Goal: Task Accomplishment & Management: Manage account settings

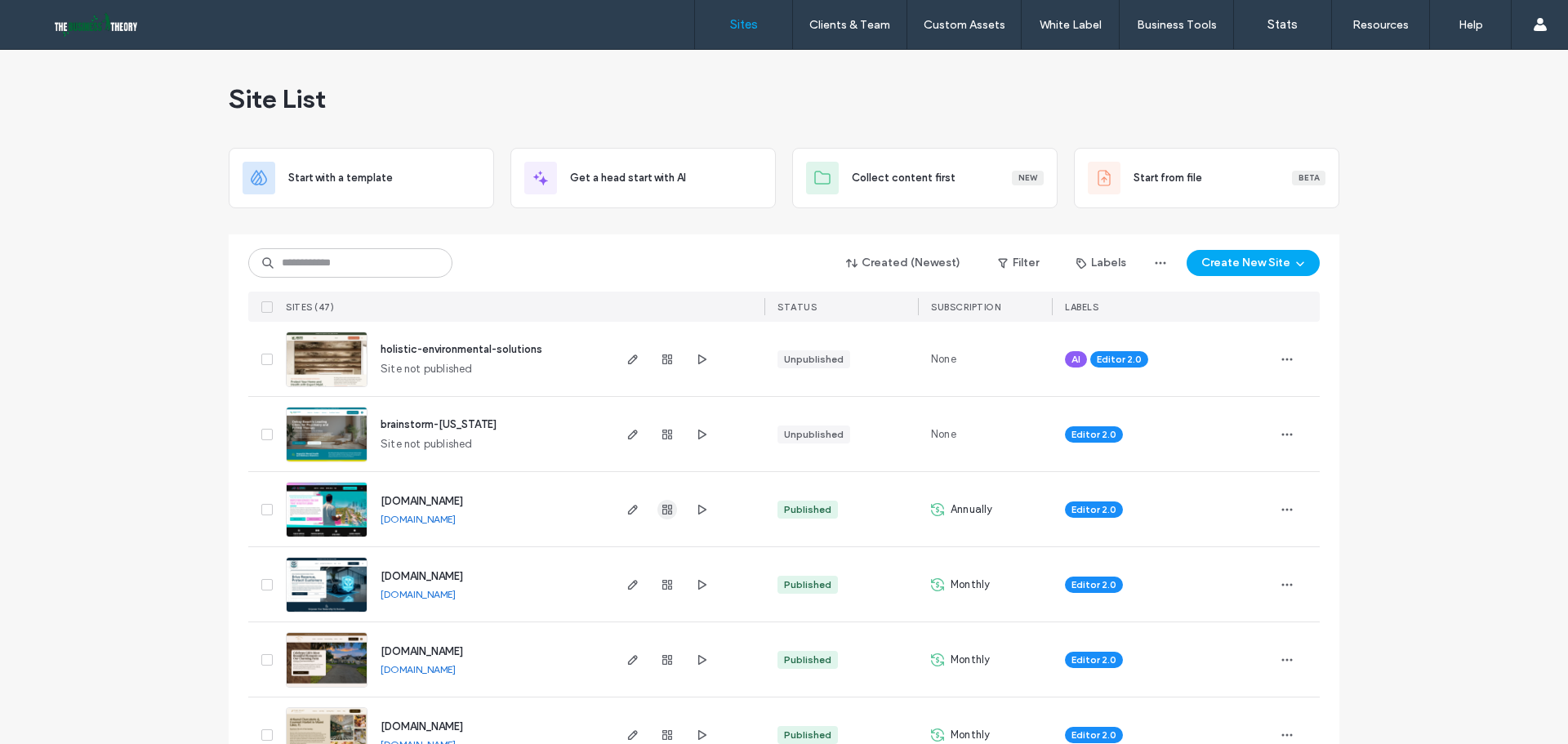
click at [661, 516] on icon "button" at bounding box center [666, 509] width 13 height 13
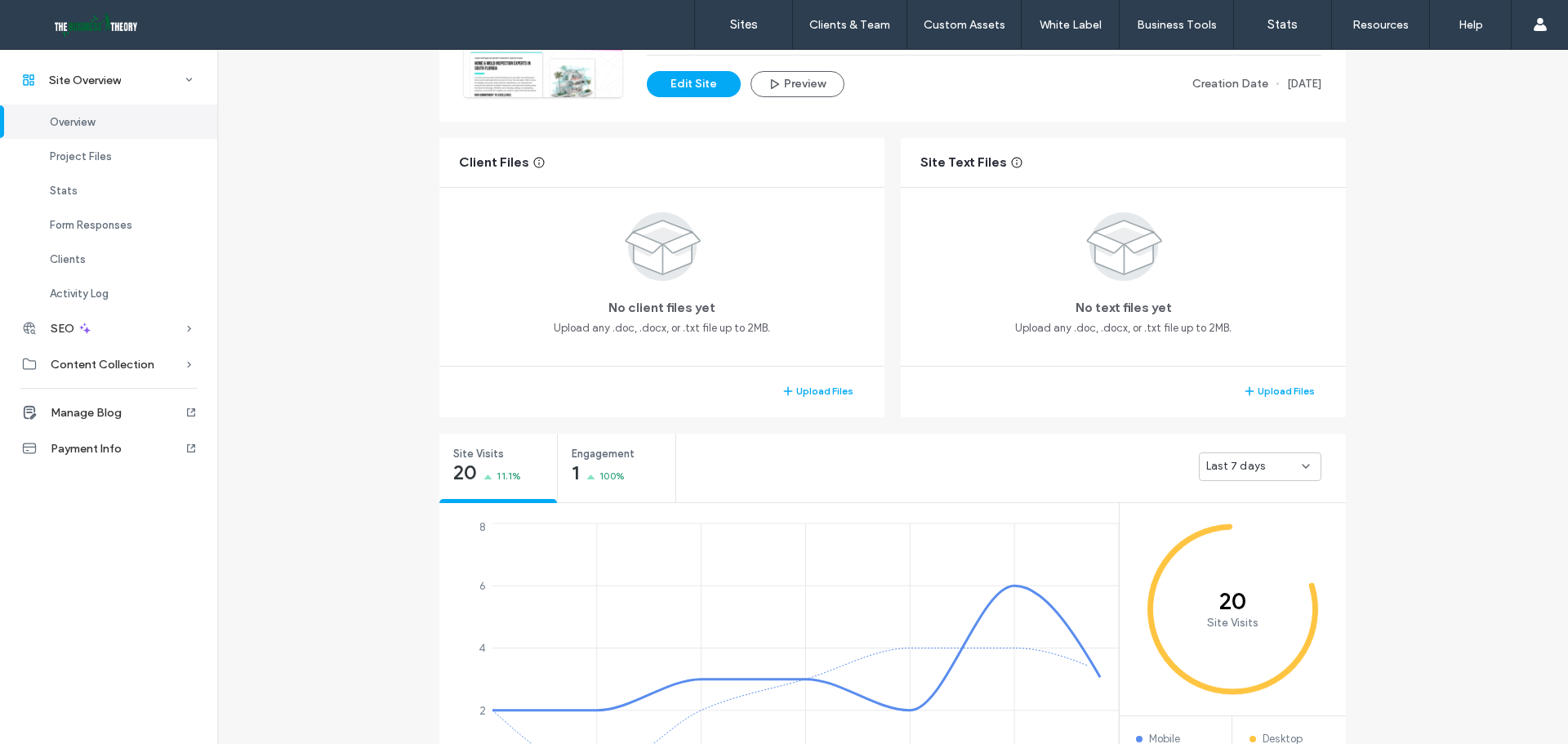
scroll to position [245, 0]
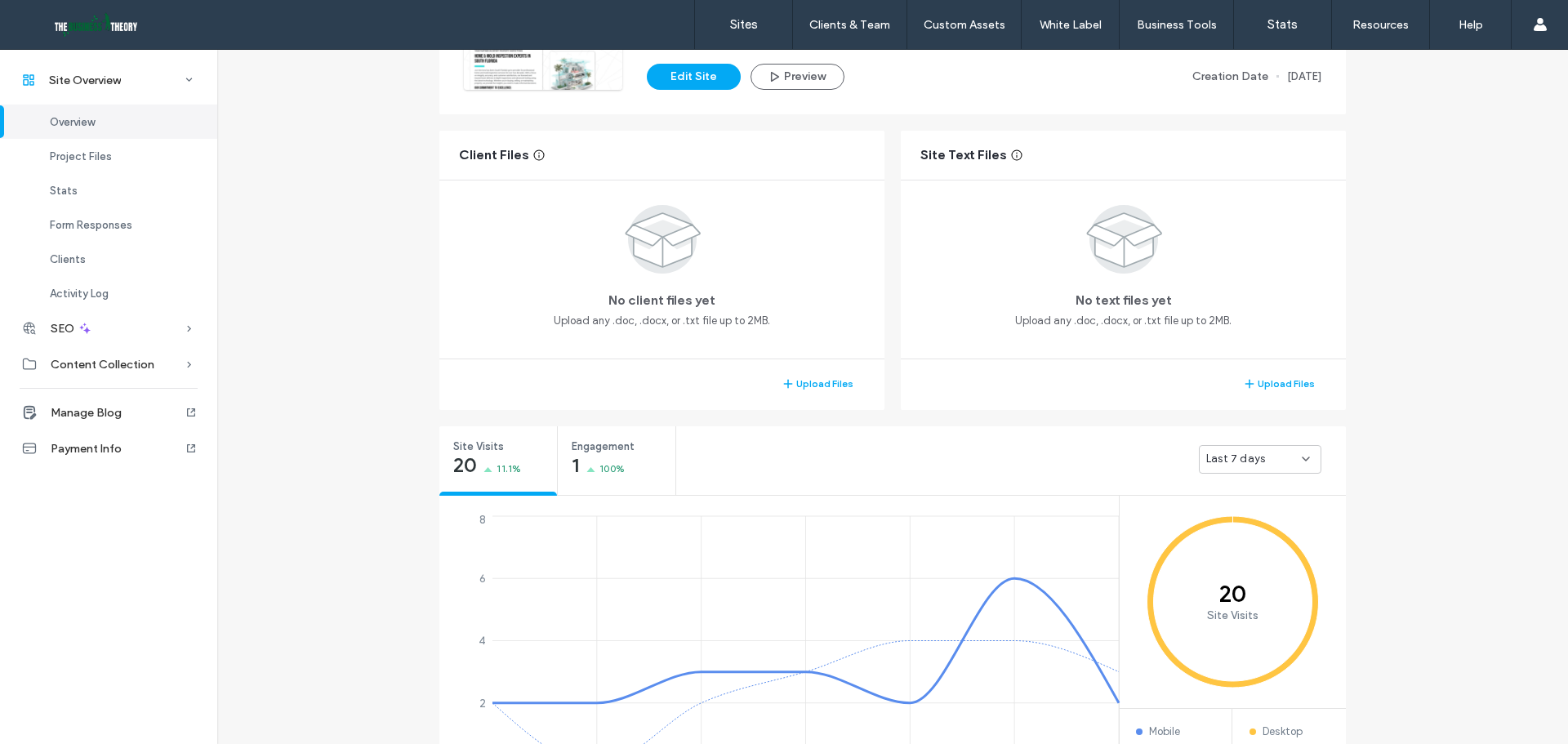
click at [1242, 459] on span "Last 7 days" at bounding box center [1236, 459] width 59 height 17
click at [1250, 542] on span "Last 30 days" at bounding box center [1233, 545] width 66 height 17
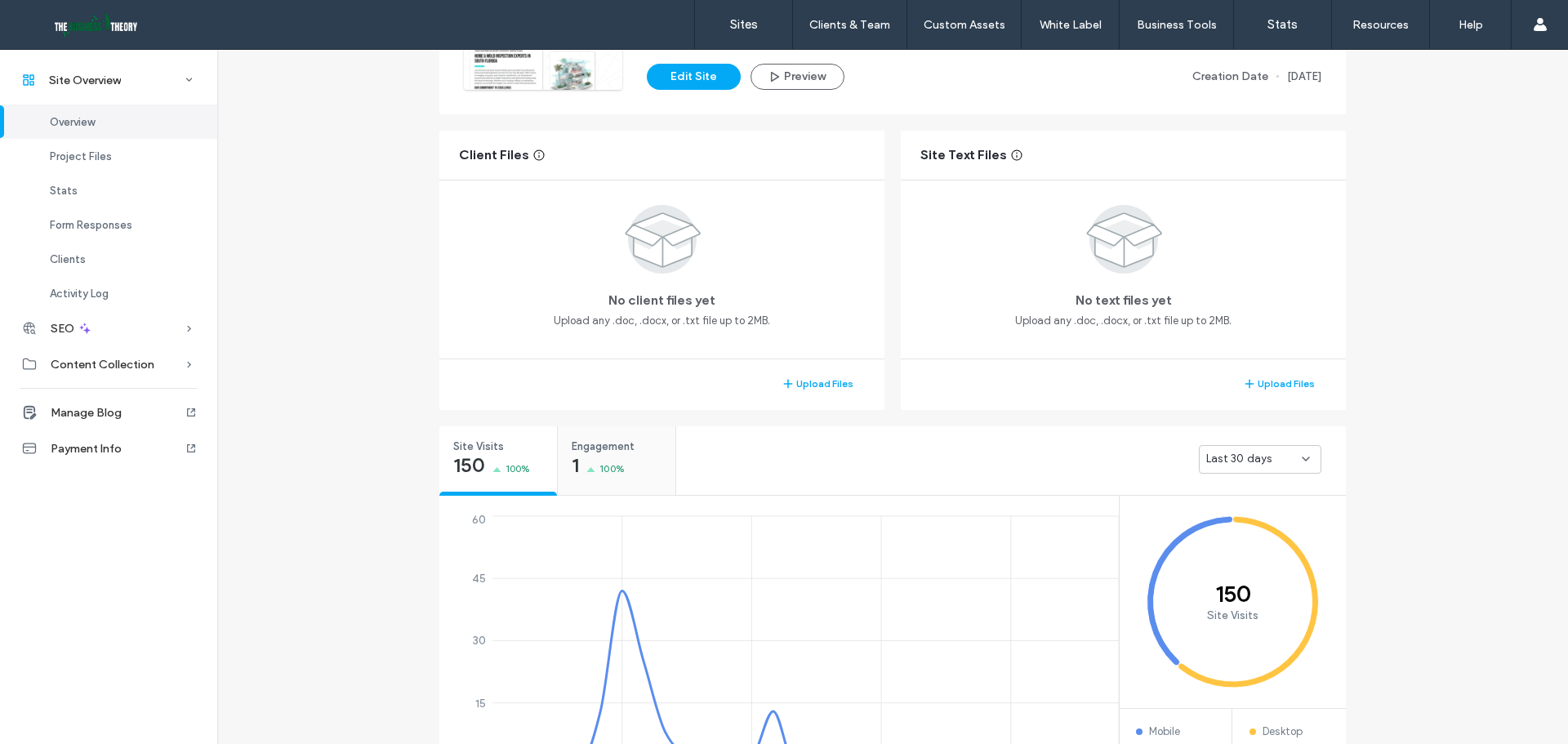
click at [589, 473] on div "1 100%" at bounding box center [598, 468] width 53 height 20
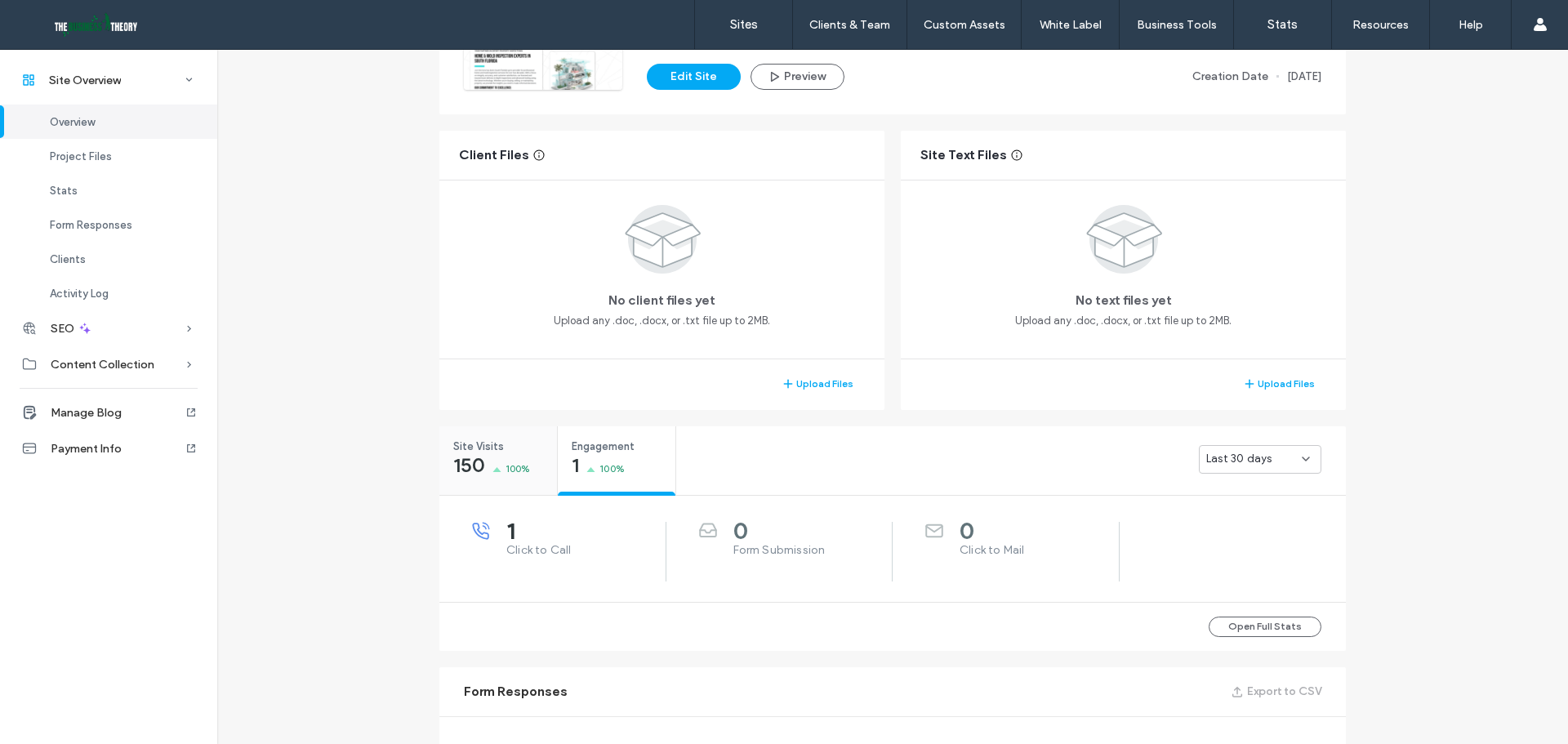
click at [466, 466] on span "150" at bounding box center [469, 466] width 32 height 17
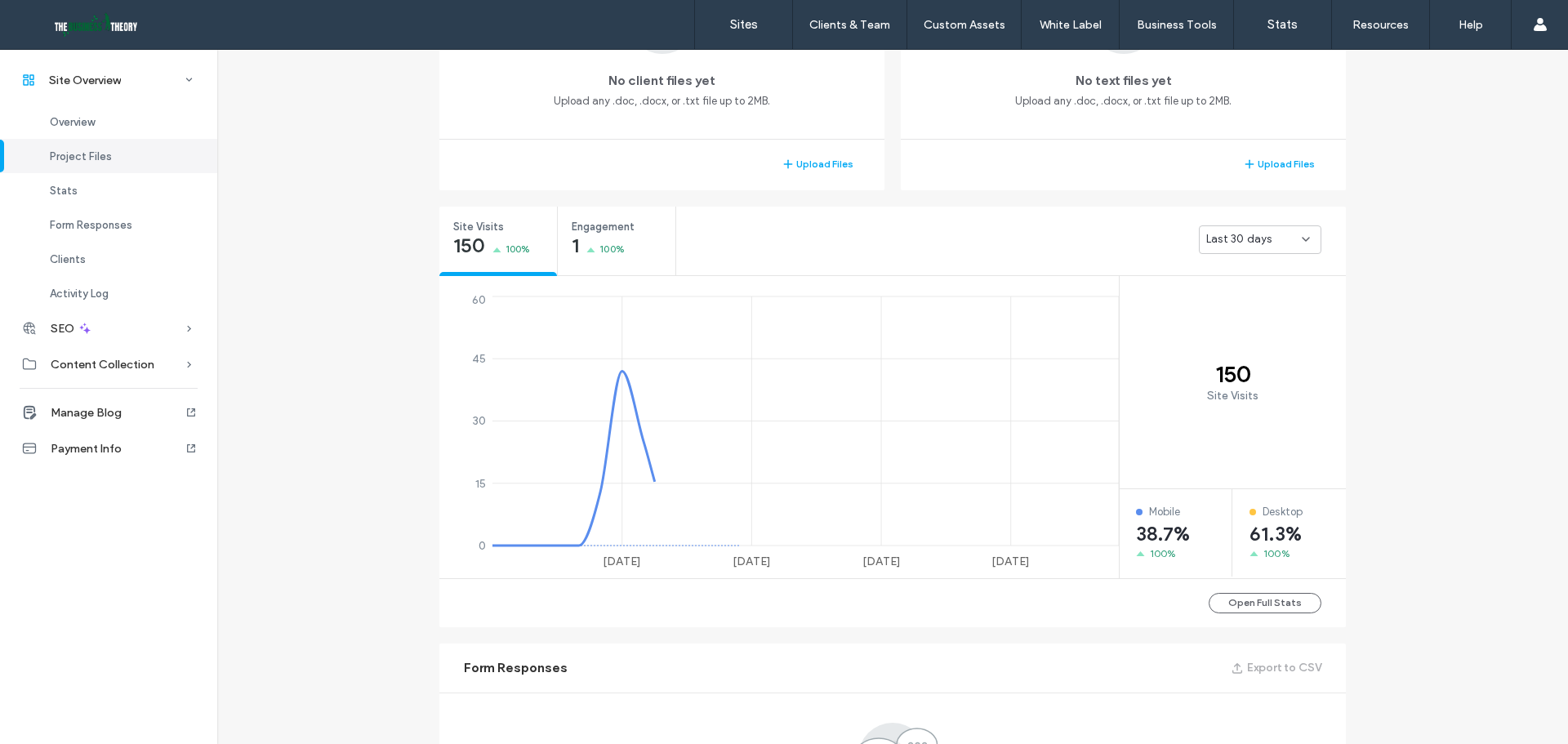
scroll to position [571, 0]
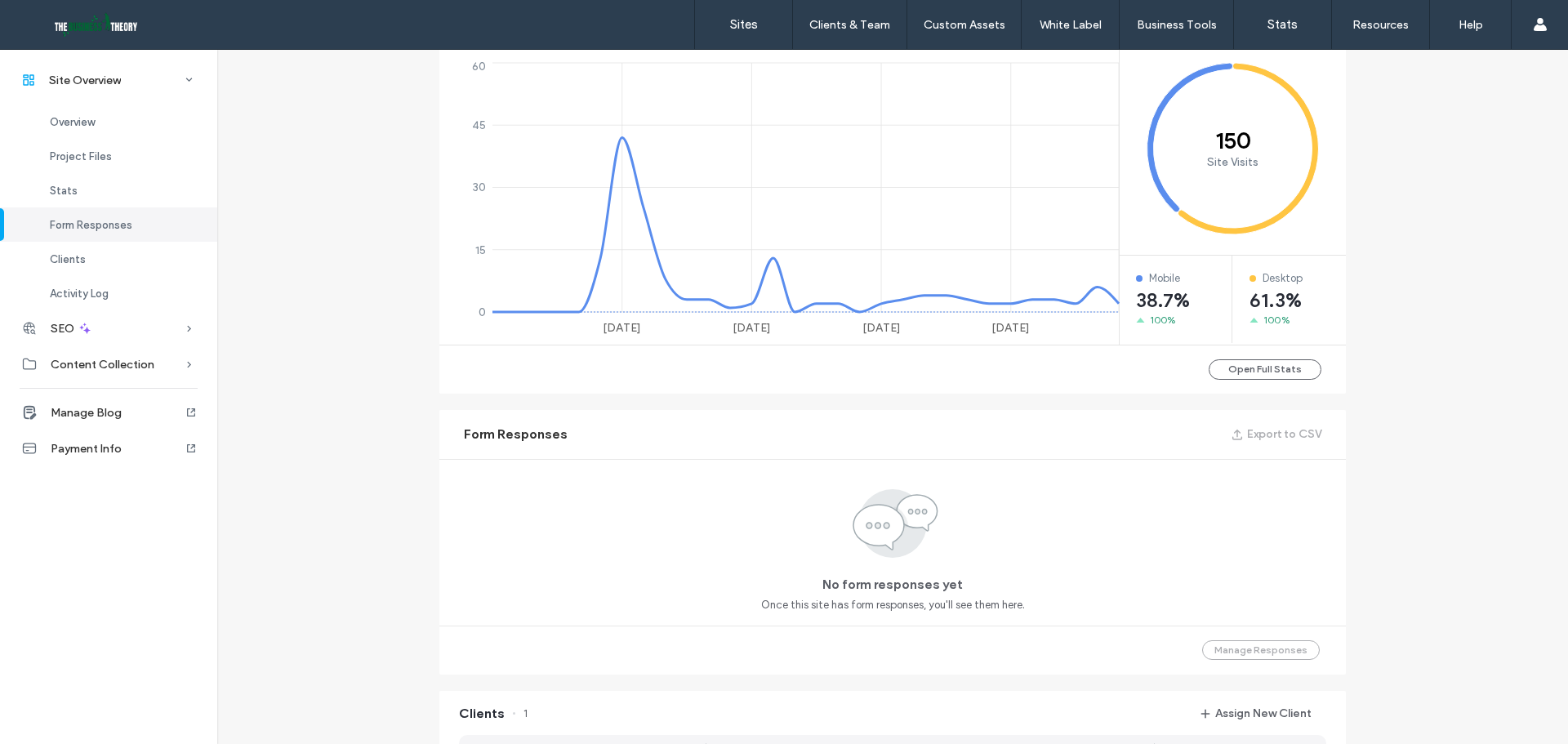
scroll to position [126, 0]
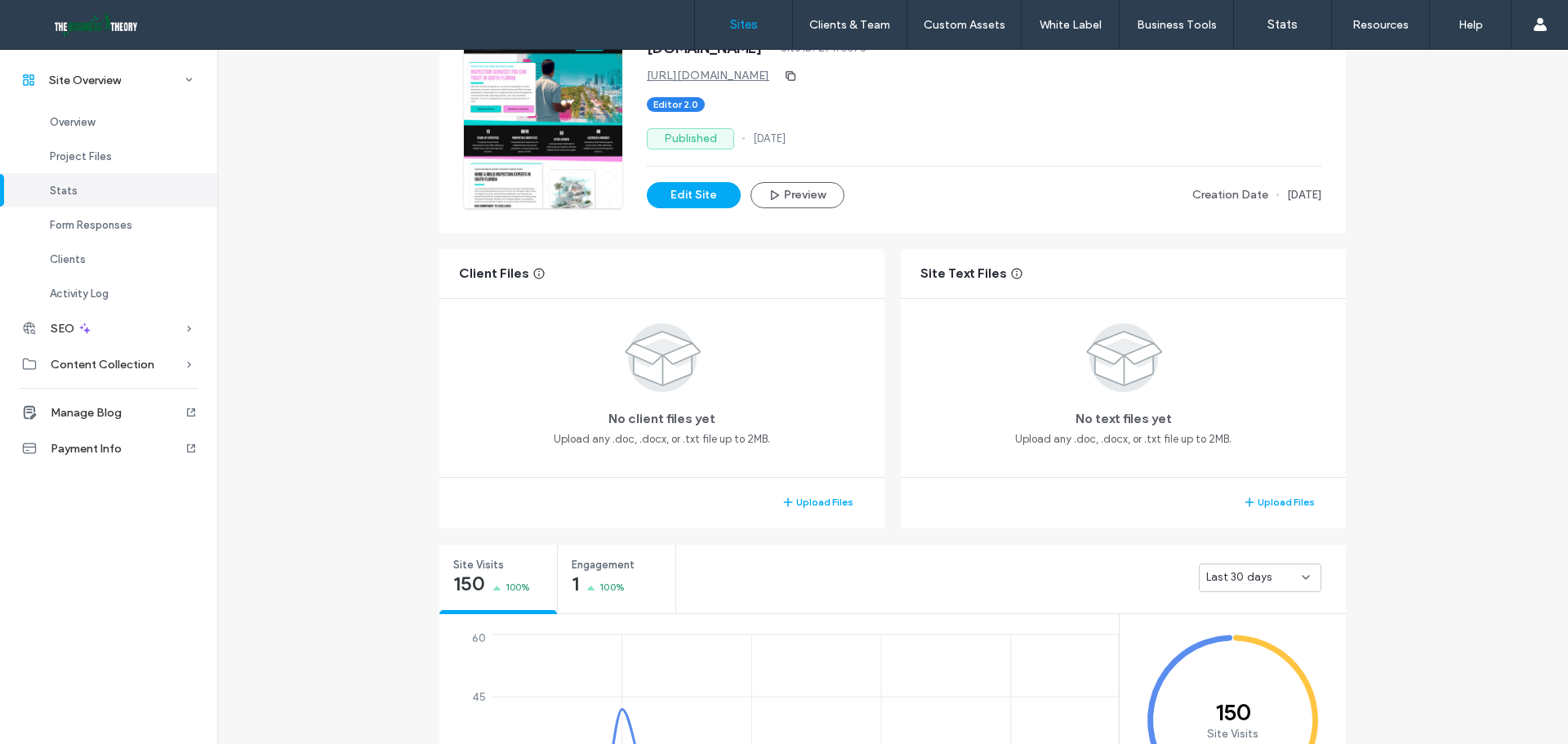
click at [733, 25] on label "Sites" at bounding box center [744, 25] width 27 height 15
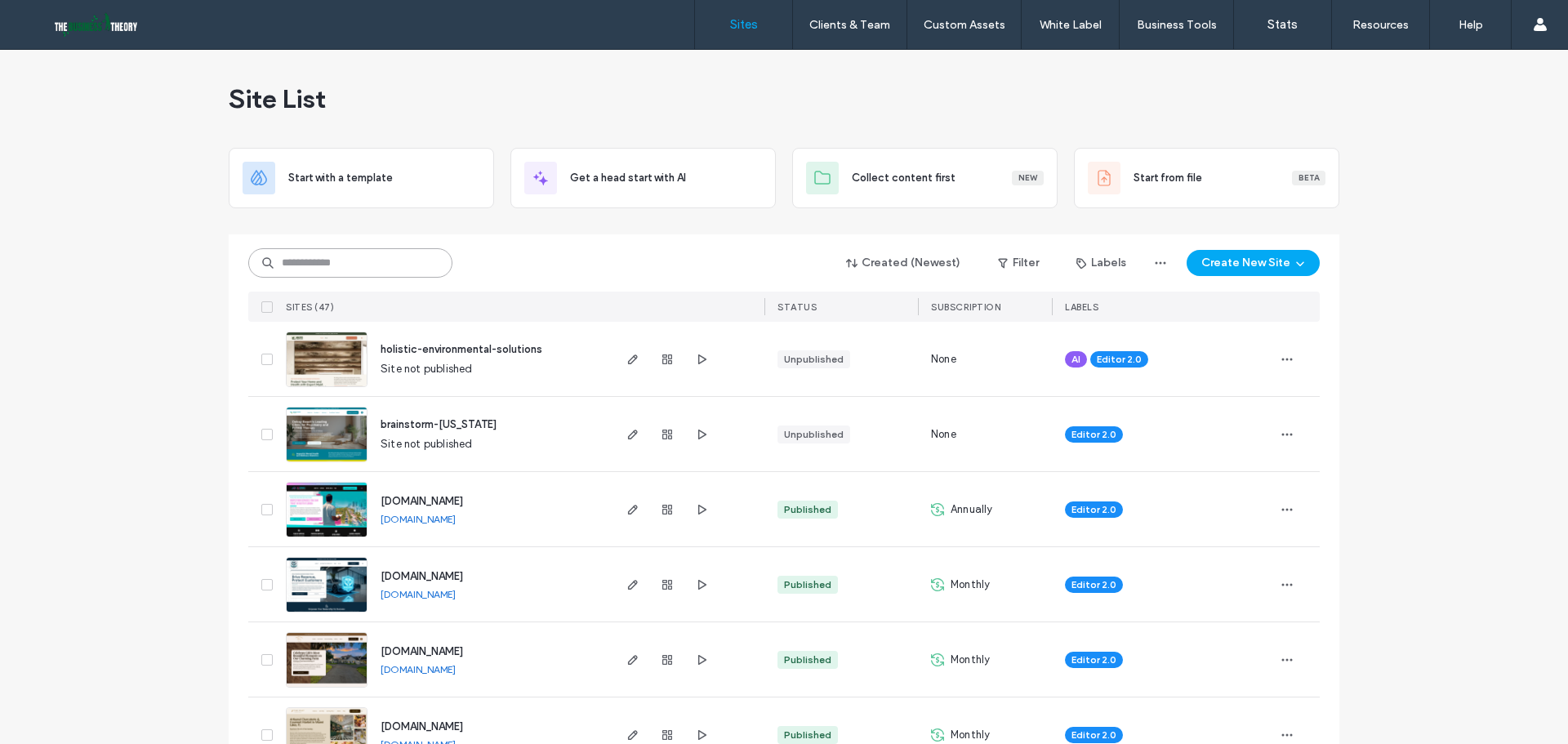
click at [382, 267] on input at bounding box center [350, 263] width 204 height 29
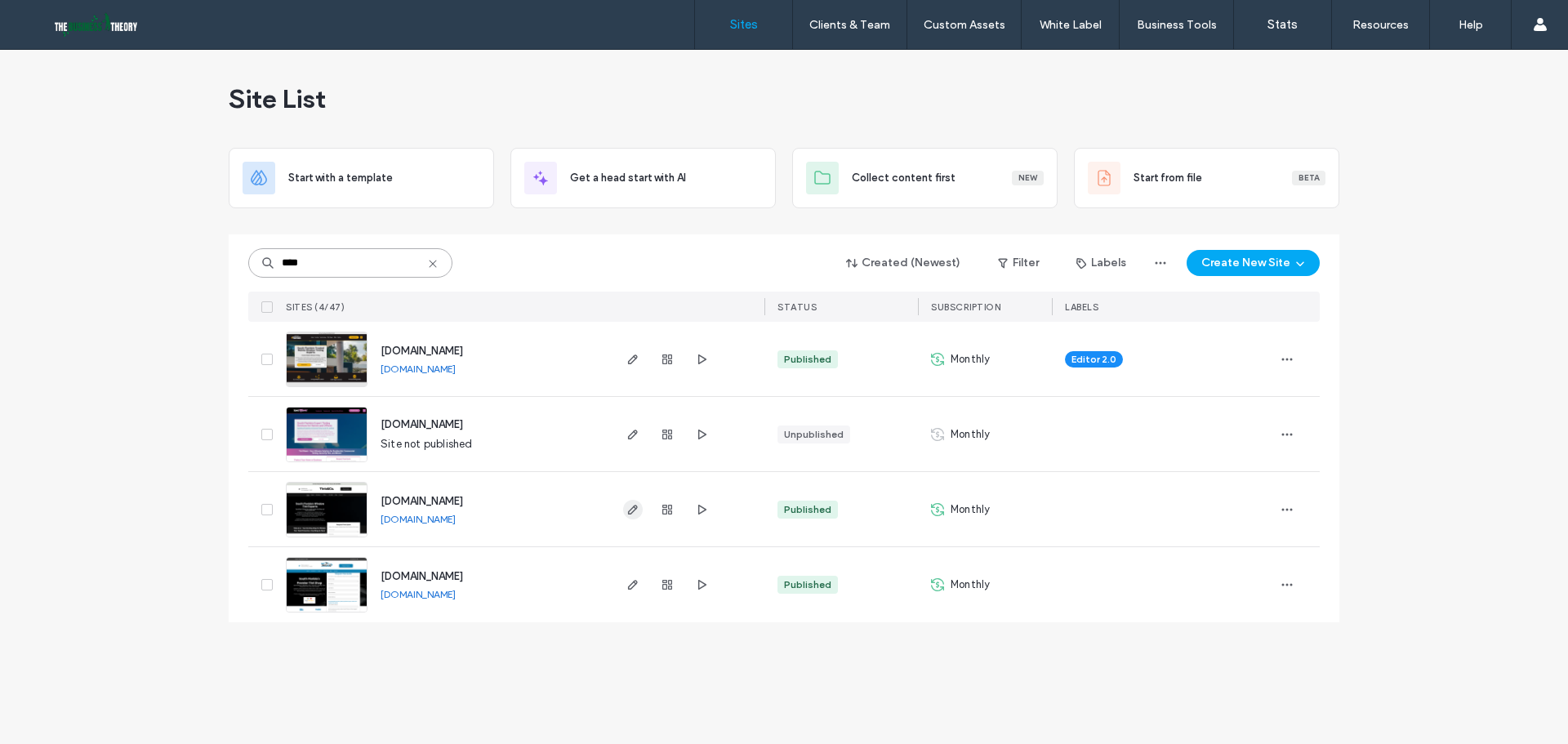
type input "****"
click at [627, 516] on icon "button" at bounding box center [632, 509] width 13 height 13
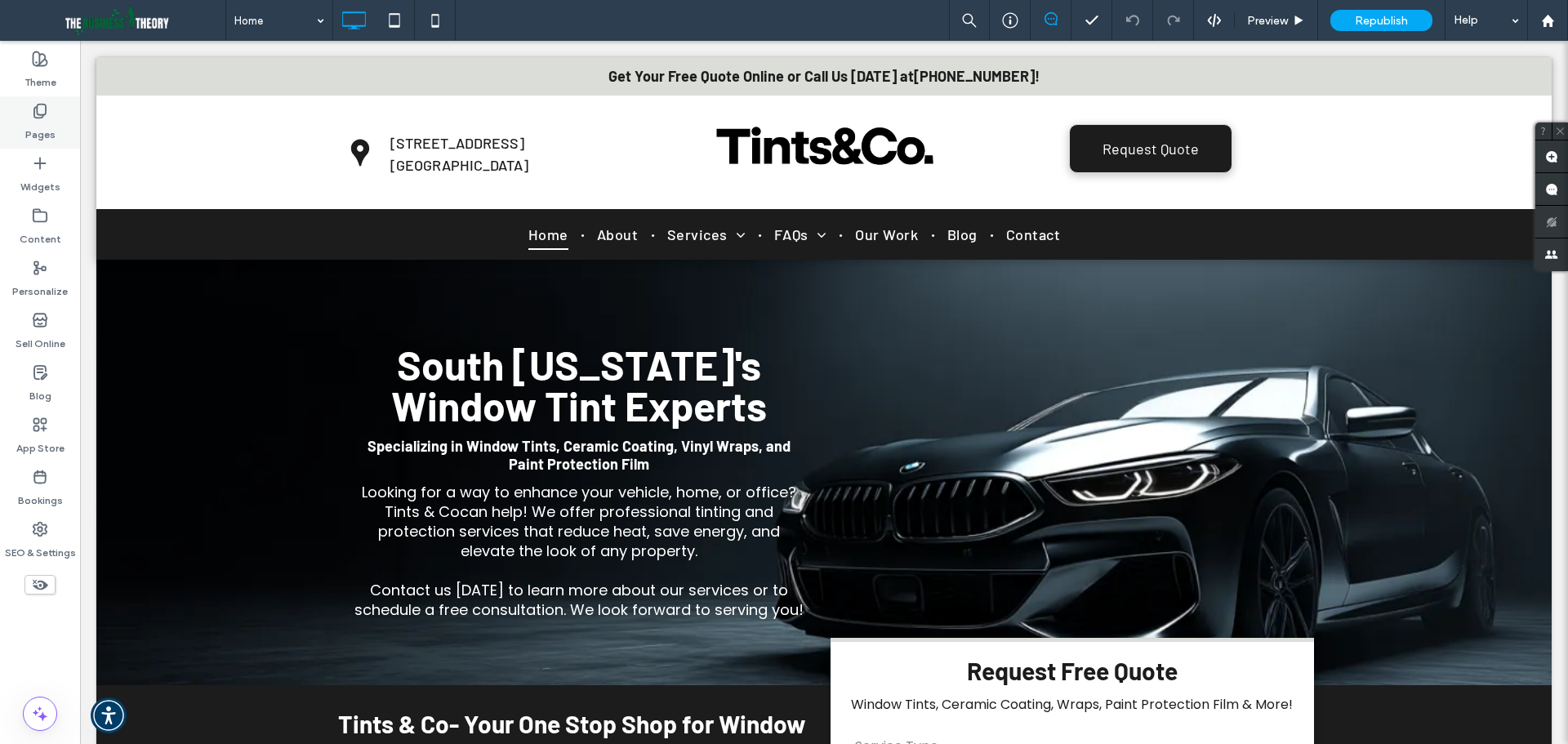
click at [46, 126] on label "Pages" at bounding box center [40, 130] width 30 height 23
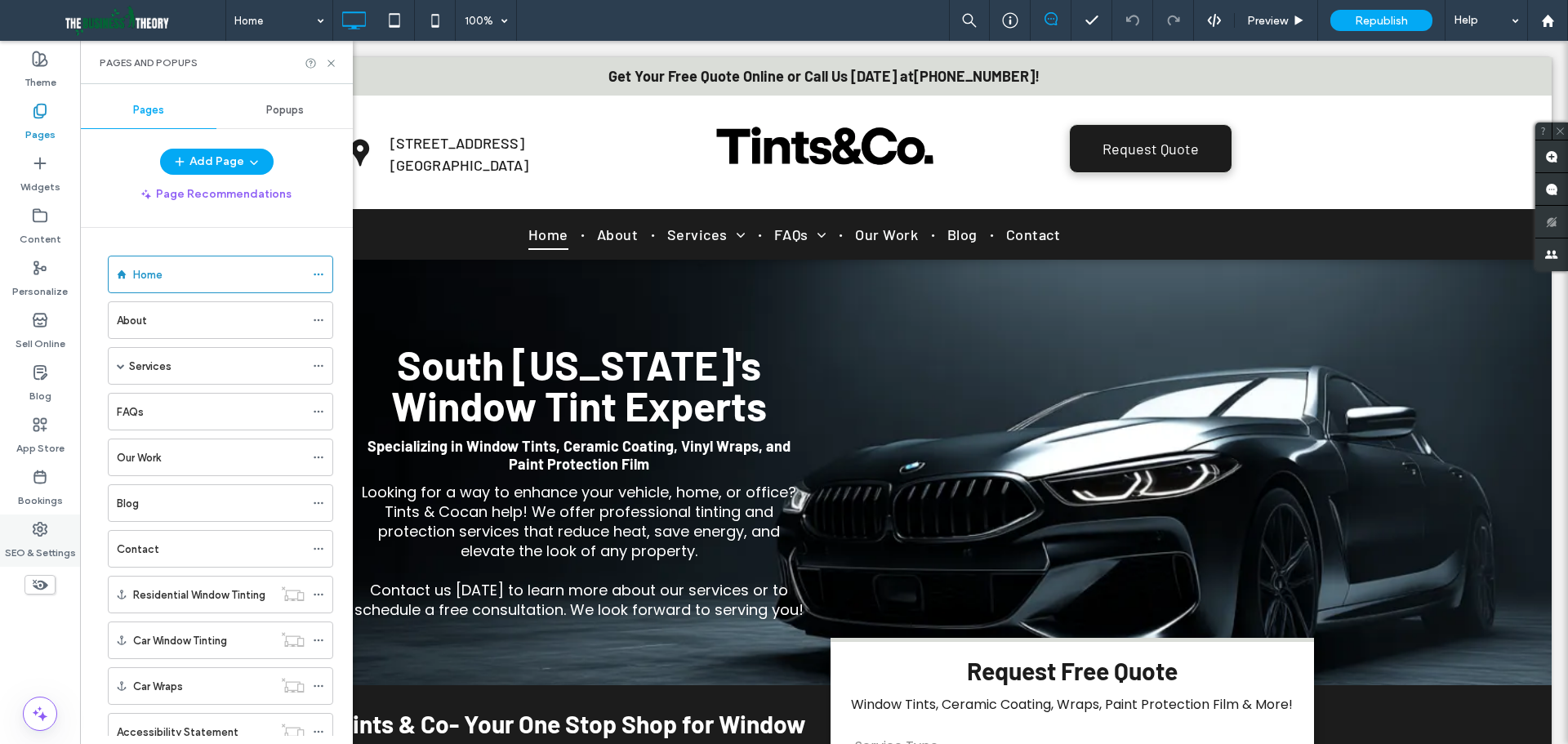
click at [59, 538] on label "SEO & Settings" at bounding box center [40, 548] width 72 height 23
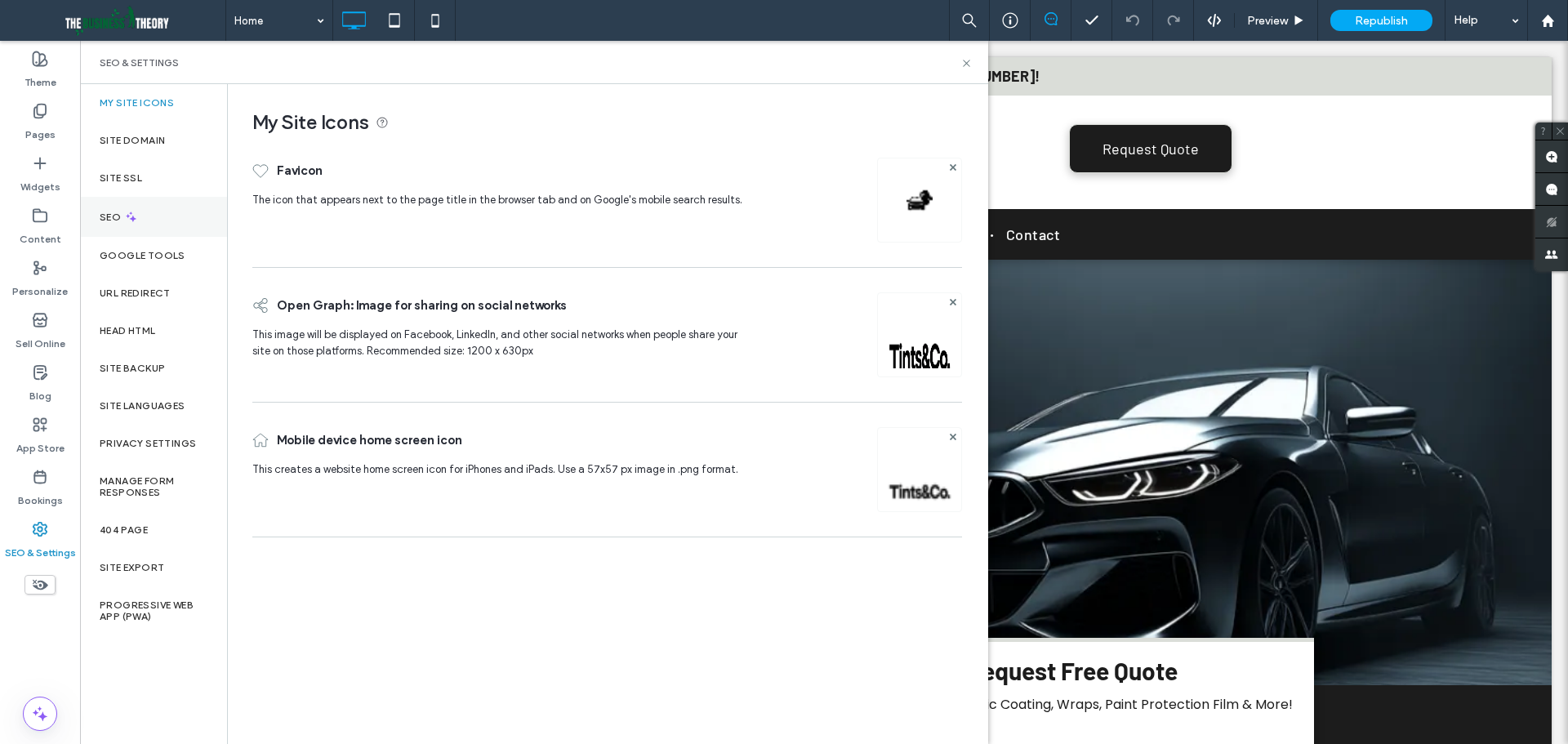
click at [164, 205] on div "SEO" at bounding box center [154, 217] width 147 height 40
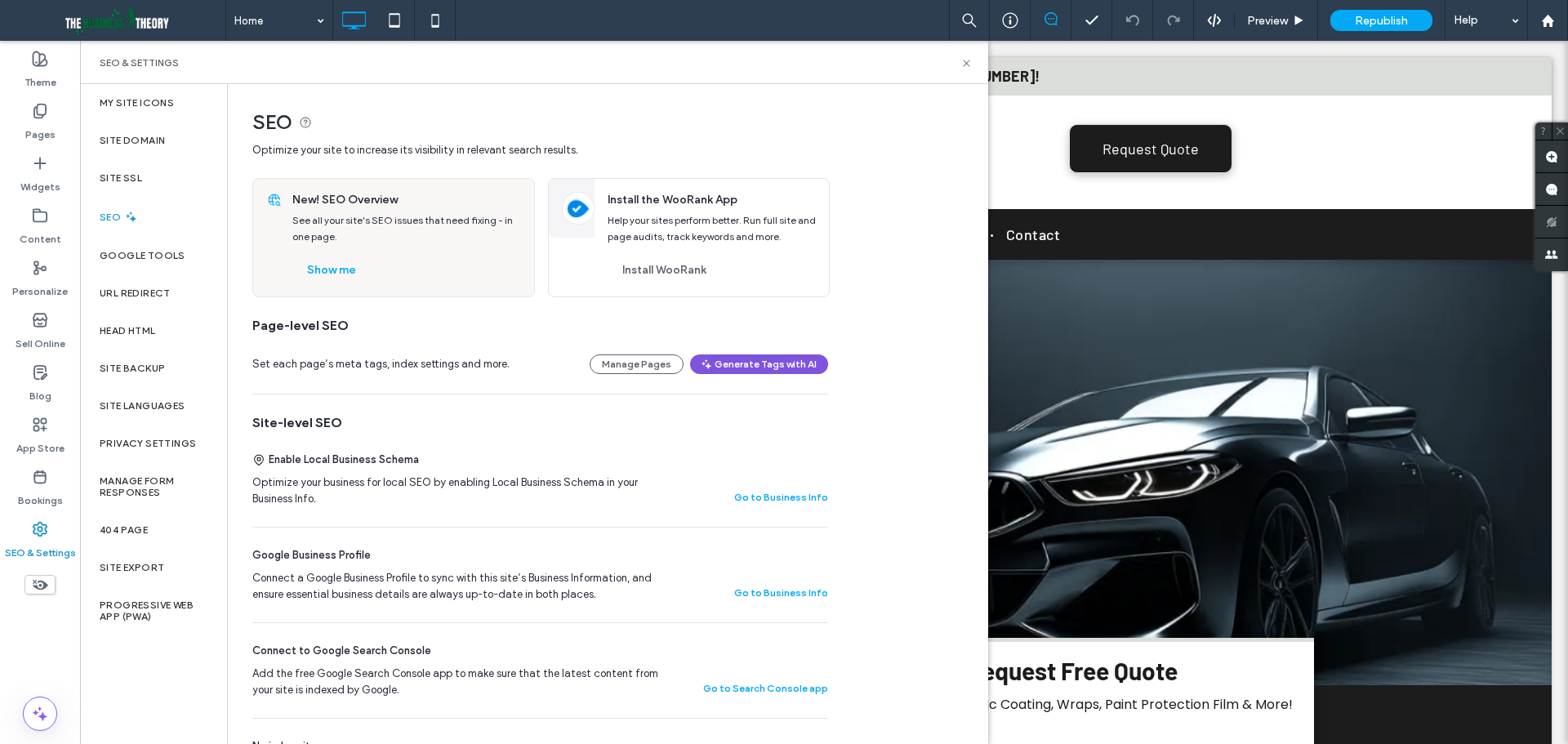
click at [751, 366] on button "Generate Tags with AI" at bounding box center [759, 365] width 138 height 20
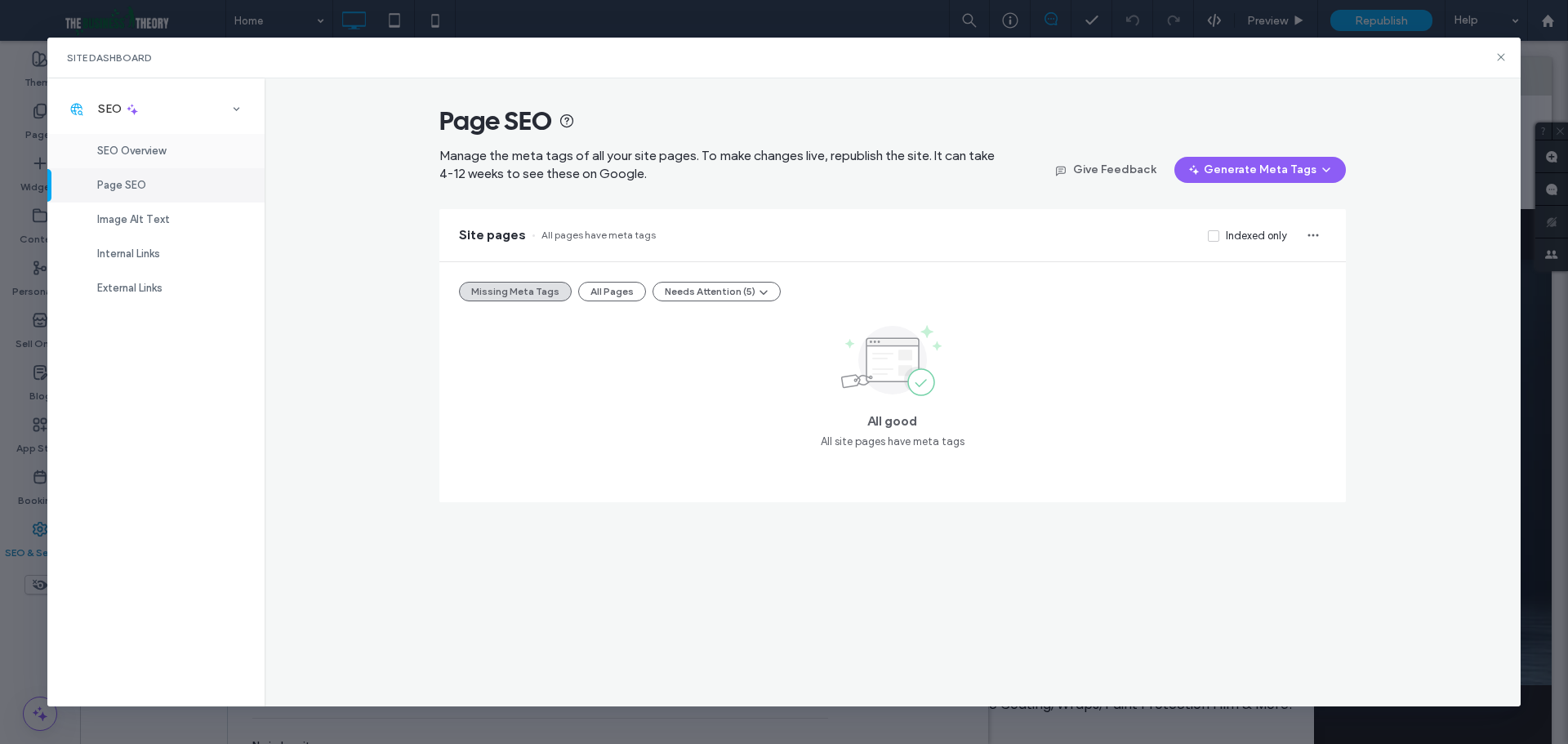
click at [184, 158] on div "SEO Overview" at bounding box center [156, 151] width 218 height 34
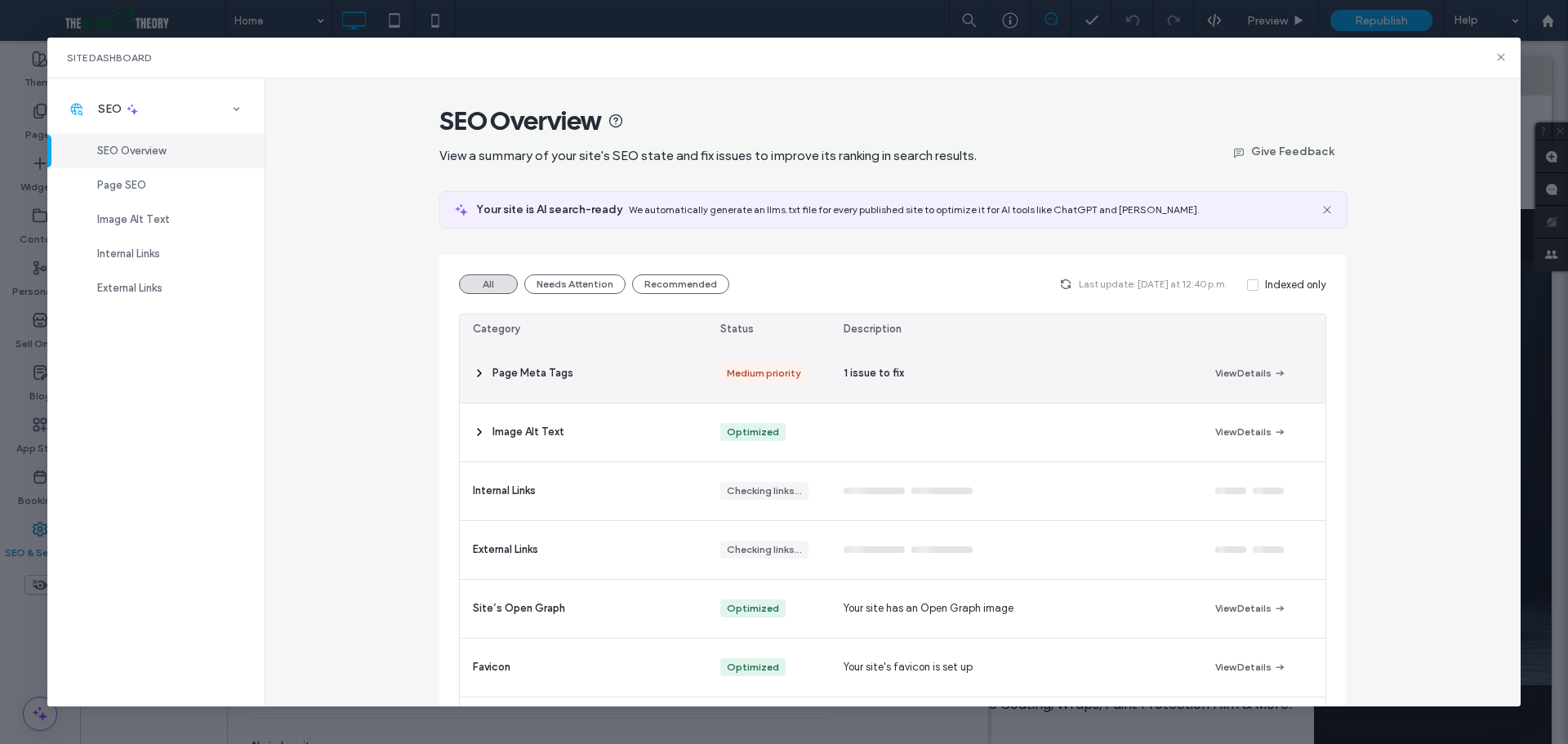
click at [554, 377] on span "Page Meta Tags" at bounding box center [533, 373] width 81 height 17
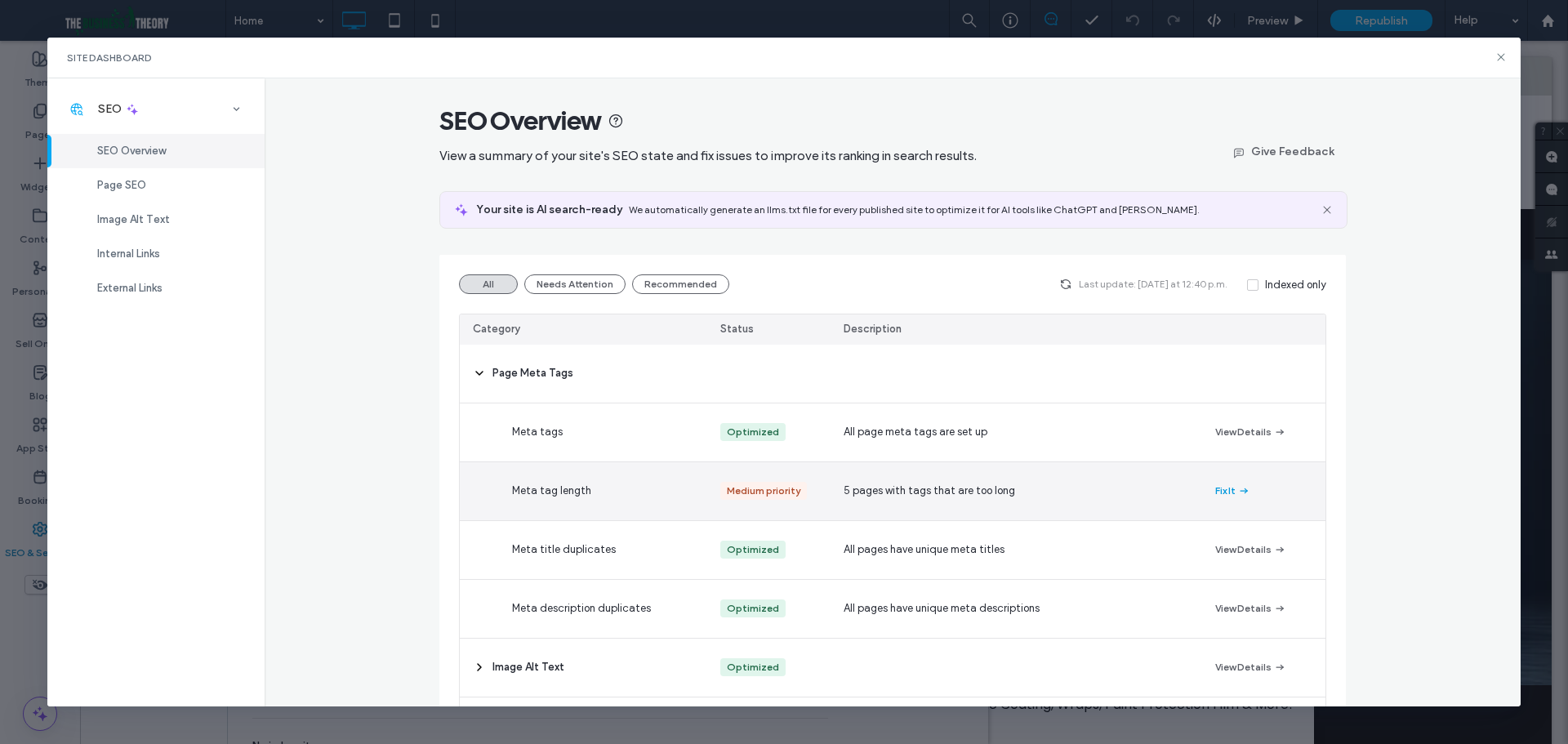
click at [1215, 489] on button "Fix It" at bounding box center [1233, 491] width 35 height 20
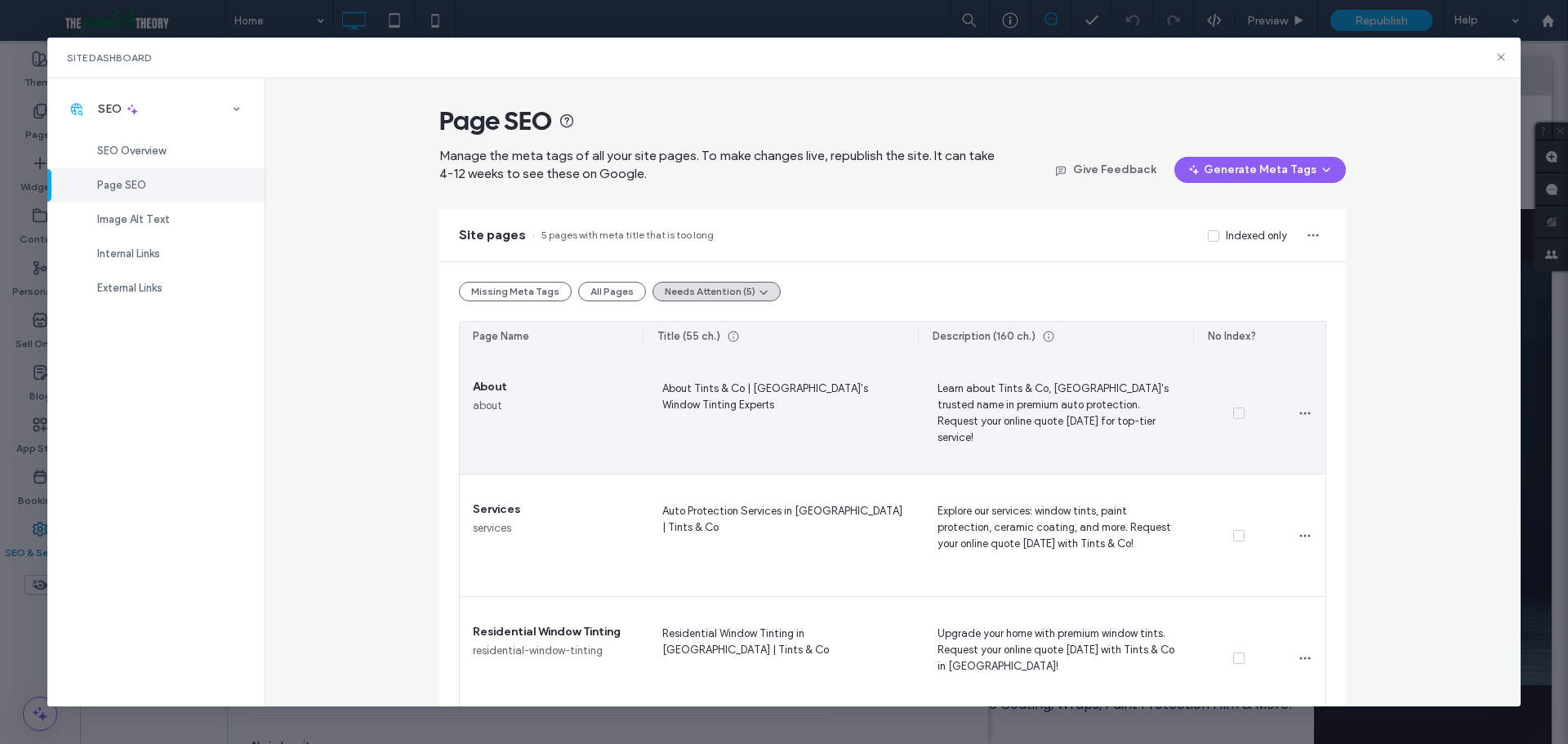
click at [828, 439] on span "About Tints & Co | Fort Lauderdale's Window Tinting Experts" at bounding box center [780, 413] width 249 height 67
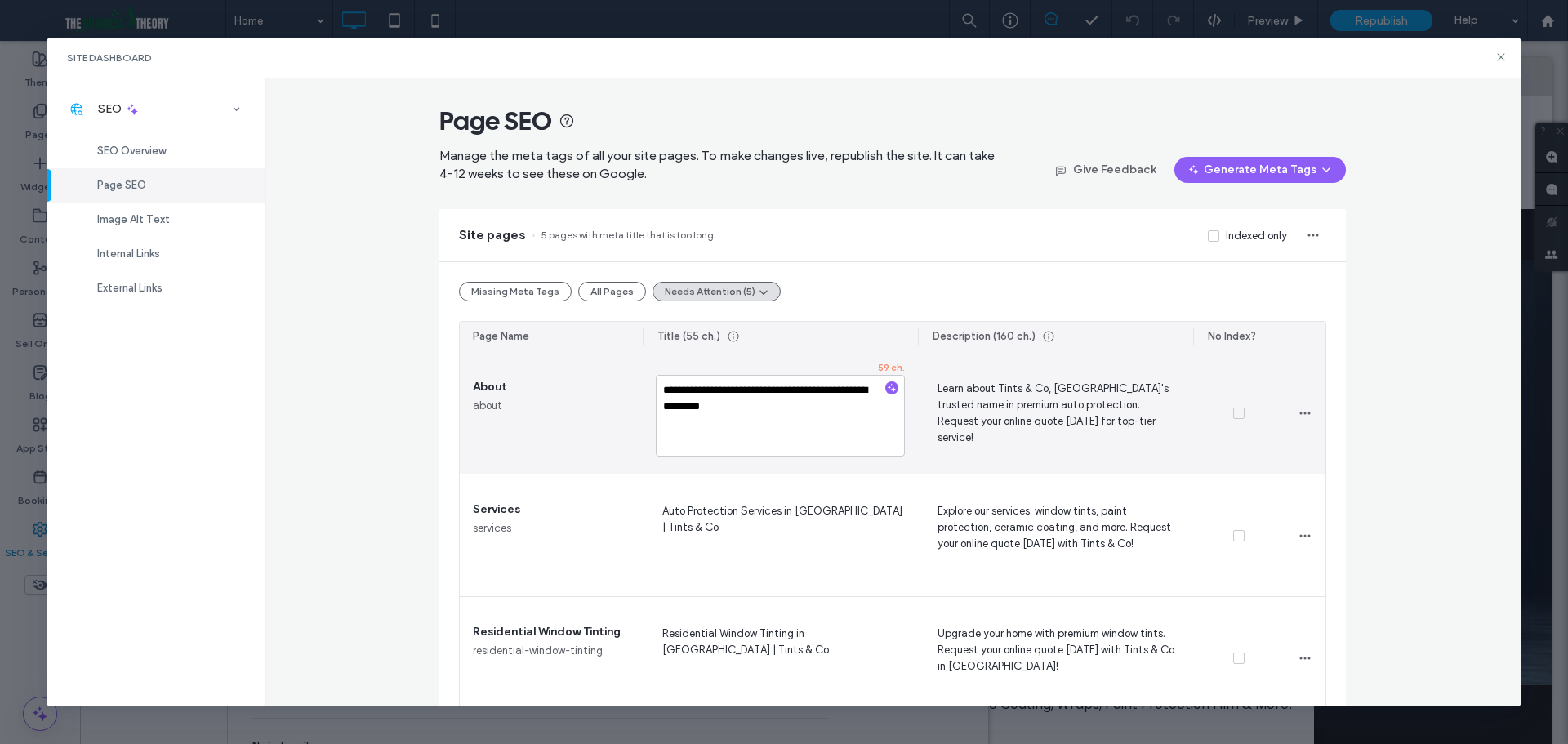
drag, startPoint x: 764, startPoint y: 390, endPoint x: 751, endPoint y: 393, distance: 13.3
click at [751, 393] on textarea "**********" at bounding box center [780, 416] width 249 height 81
click at [833, 389] on textarea "**********" at bounding box center [780, 416] width 249 height 81
type textarea "**********"
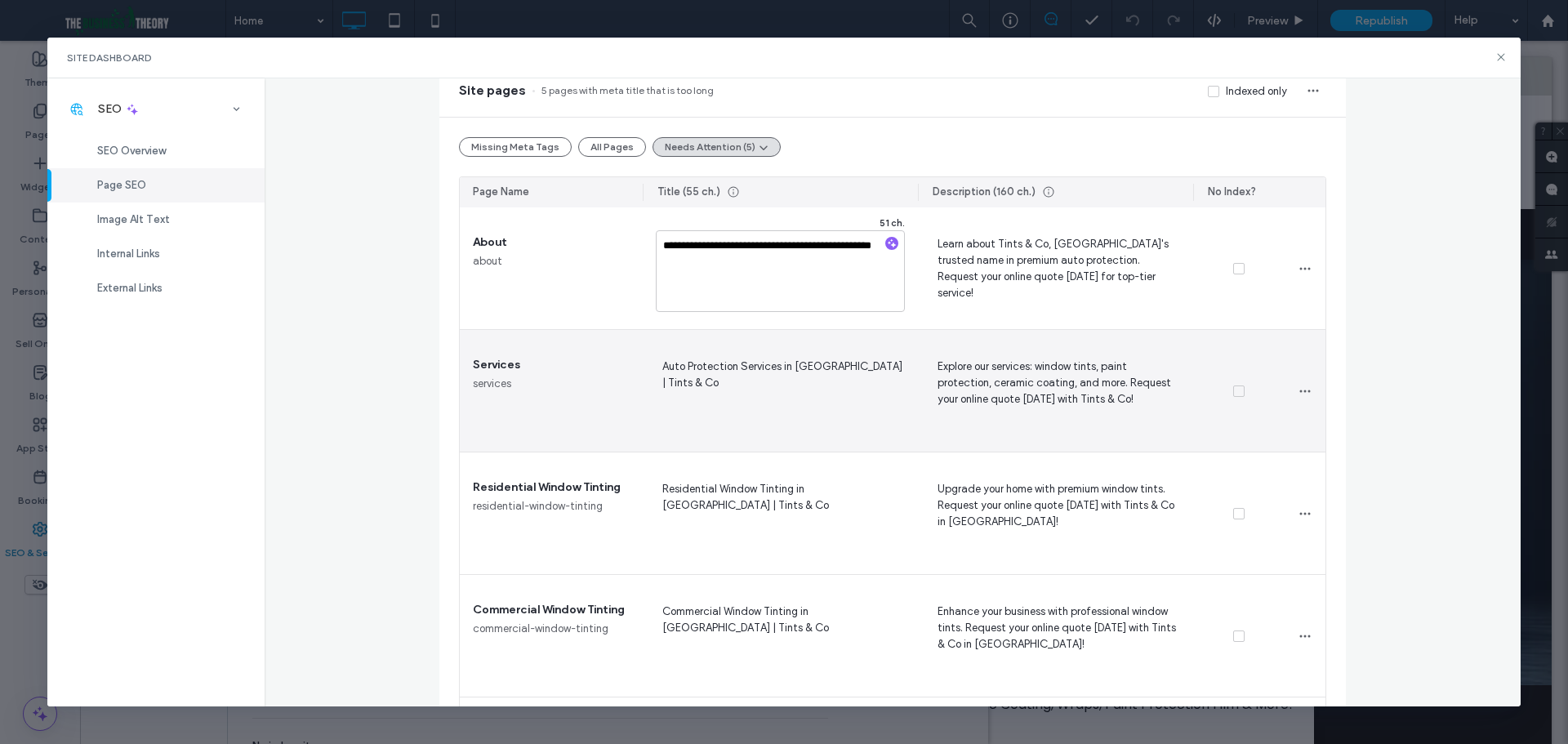
scroll to position [164, 0]
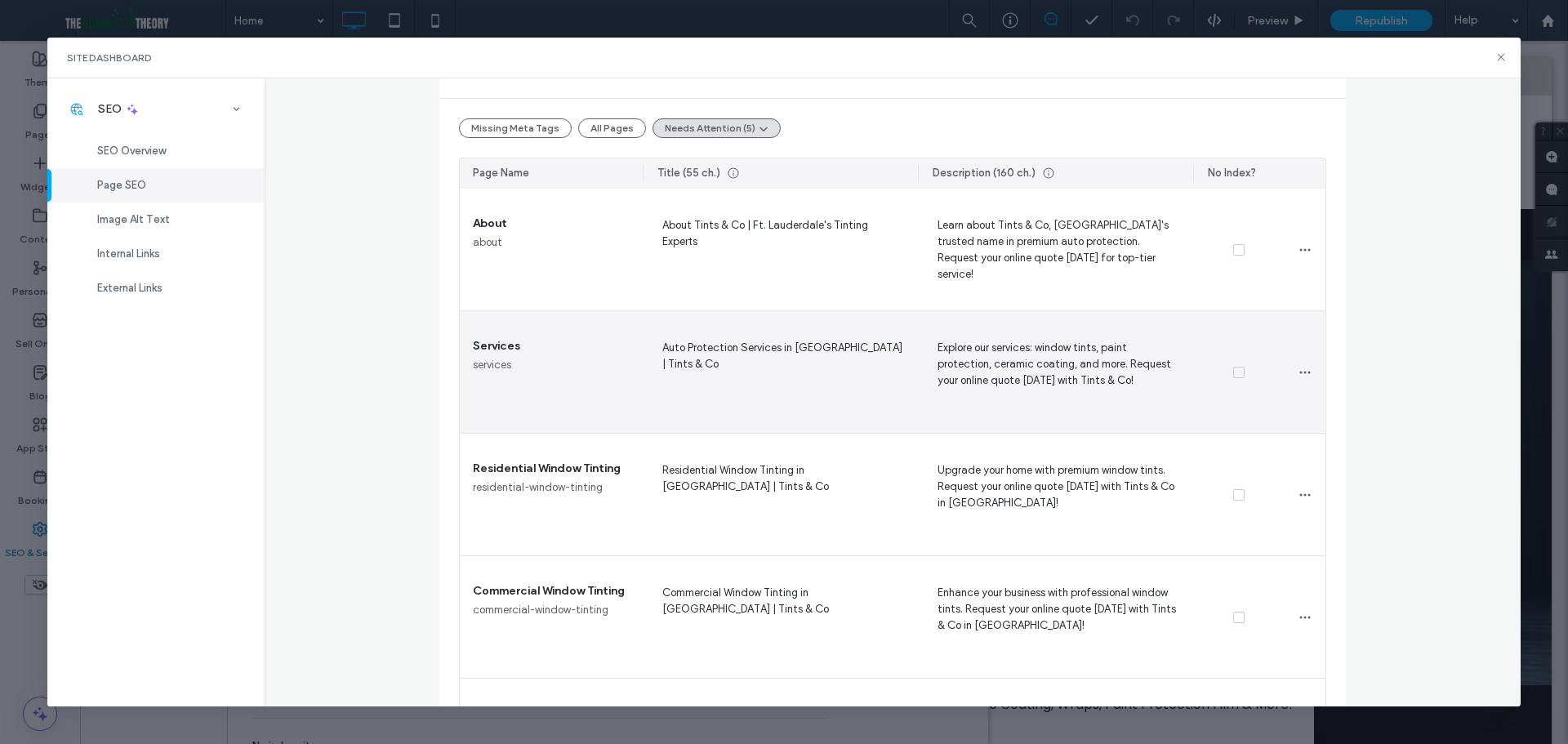
click at [793, 340] on span "Auto Protection Services in Fort Lauderdale | Tints & Co" at bounding box center [780, 372] width 249 height 67
drag, startPoint x: 732, startPoint y: 347, endPoint x: 573, endPoint y: 350, distance: 159.0
click at [575, 350] on section "**********" at bounding box center [893, 495] width 866 height 613
type textarea "**********"
click at [740, 414] on textarea "**********" at bounding box center [780, 374] width 249 height 81
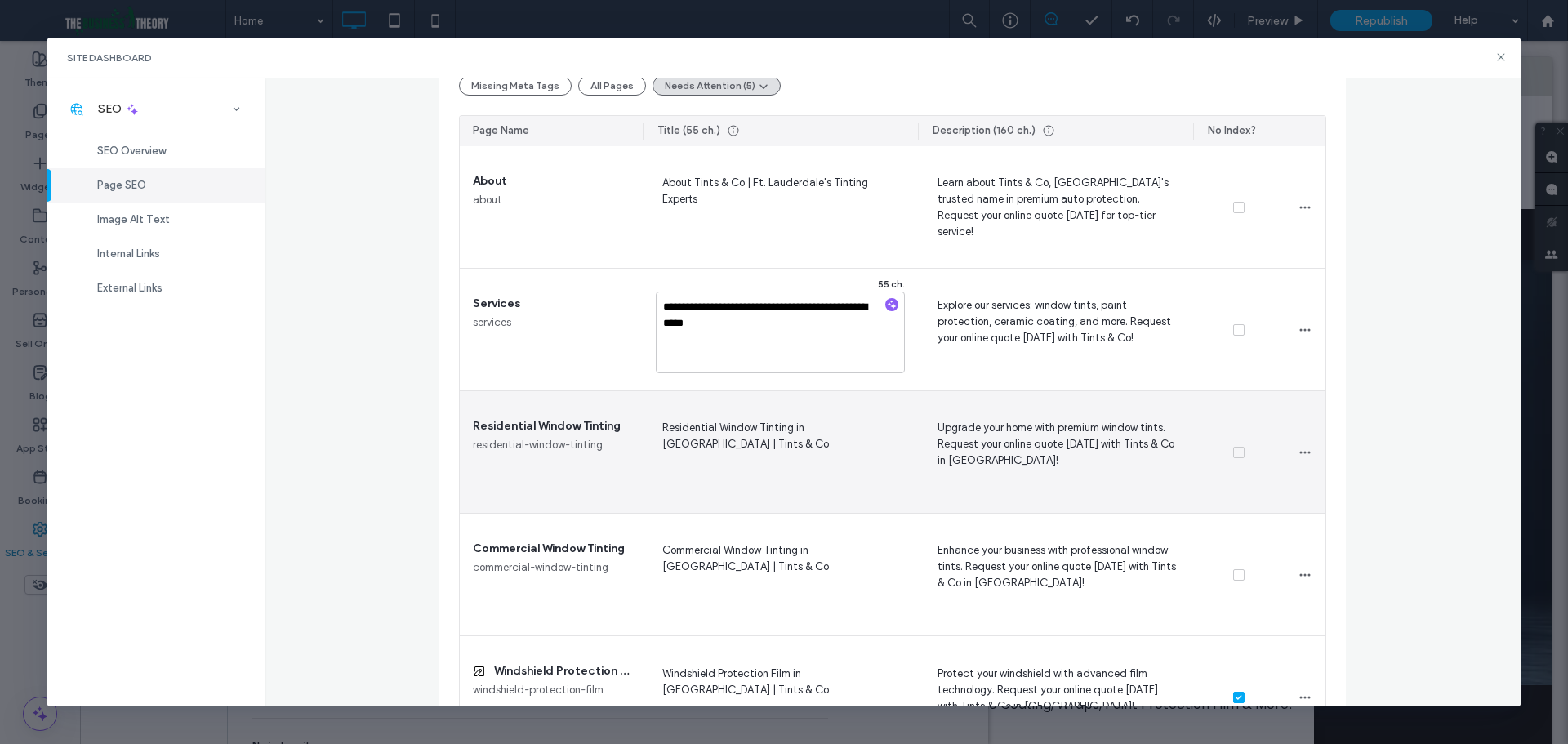
scroll to position [245, 0]
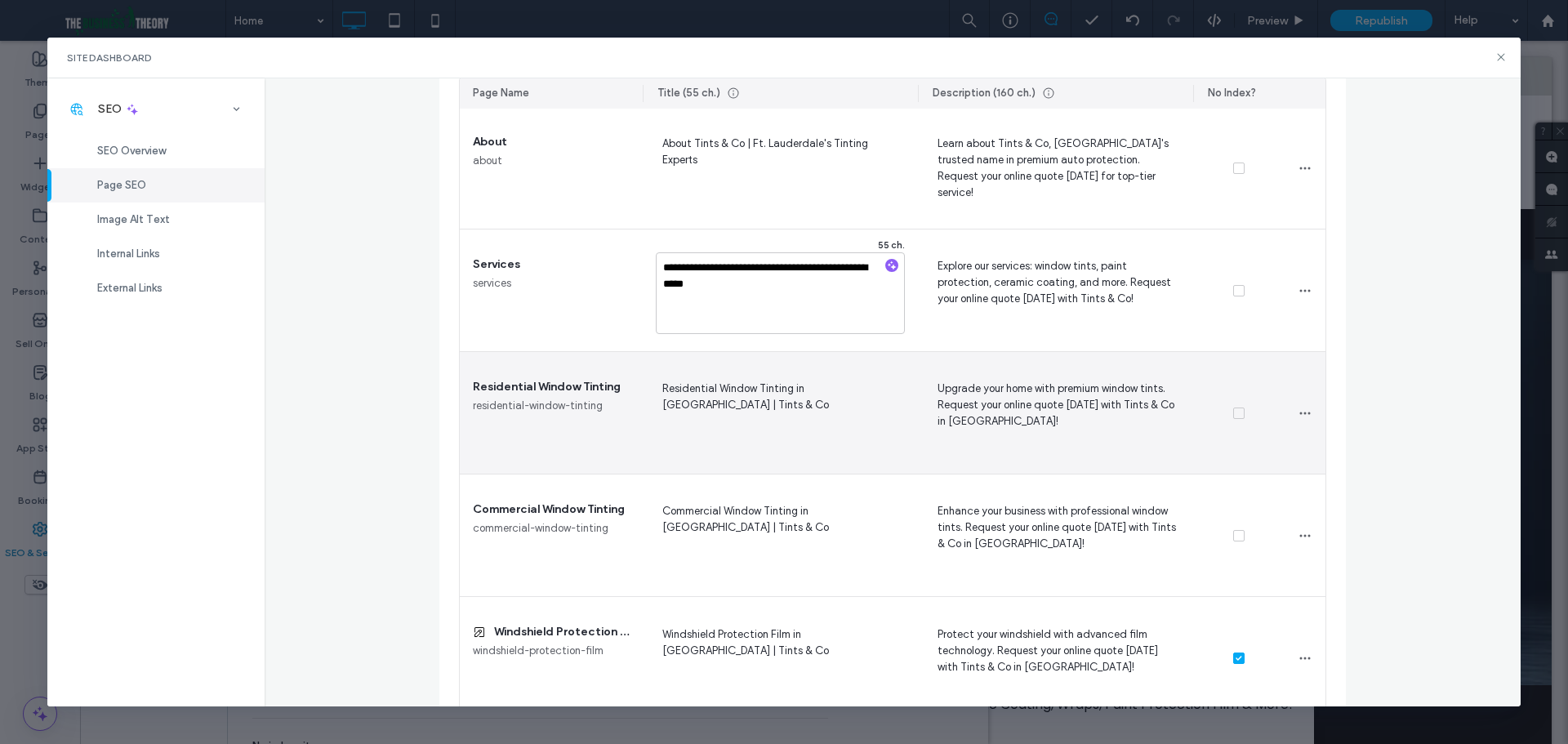
click at [749, 420] on span "Residential Window Tinting in Fort Lauderdale | Tints & Co" at bounding box center [780, 413] width 249 height 67
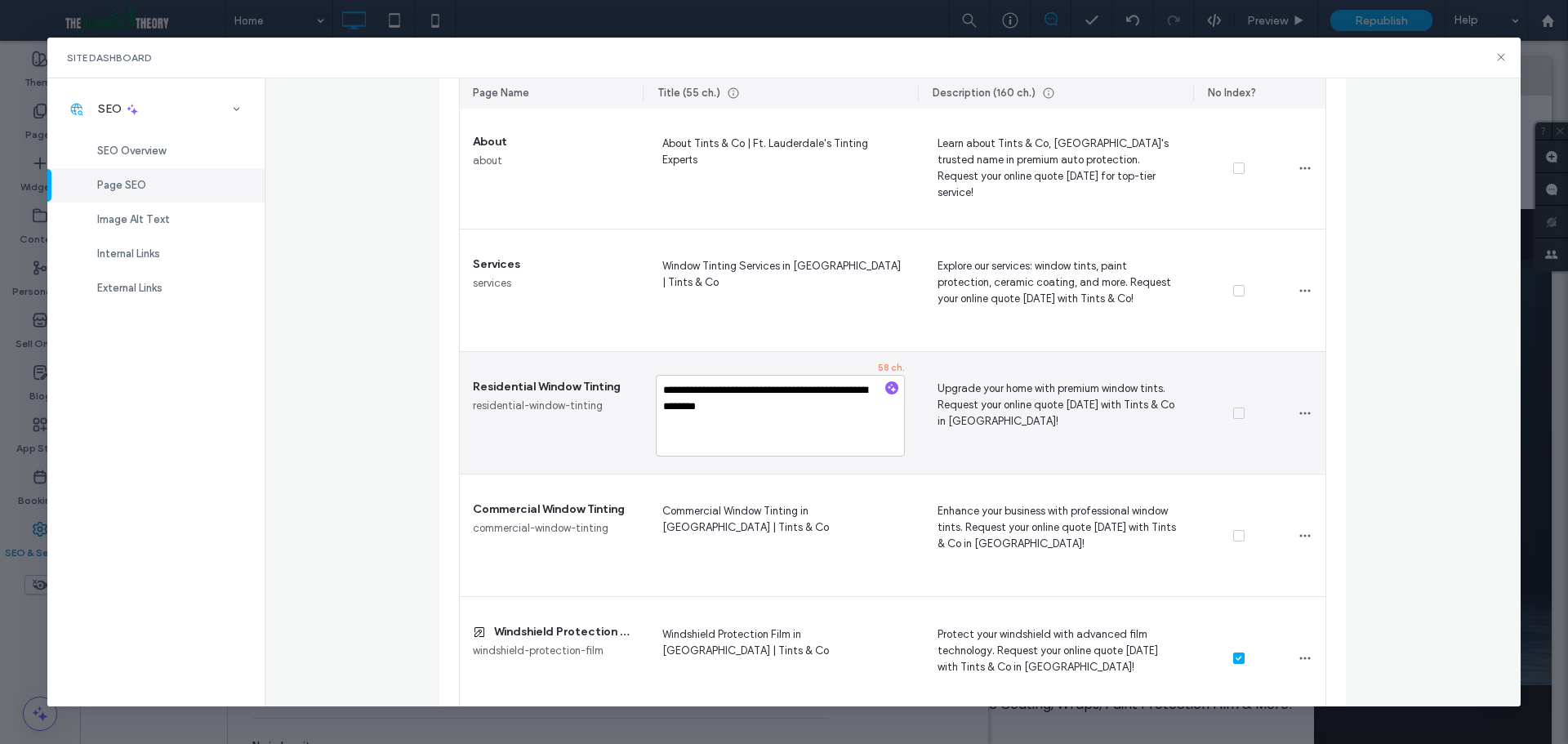
drag, startPoint x: 803, startPoint y: 388, endPoint x: 713, endPoint y: 410, distance: 92.6
click at [713, 410] on textarea "**********" at bounding box center [780, 416] width 249 height 81
click at [835, 398] on textarea "**********" at bounding box center [780, 416] width 249 height 81
drag, startPoint x: 817, startPoint y: 395, endPoint x: 806, endPoint y: 395, distance: 11.0
click at [806, 395] on textarea "**********" at bounding box center [780, 416] width 249 height 81
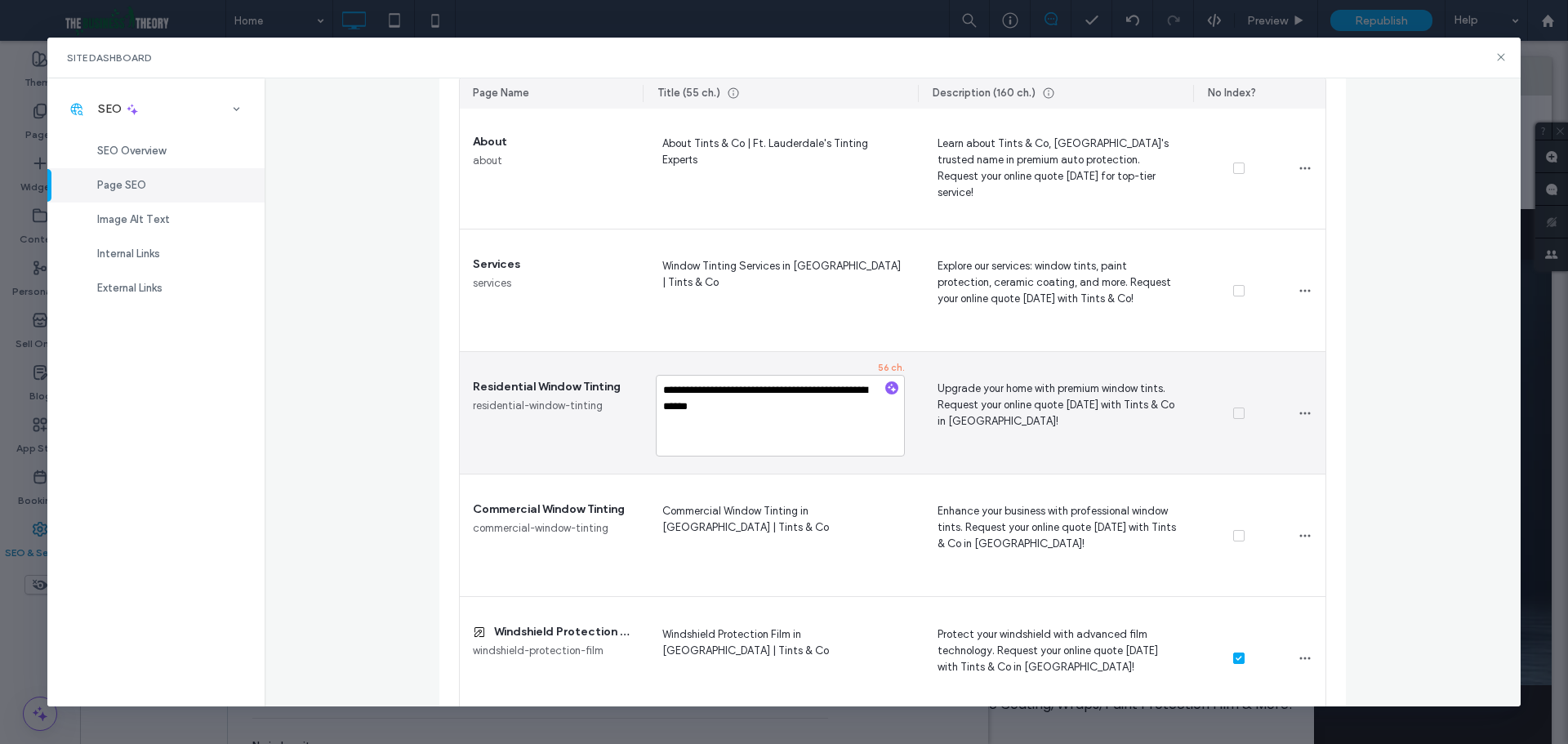
click at [727, 390] on textarea "**********" at bounding box center [780, 416] width 249 height 81
type textarea "**********"
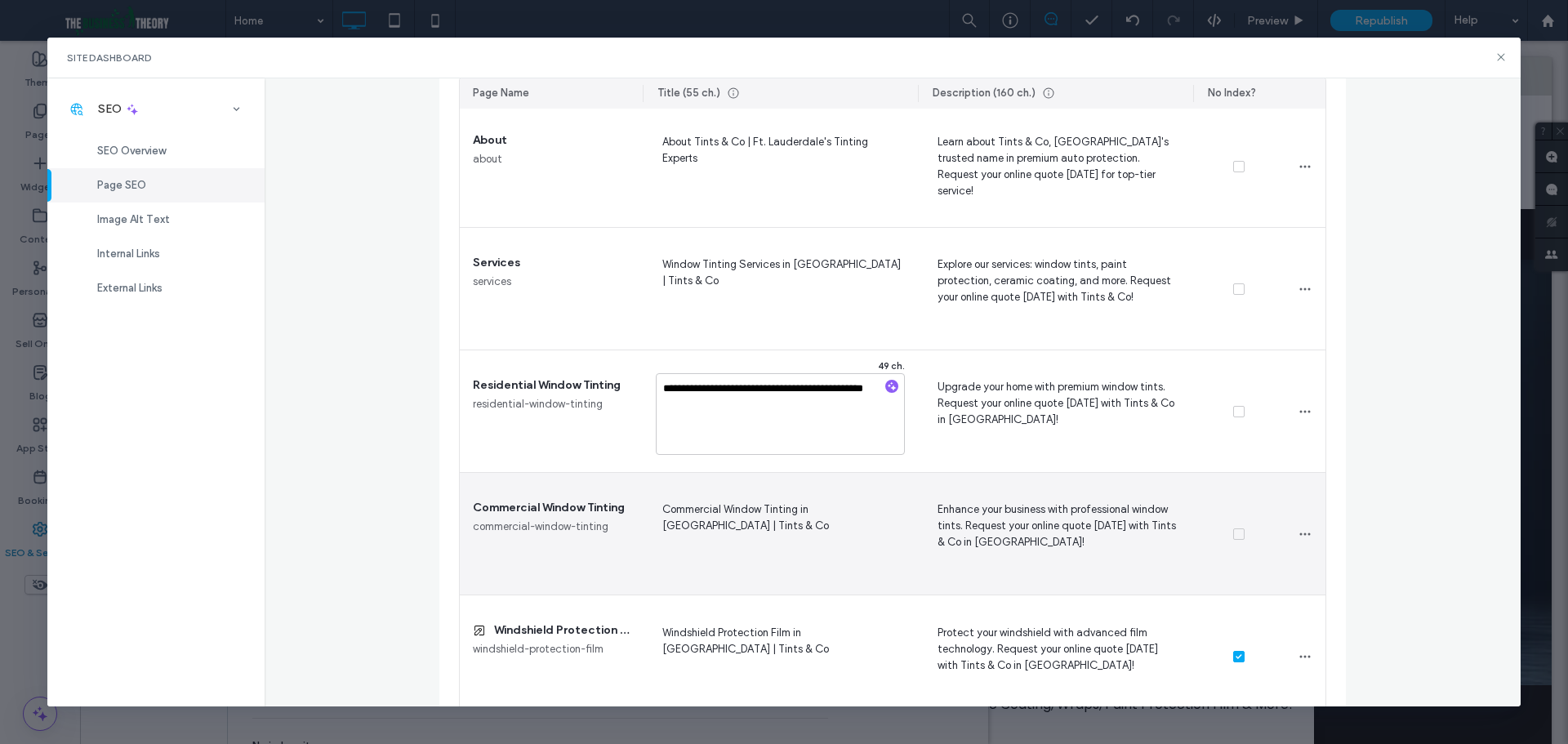
scroll to position [277, 0]
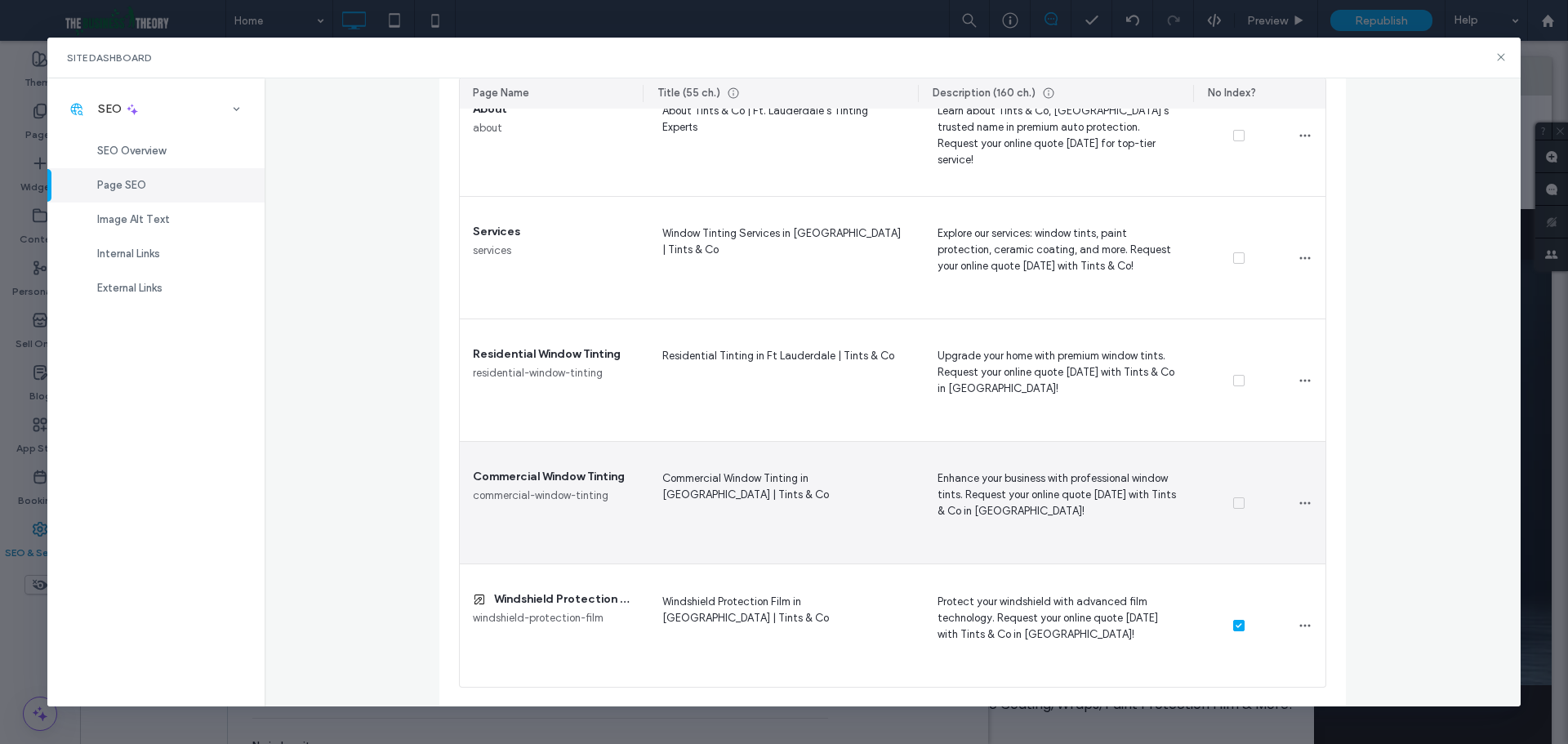
click at [754, 489] on span "Commercial Window Tinting in Fort Lauderdale | Tints & Co" at bounding box center [780, 502] width 249 height 67
click at [743, 478] on textarea "**********" at bounding box center [780, 505] width 249 height 81
type textarea "**********"
click at [801, 517] on textarea "**********" at bounding box center [780, 505] width 249 height 81
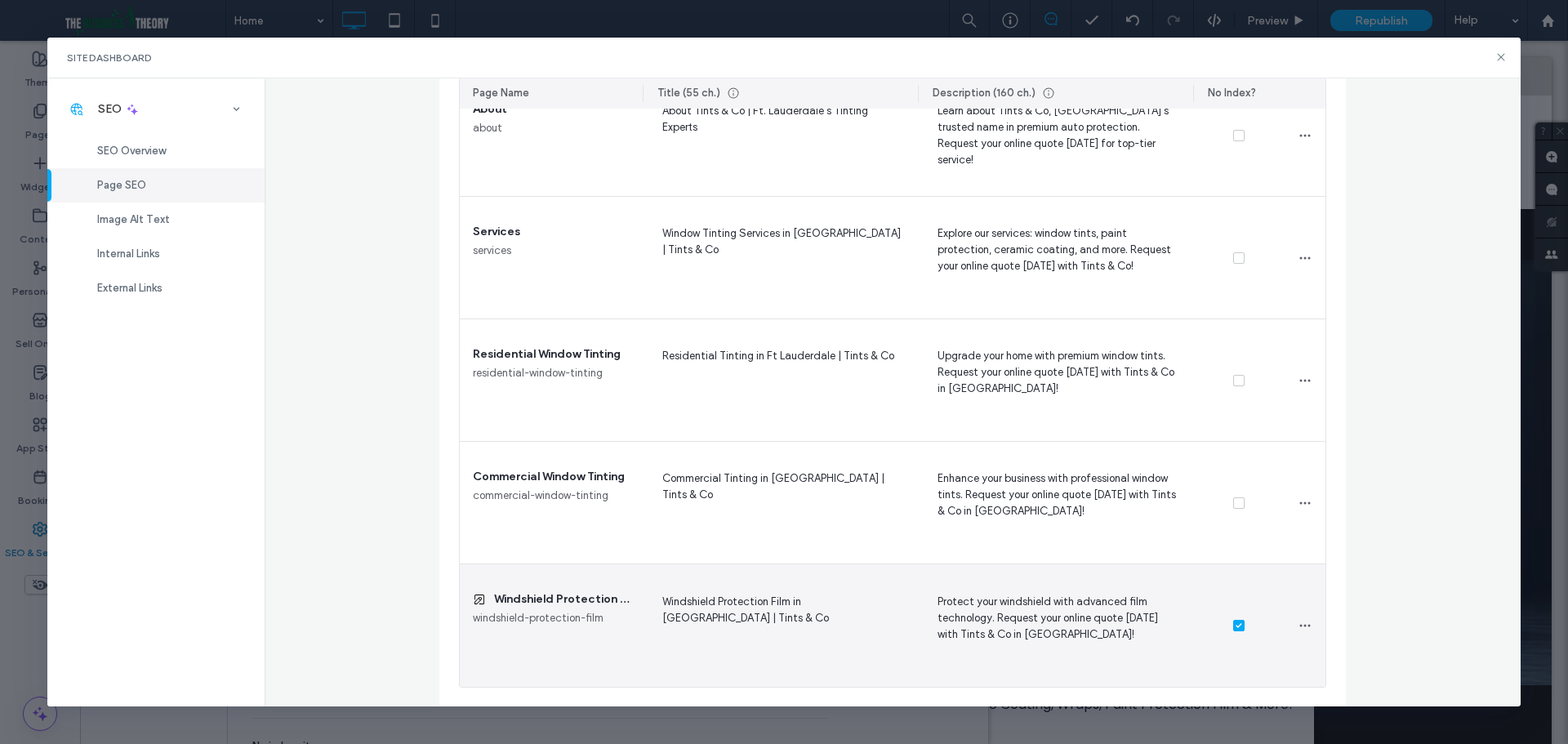
click at [820, 606] on span "Windshield Protection Film in Fort Lauderdale | Tints & Co" at bounding box center [780, 625] width 249 height 67
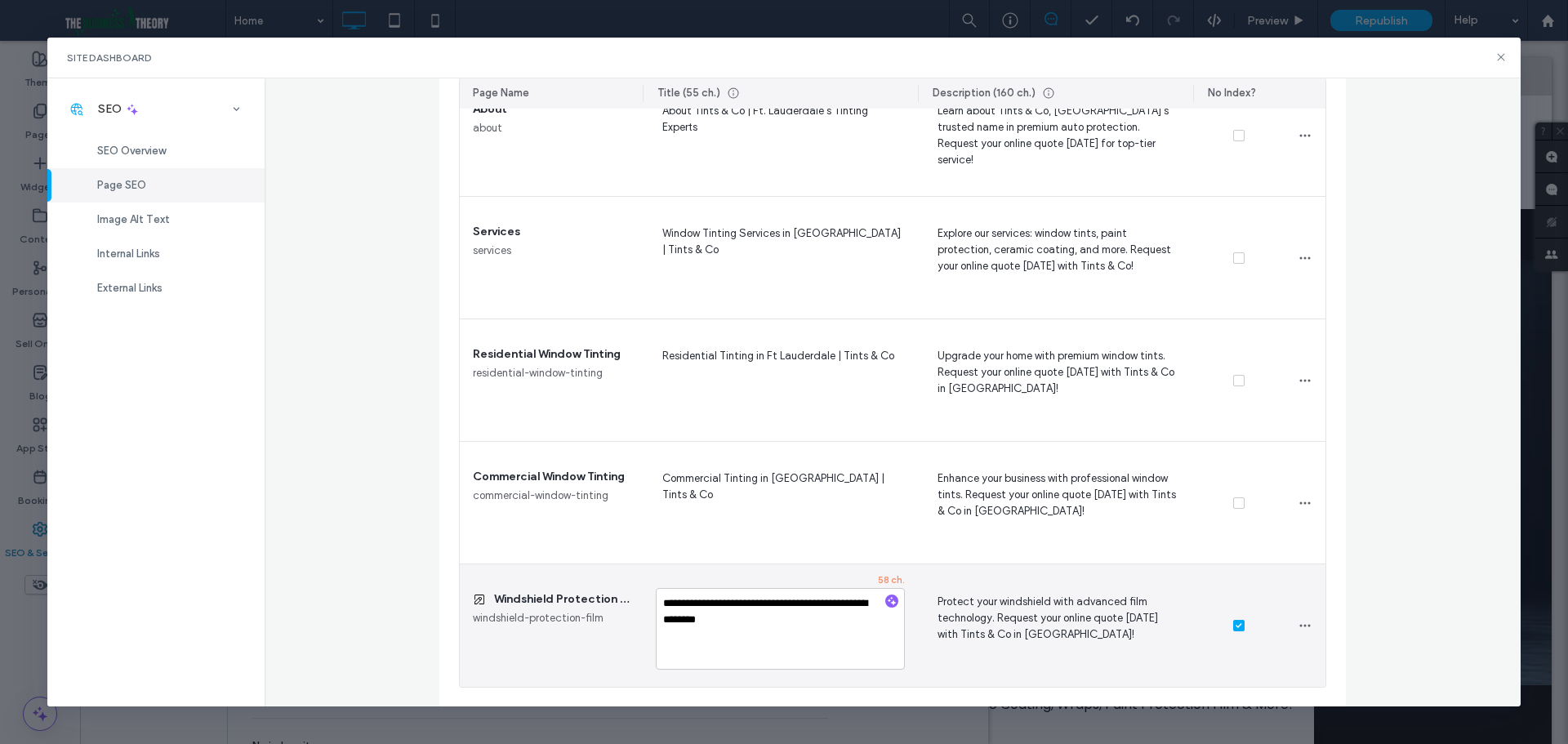
drag, startPoint x: 806, startPoint y: 605, endPoint x: 818, endPoint y: 606, distance: 12.0
click at [818, 606] on textarea "**********" at bounding box center [780, 628] width 249 height 81
type textarea "**********"
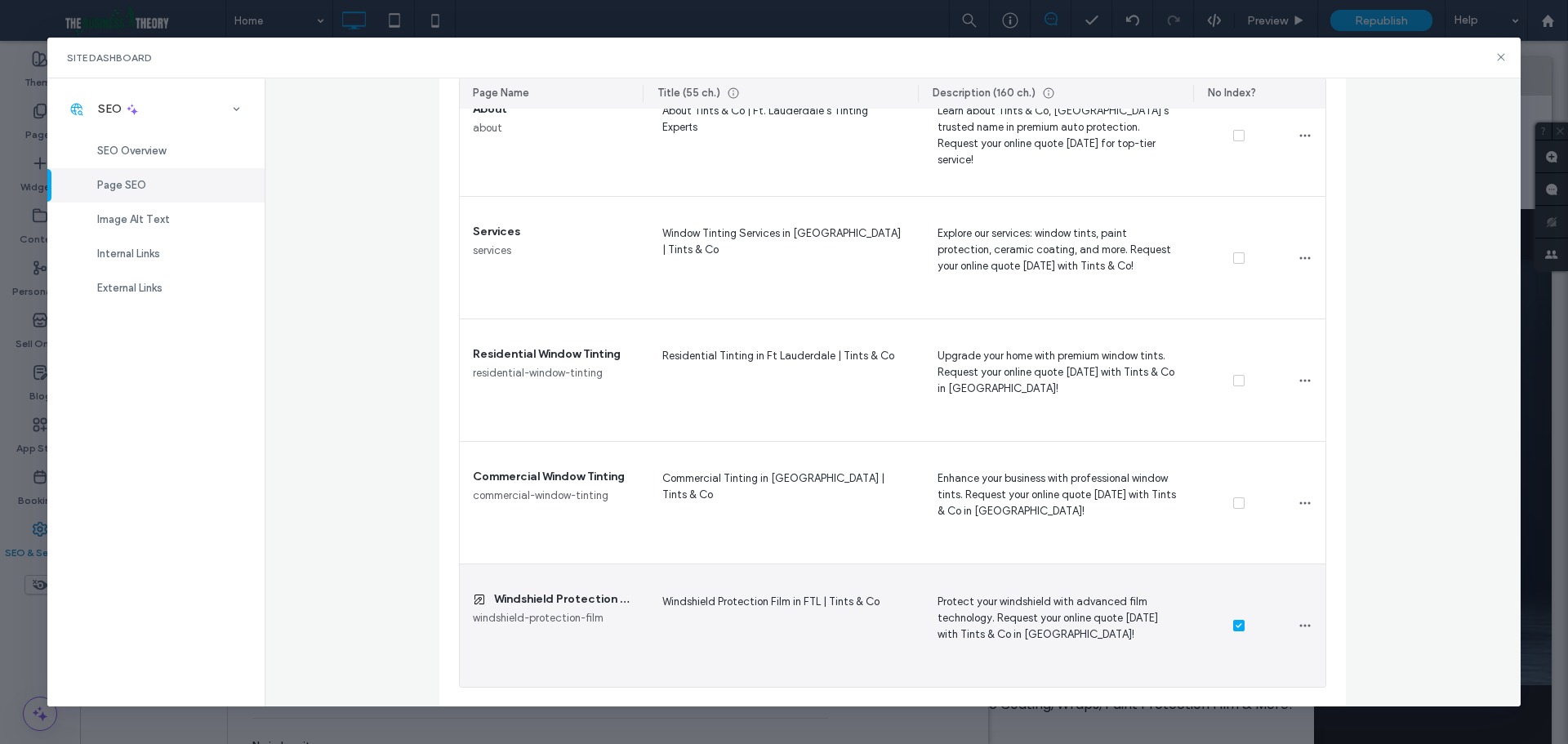
click at [1004, 620] on span "Protect your windshield with advanced film technology. Request your online quot…" at bounding box center [1055, 625] width 249 height 67
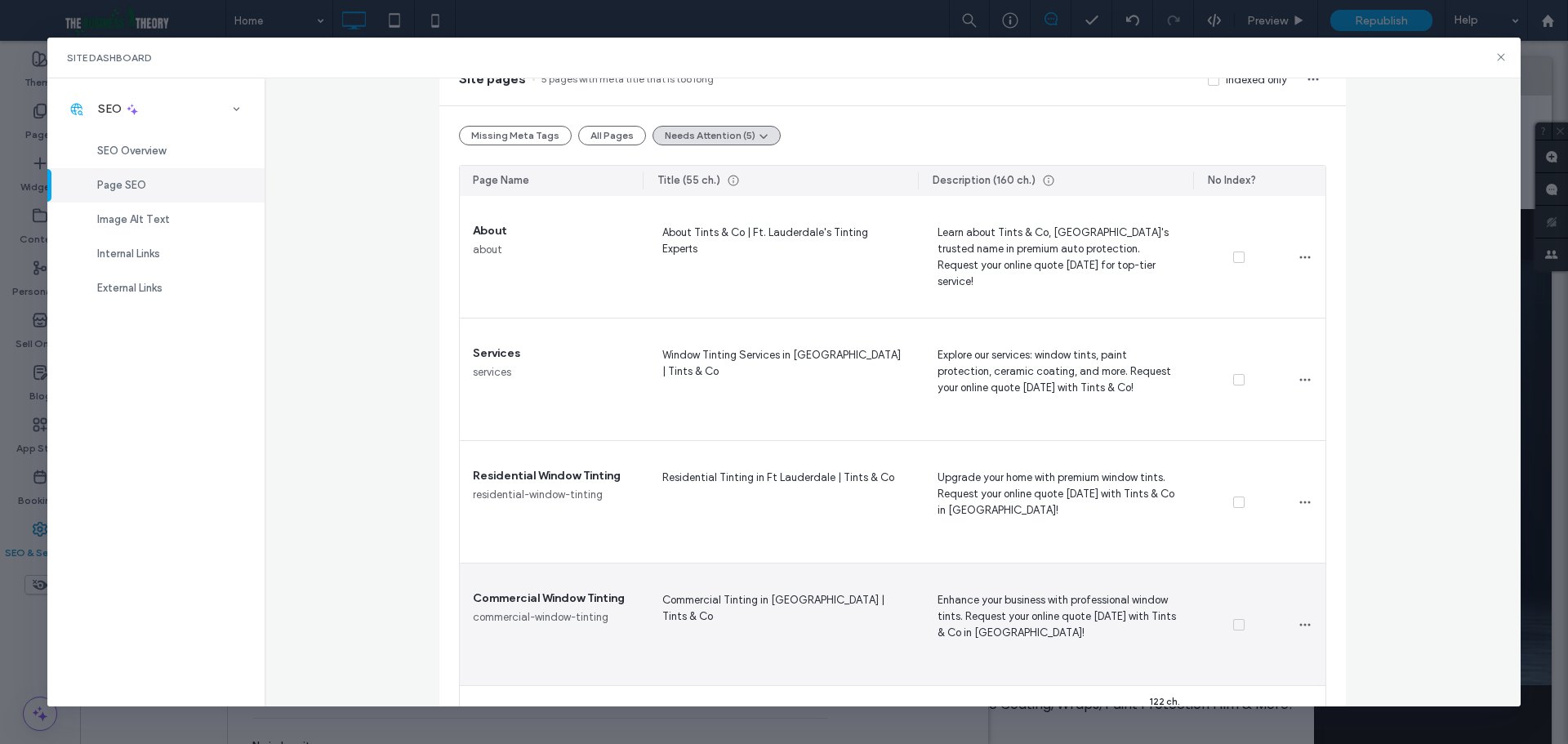
scroll to position [0, 0]
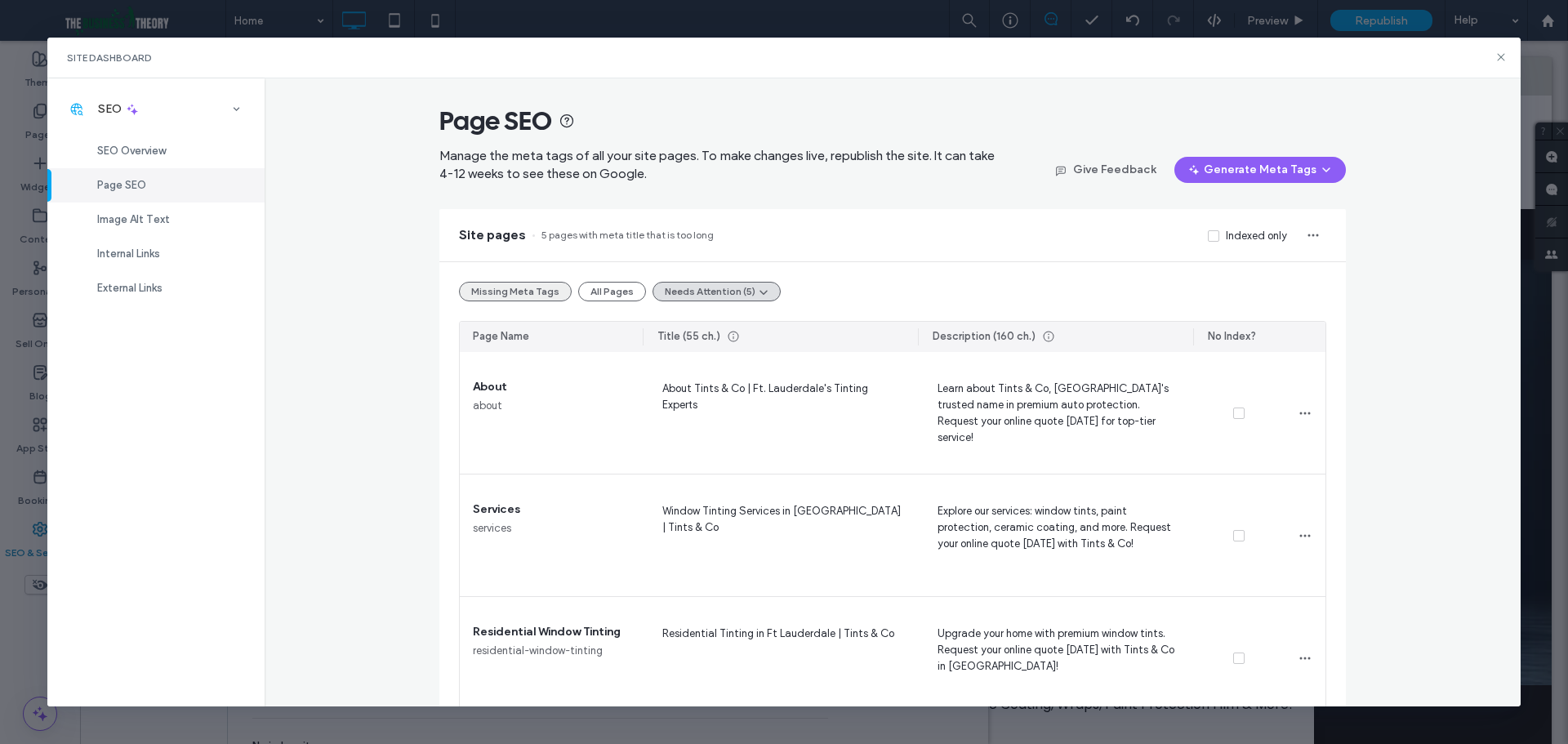
click at [513, 295] on button "Missing Meta Tags" at bounding box center [514, 292] width 113 height 20
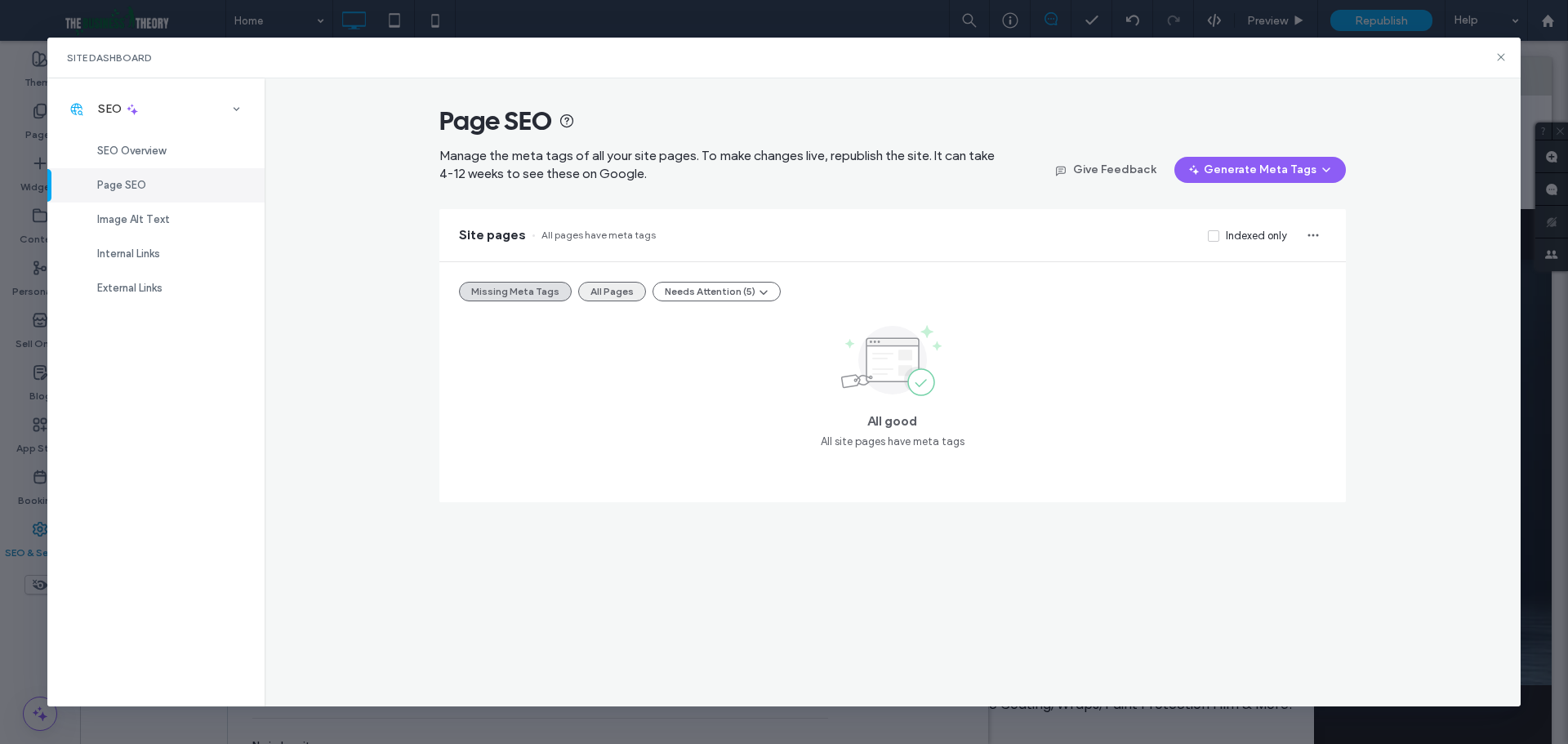
click at [584, 298] on button "All Pages" at bounding box center [612, 292] width 68 height 20
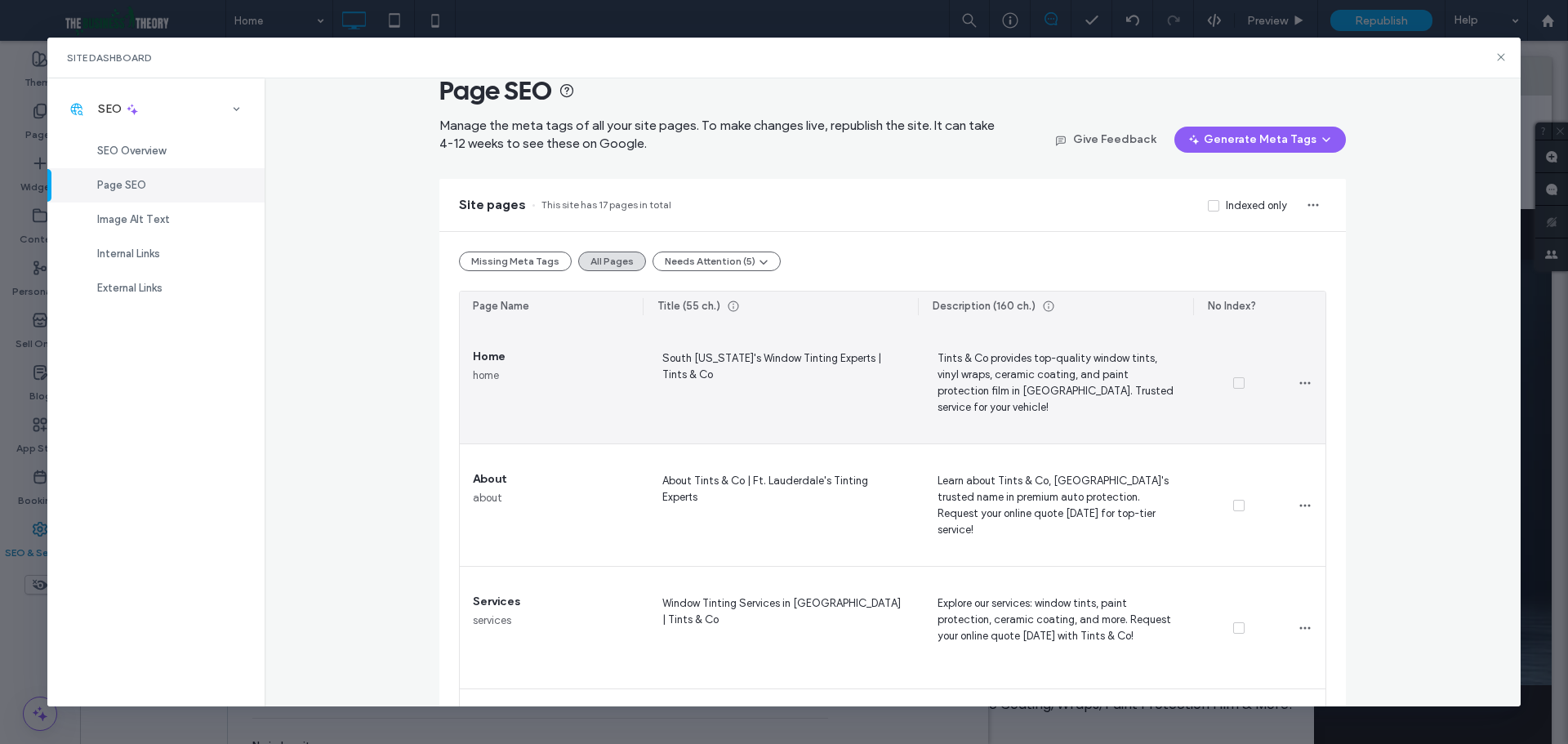
scroll to position [81, 0]
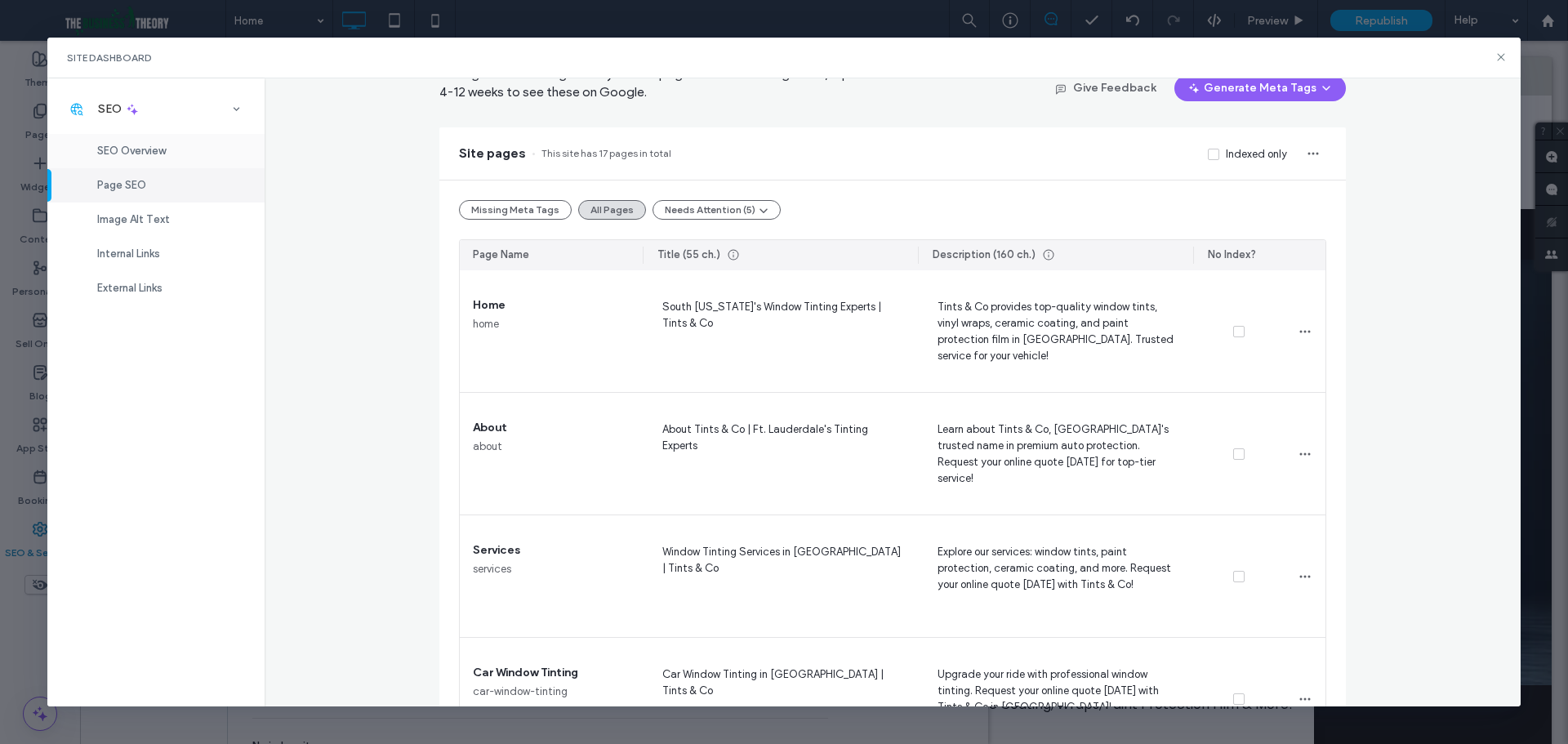
click at [166, 151] on span "SEO Overview" at bounding box center [131, 151] width 69 height 13
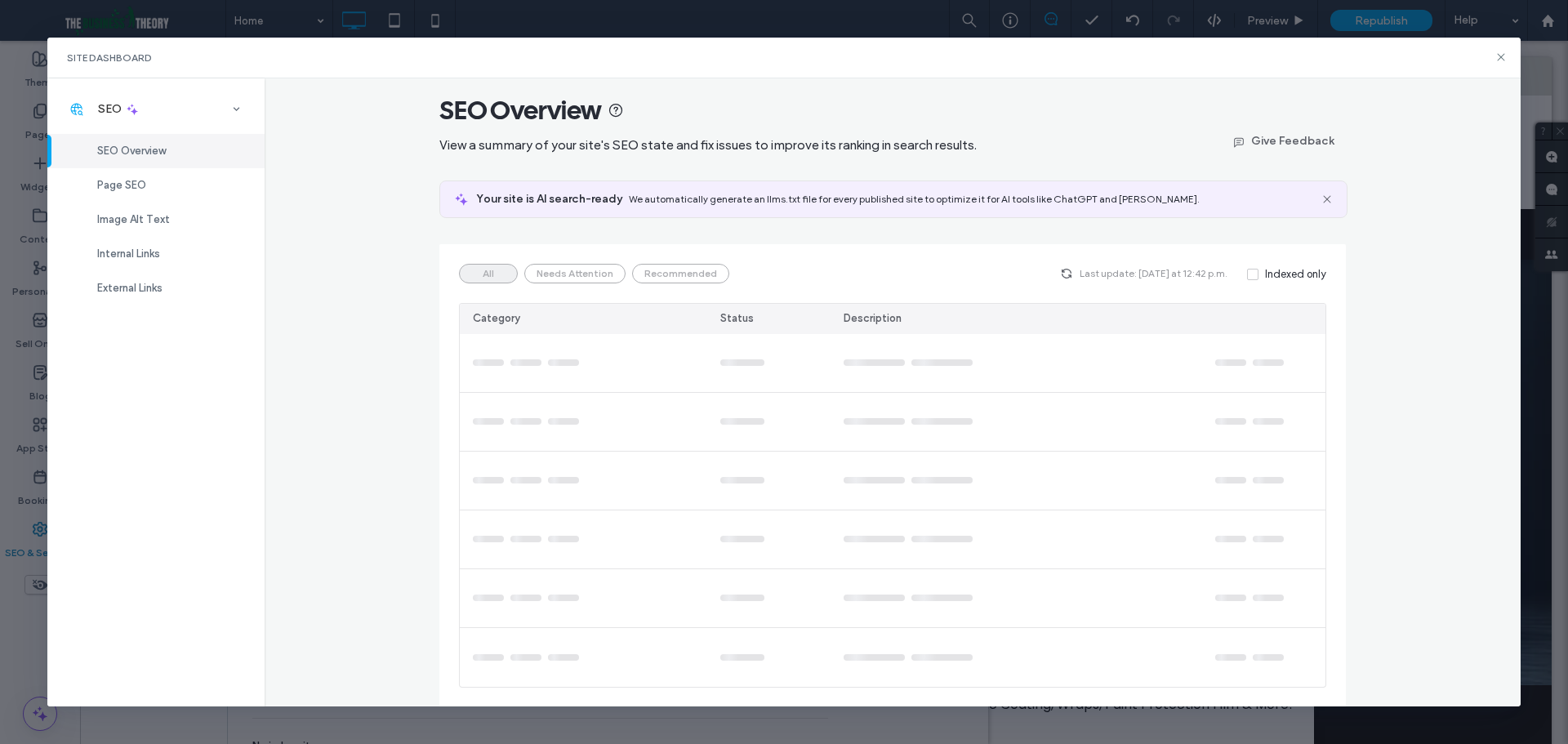
scroll to position [0, 0]
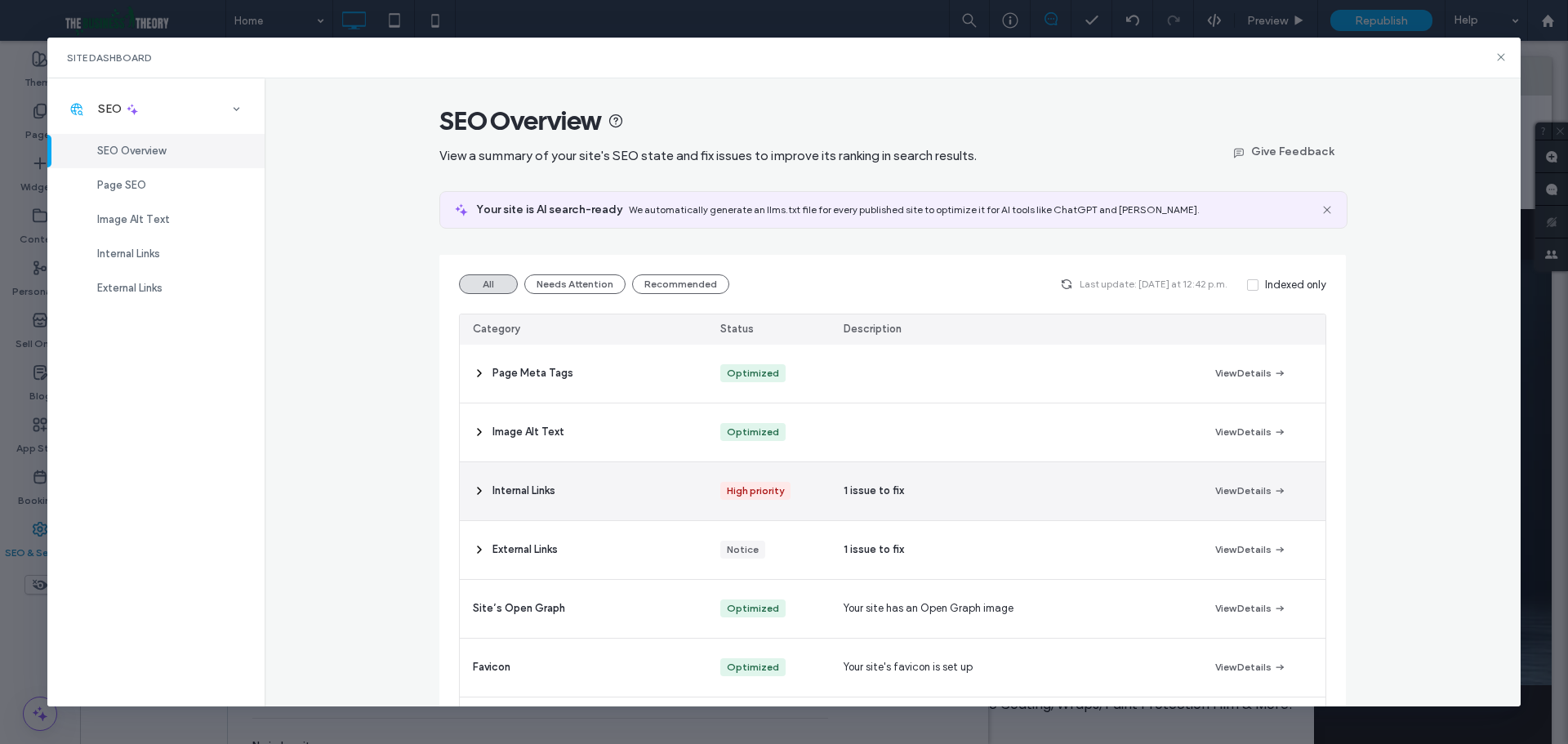
click at [686, 495] on div "Internal Links" at bounding box center [583, 491] width 248 height 58
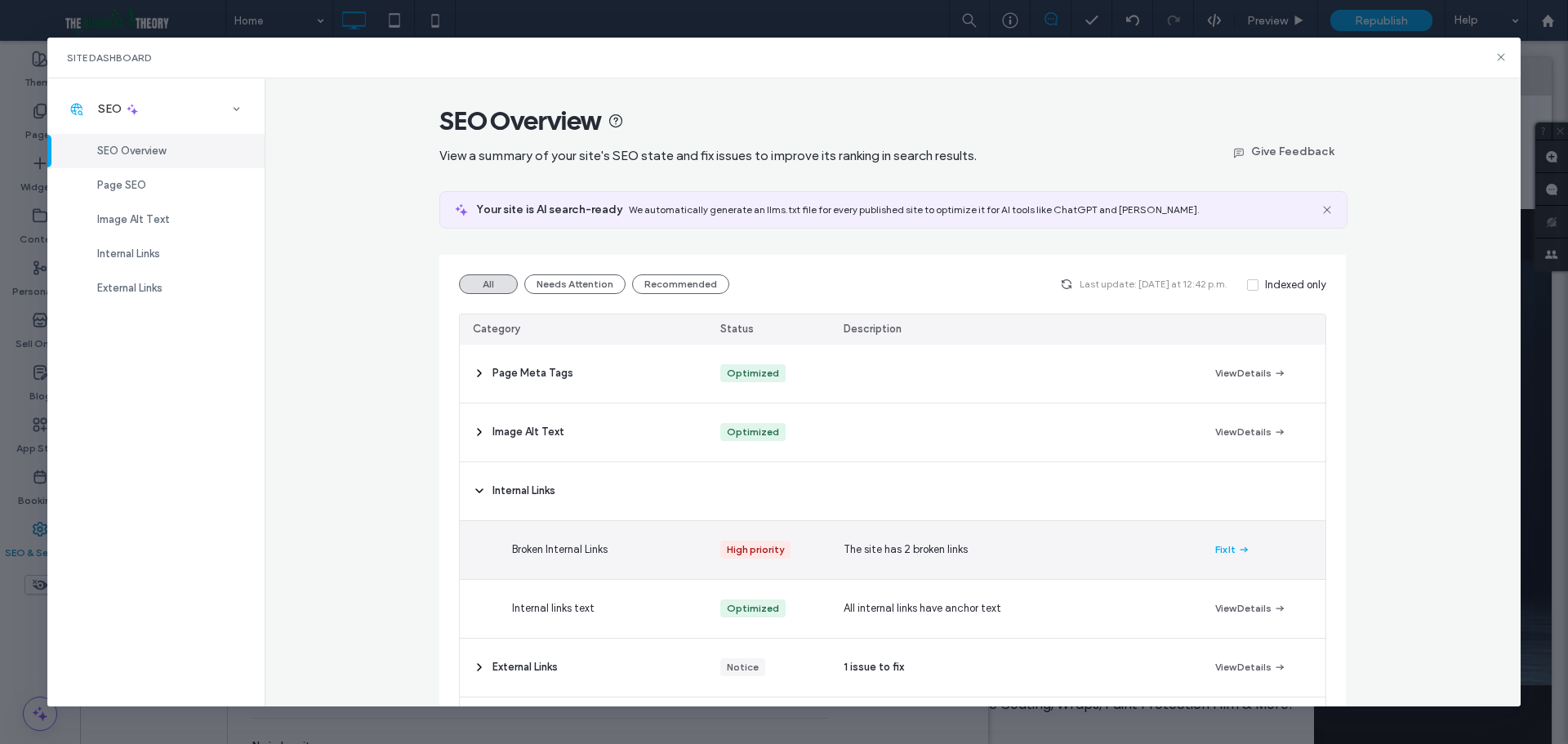
click at [1002, 549] on div "The site has 2 broken links" at bounding box center [1016, 550] width 370 height 58
click at [1222, 549] on button "Fix It" at bounding box center [1233, 550] width 35 height 20
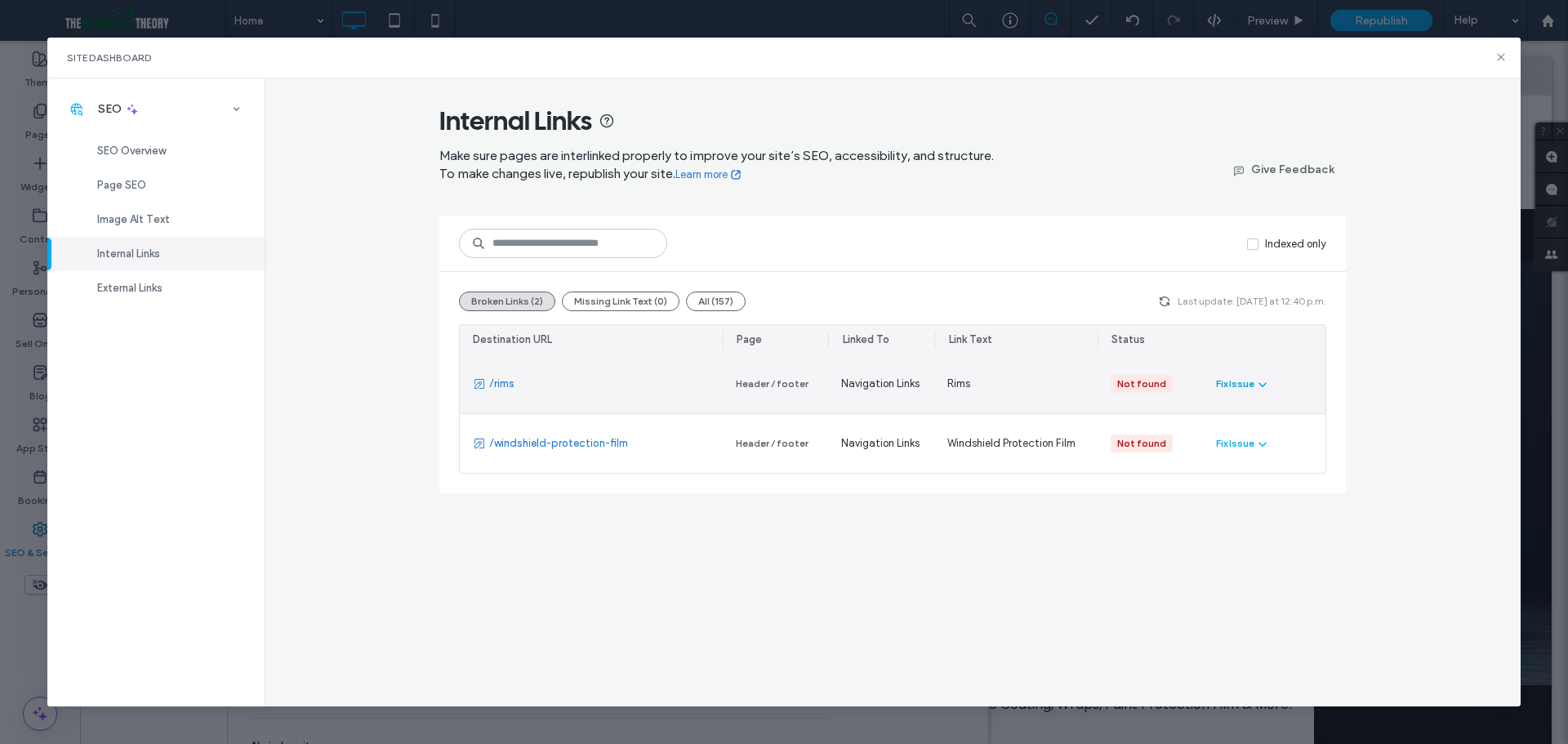
click at [1234, 385] on div "Fix Issue" at bounding box center [1235, 383] width 38 height 15
click at [1262, 454] on span "Redirect Link" at bounding box center [1261, 454] width 63 height 17
click at [1283, 426] on span "Fix in Editor" at bounding box center [1257, 422] width 56 height 17
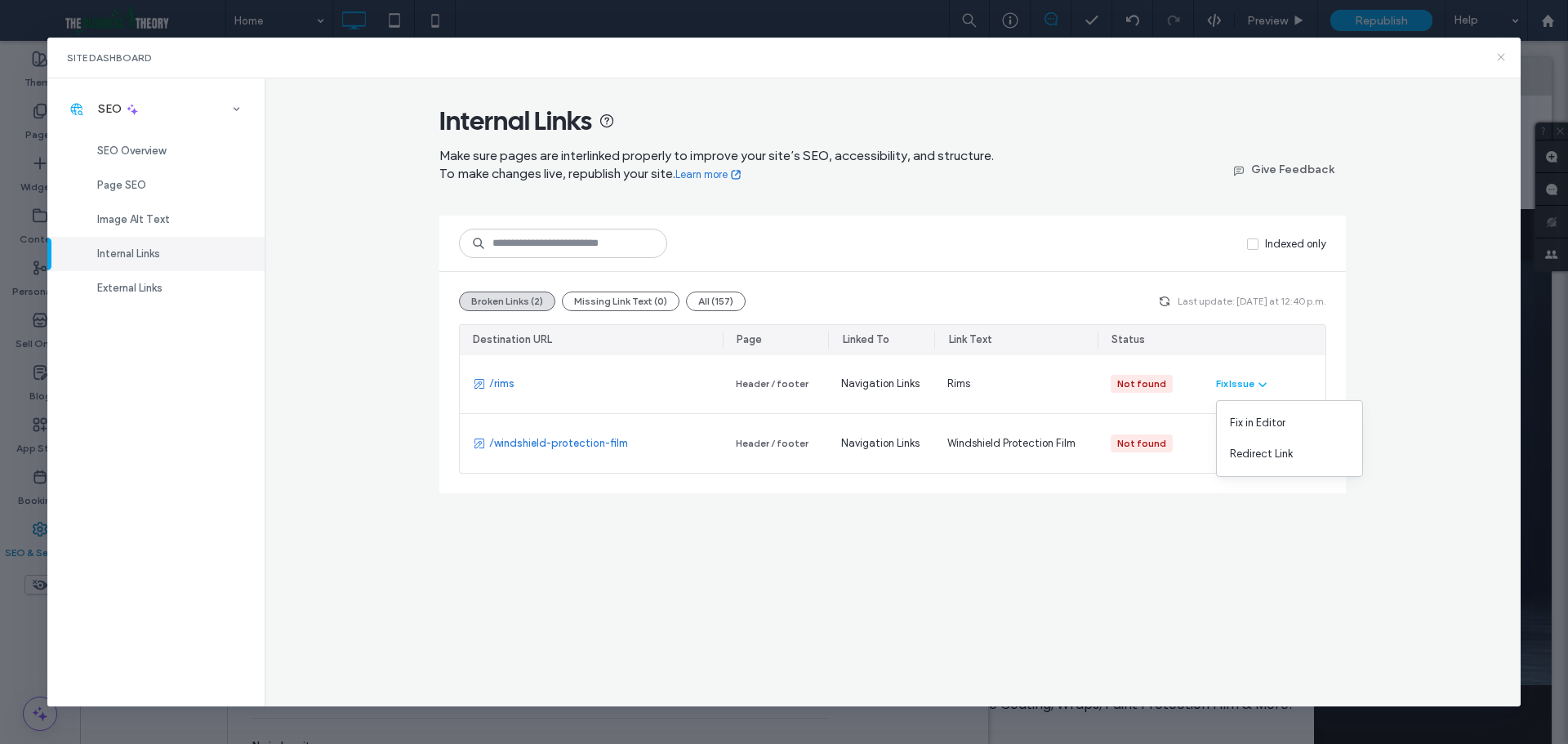
click at [1497, 52] on icon at bounding box center [1500, 57] width 13 height 13
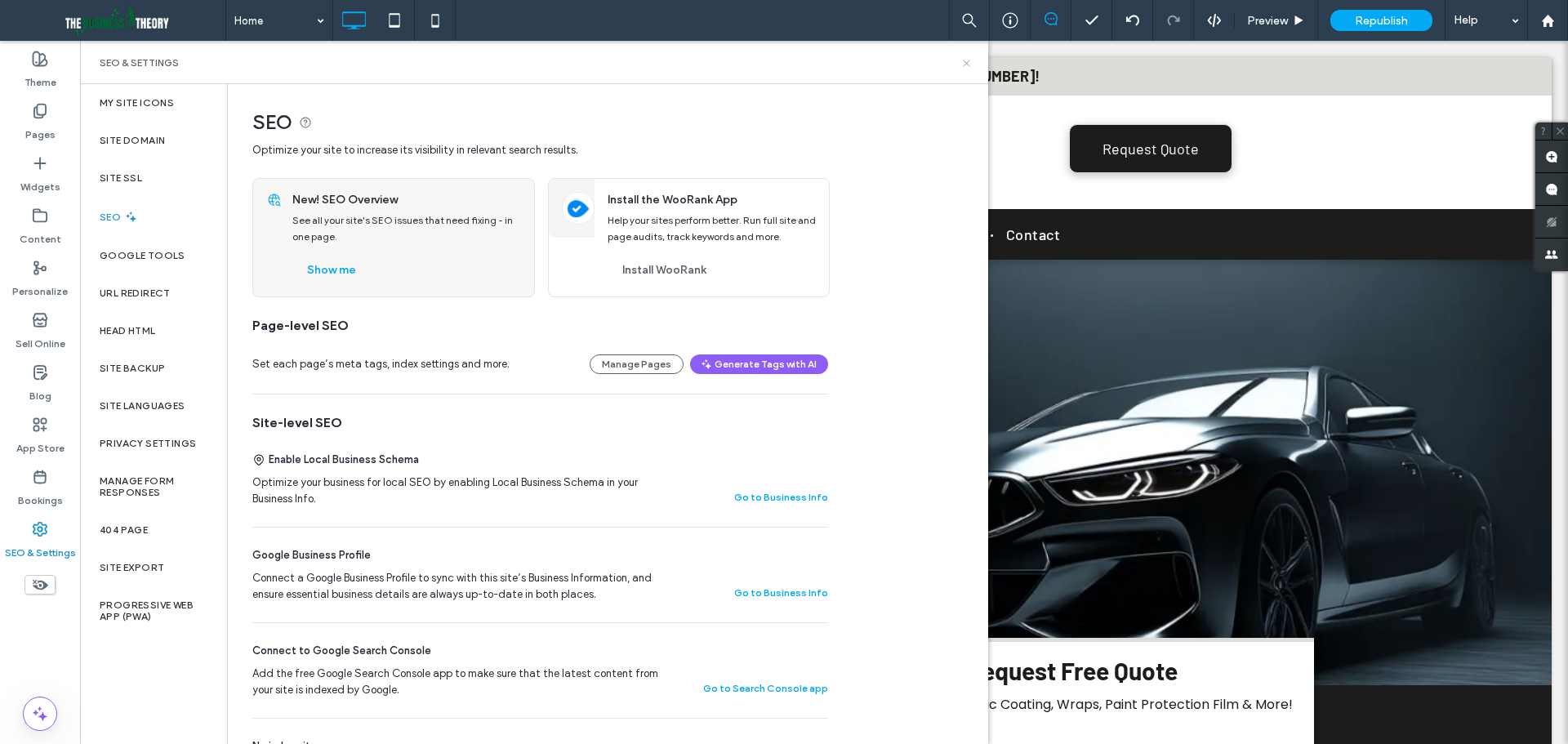
click at [968, 63] on icon at bounding box center [966, 63] width 13 height 13
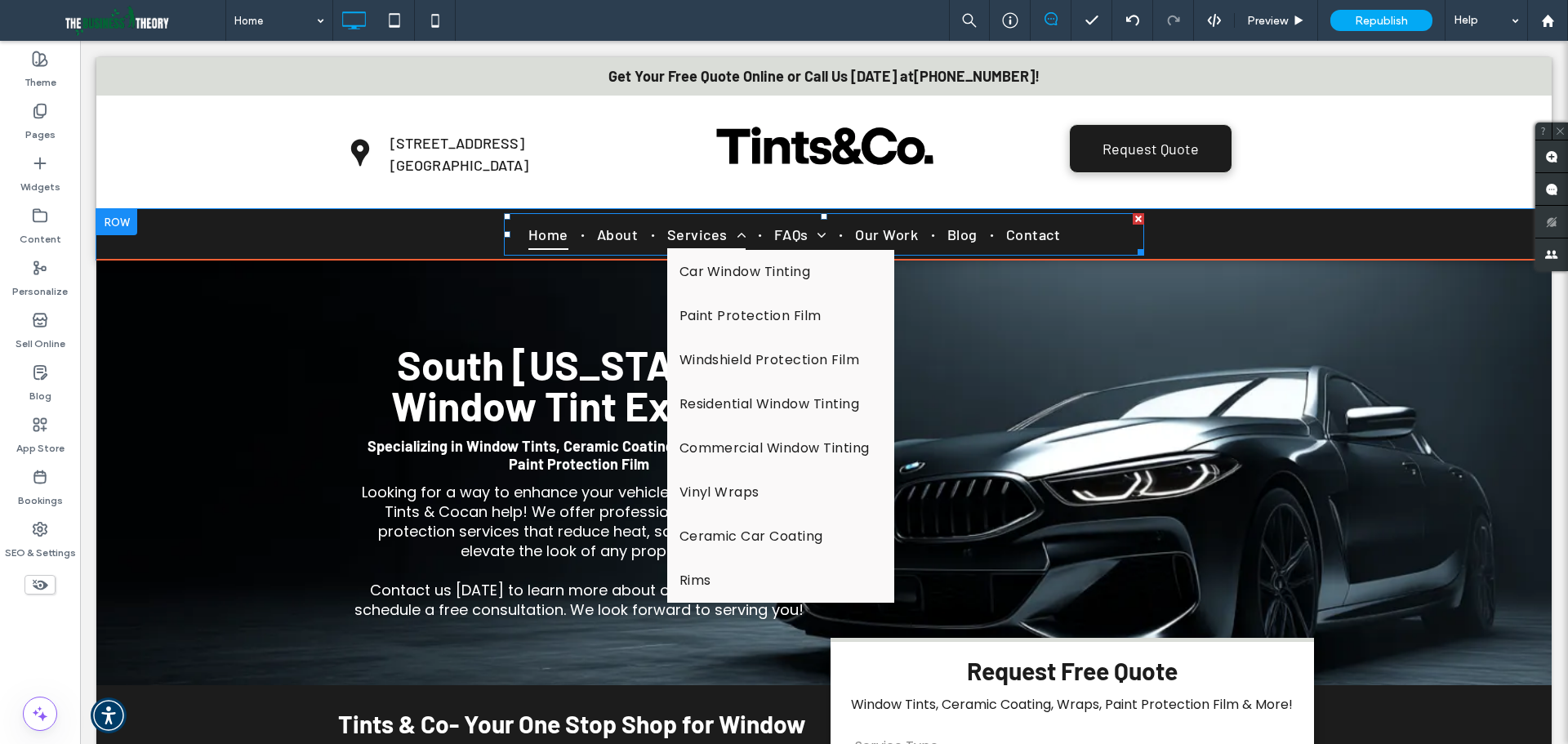
click at [702, 228] on span "Services" at bounding box center [707, 234] width 79 height 31
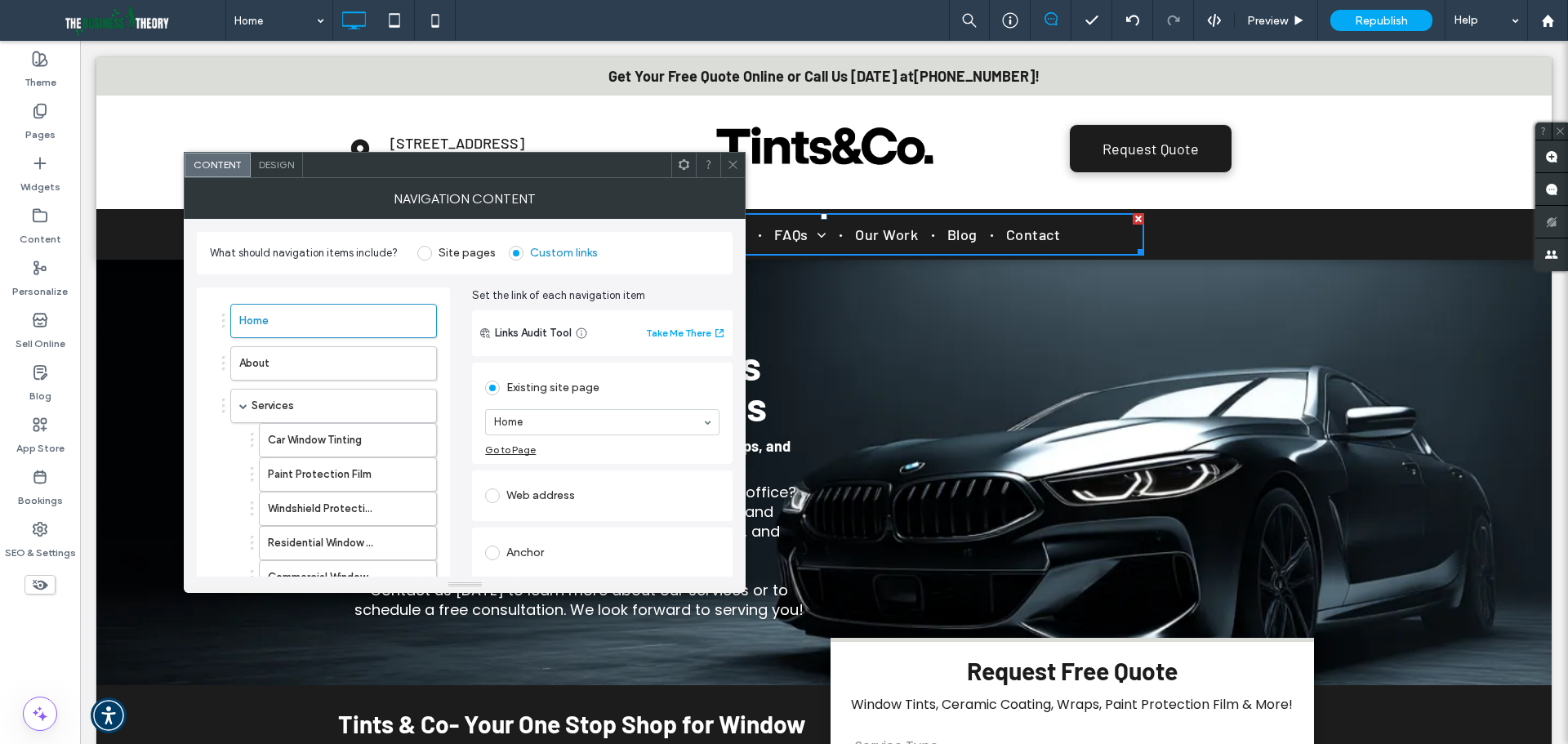
click at [423, 248] on span at bounding box center [424, 253] width 15 height 15
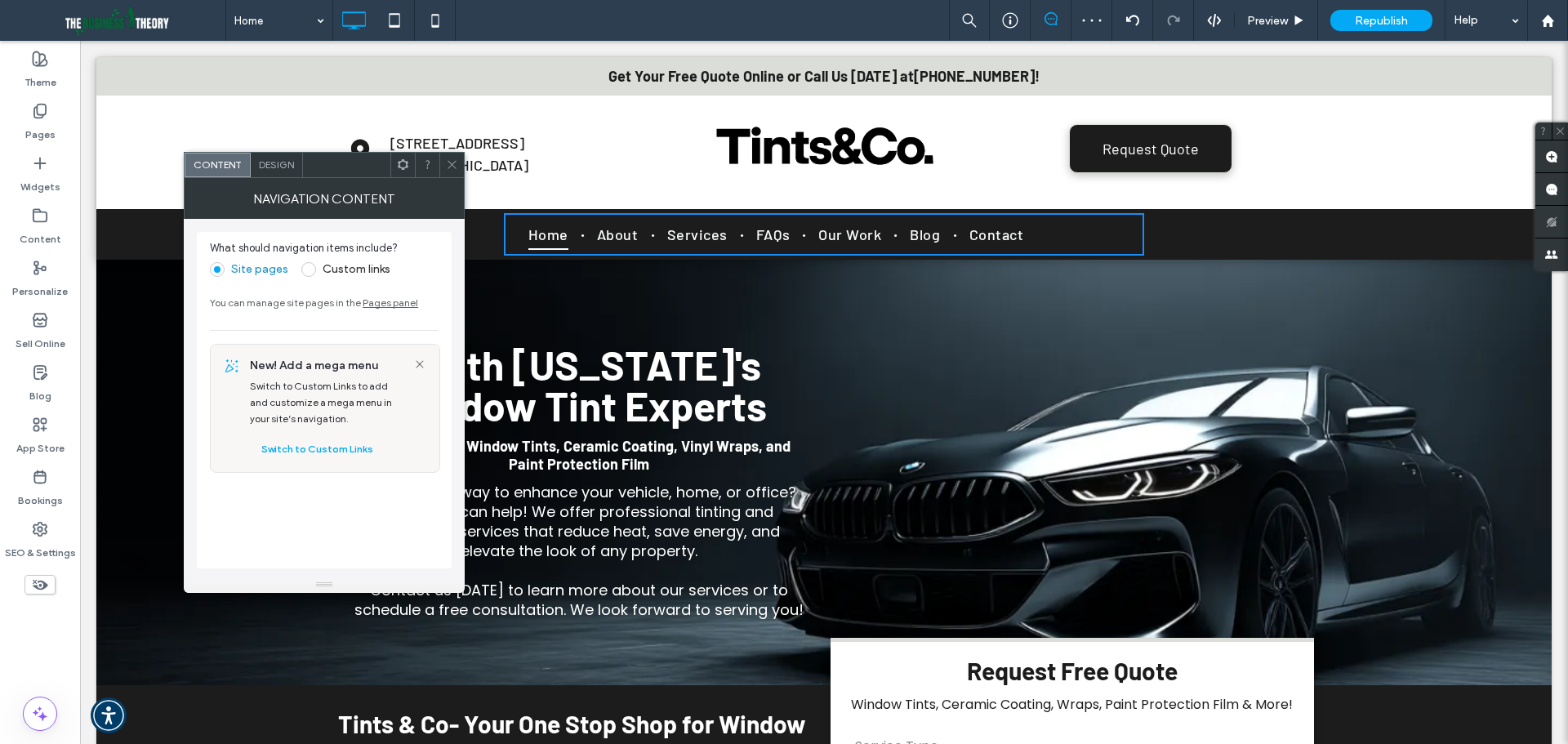
click at [453, 157] on span at bounding box center [452, 165] width 13 height 25
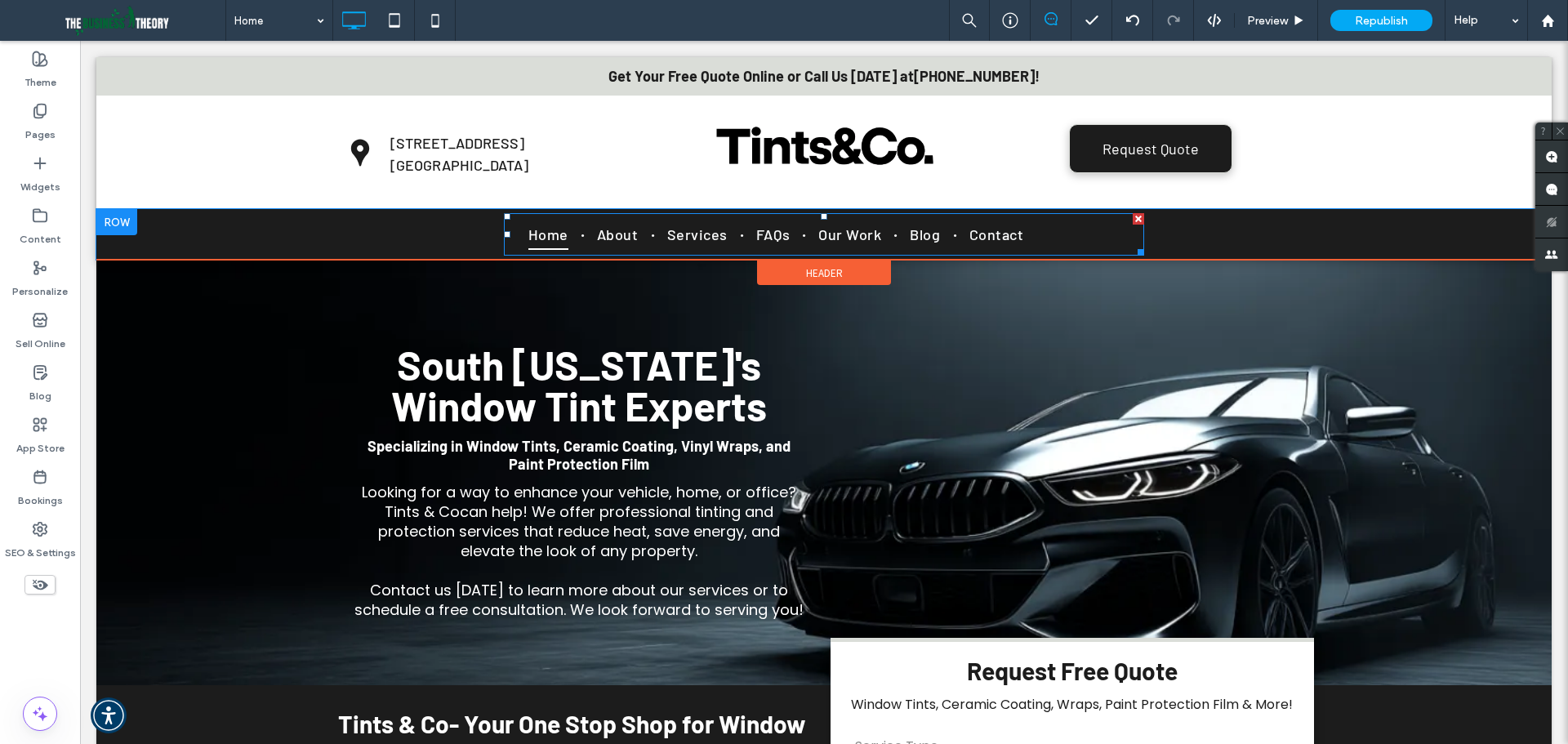
click at [1086, 232] on ul "Home About Services FAQs Our Work Blog Contact" at bounding box center [824, 234] width 616 height 31
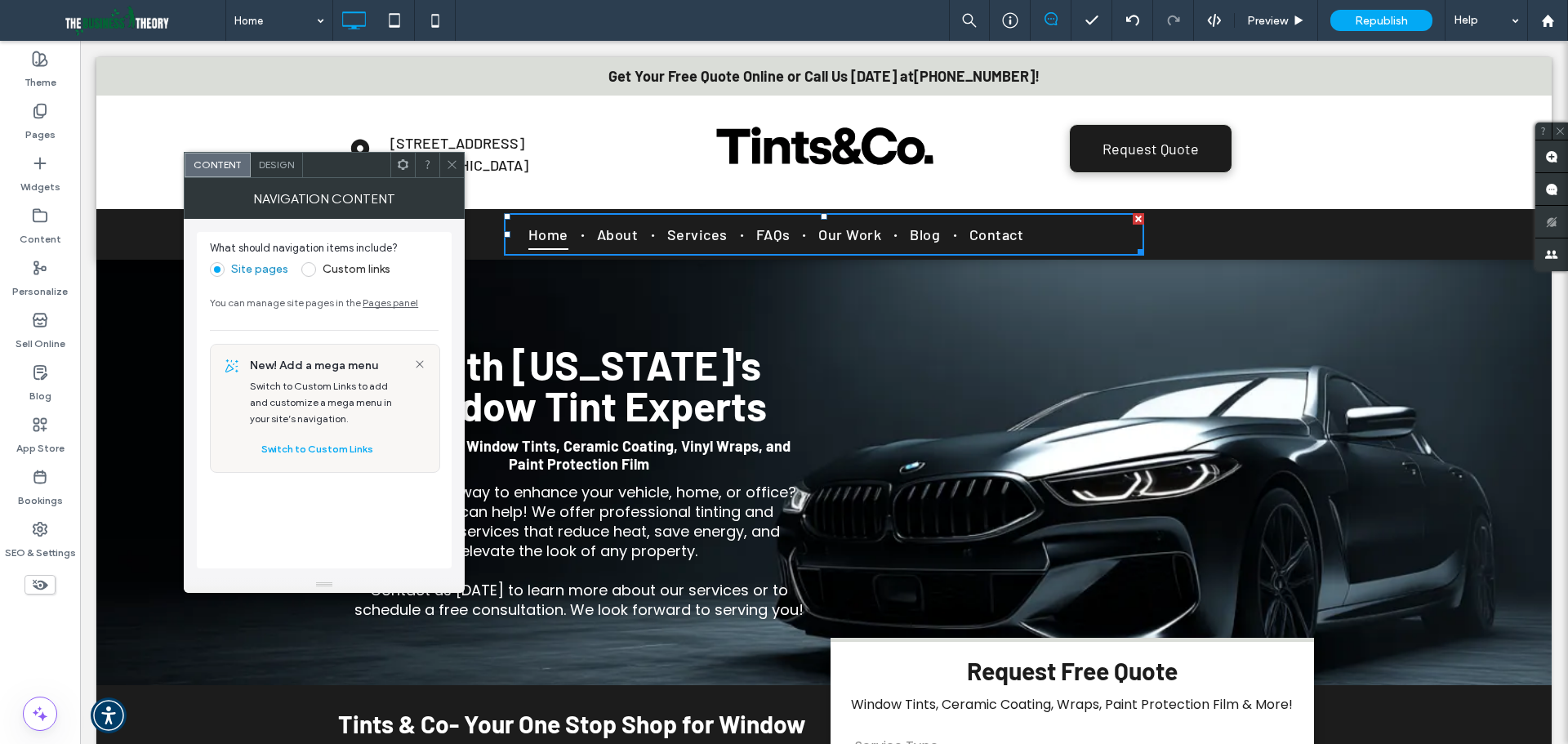
click at [318, 272] on label "Custom links" at bounding box center [346, 270] width 89 height 15
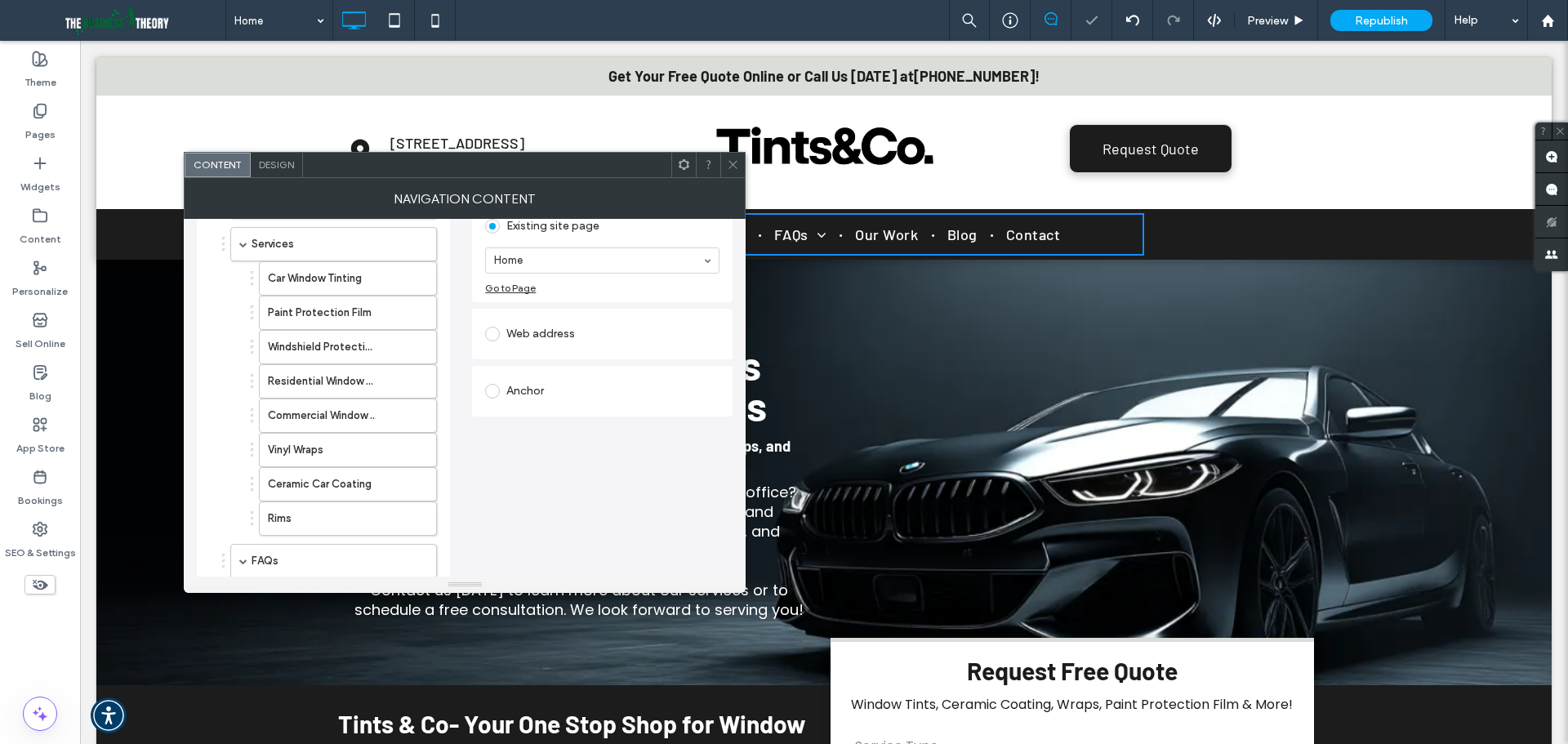
scroll to position [164, 0]
click at [418, 520] on use "button" at bounding box center [415, 517] width 10 height 11
click at [412, 347] on use "button" at bounding box center [415, 345] width 10 height 11
drag, startPoint x: 323, startPoint y: 345, endPoint x: 326, endPoint y: 291, distance: 54.1
drag, startPoint x: 317, startPoint y: 383, endPoint x: 320, endPoint y: 322, distance: 61.1
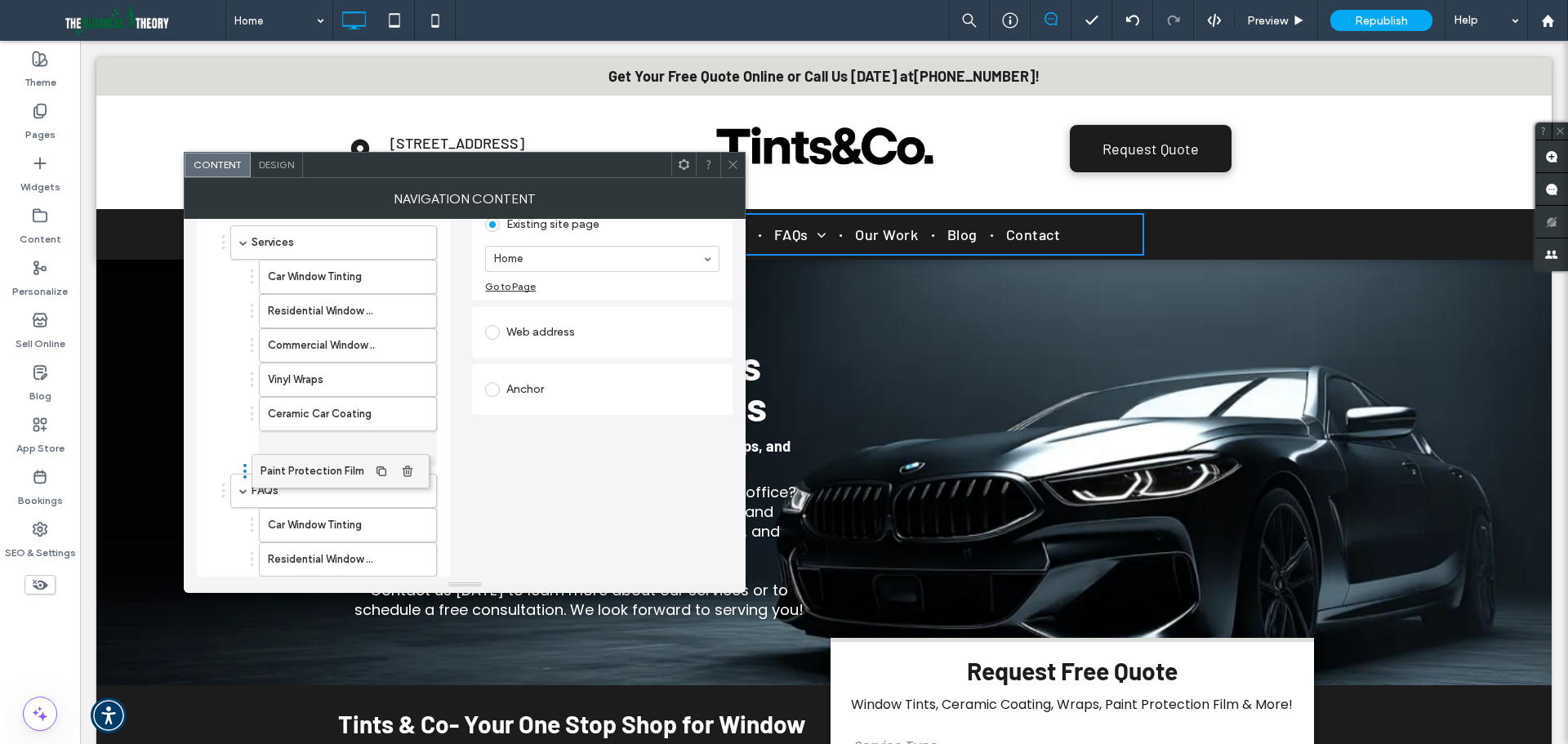
drag, startPoint x: 323, startPoint y: 381, endPoint x: 317, endPoint y: 465, distance: 84.2
drag, startPoint x: 329, startPoint y: 375, endPoint x: 327, endPoint y: 421, distance: 46.0
click at [734, 165] on use at bounding box center [733, 165] width 8 height 8
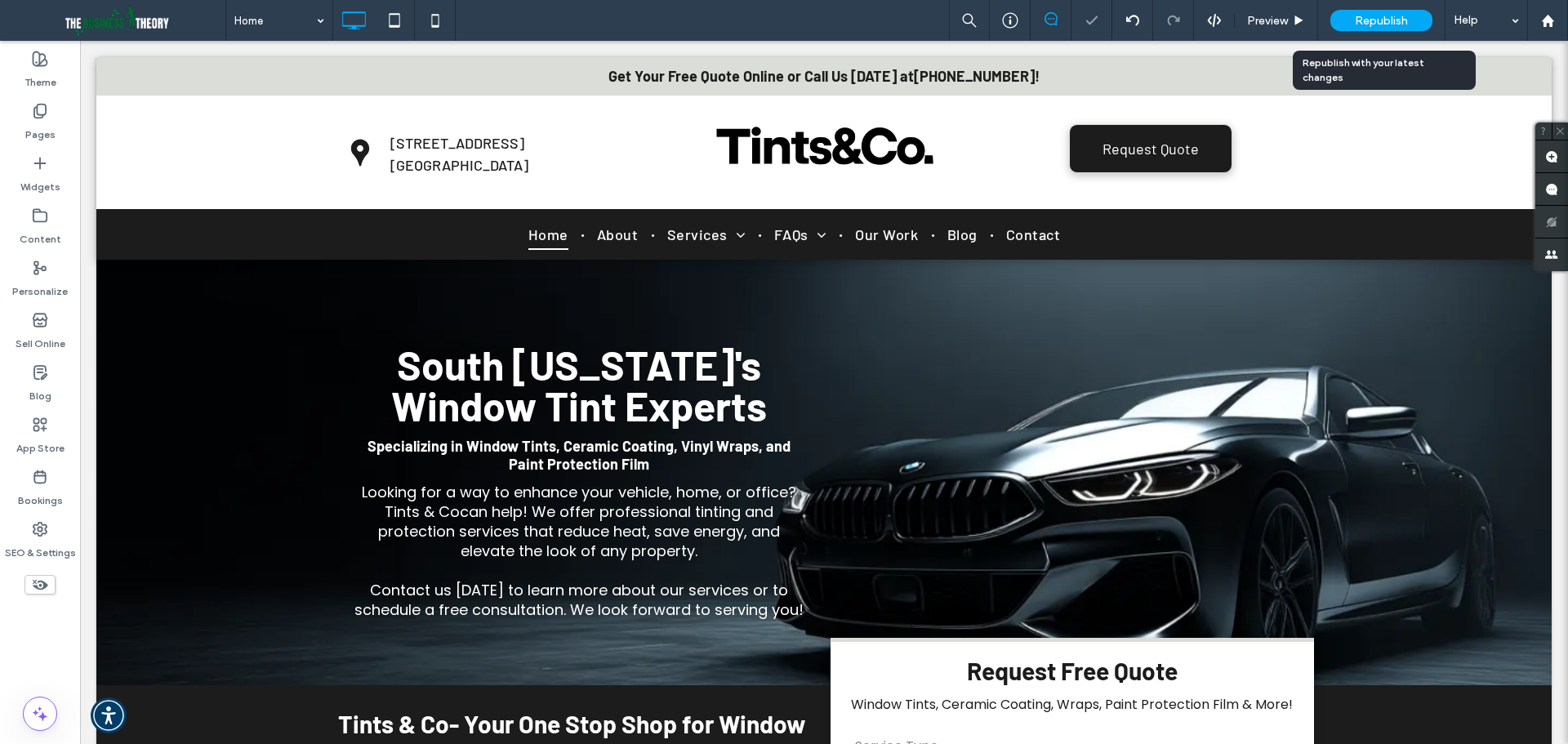
click at [1352, 18] on div "Republish" at bounding box center [1382, 21] width 102 height 22
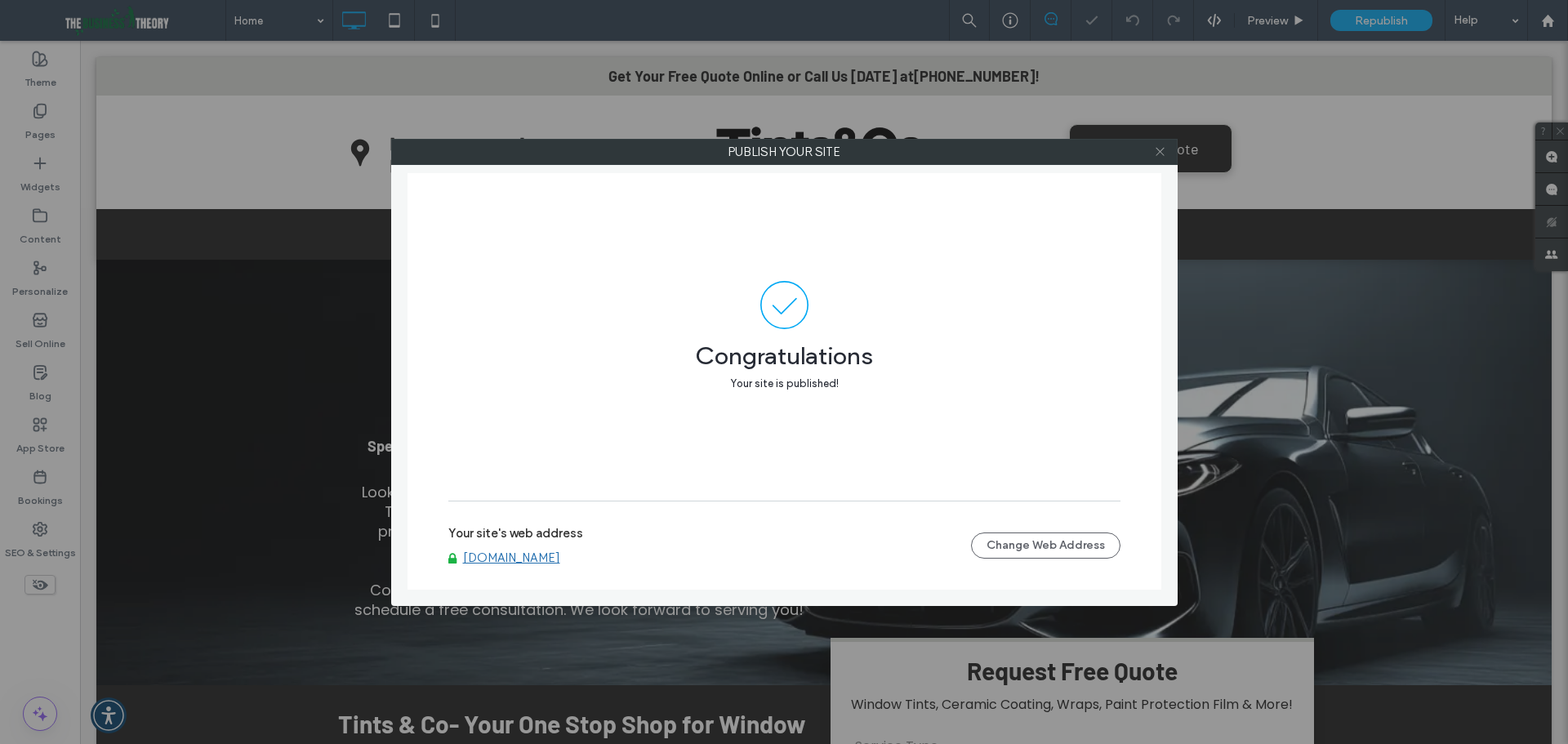
click at [1158, 149] on icon at bounding box center [1160, 151] width 13 height 13
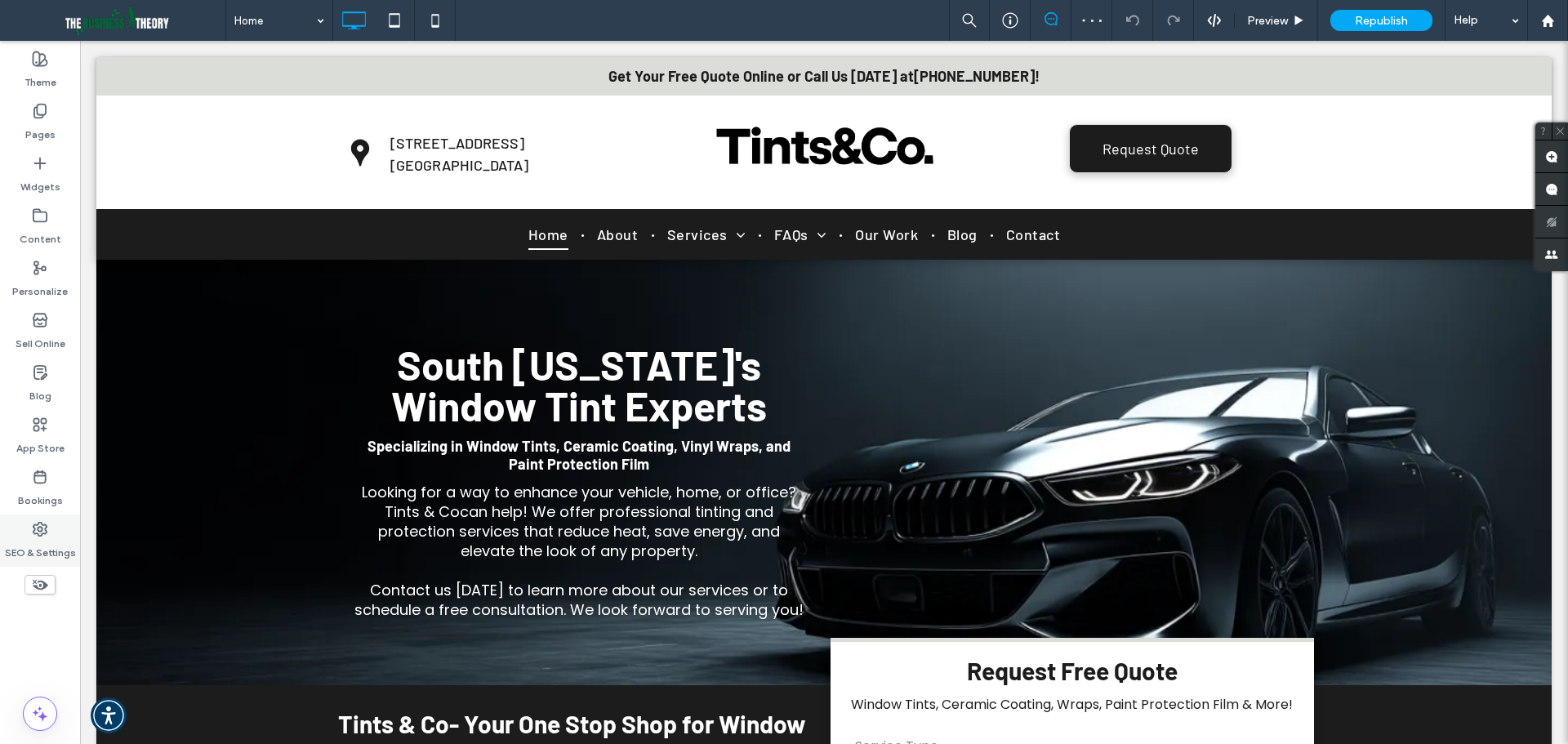
click at [27, 526] on div "SEO & Settings" at bounding box center [40, 540] width 80 height 52
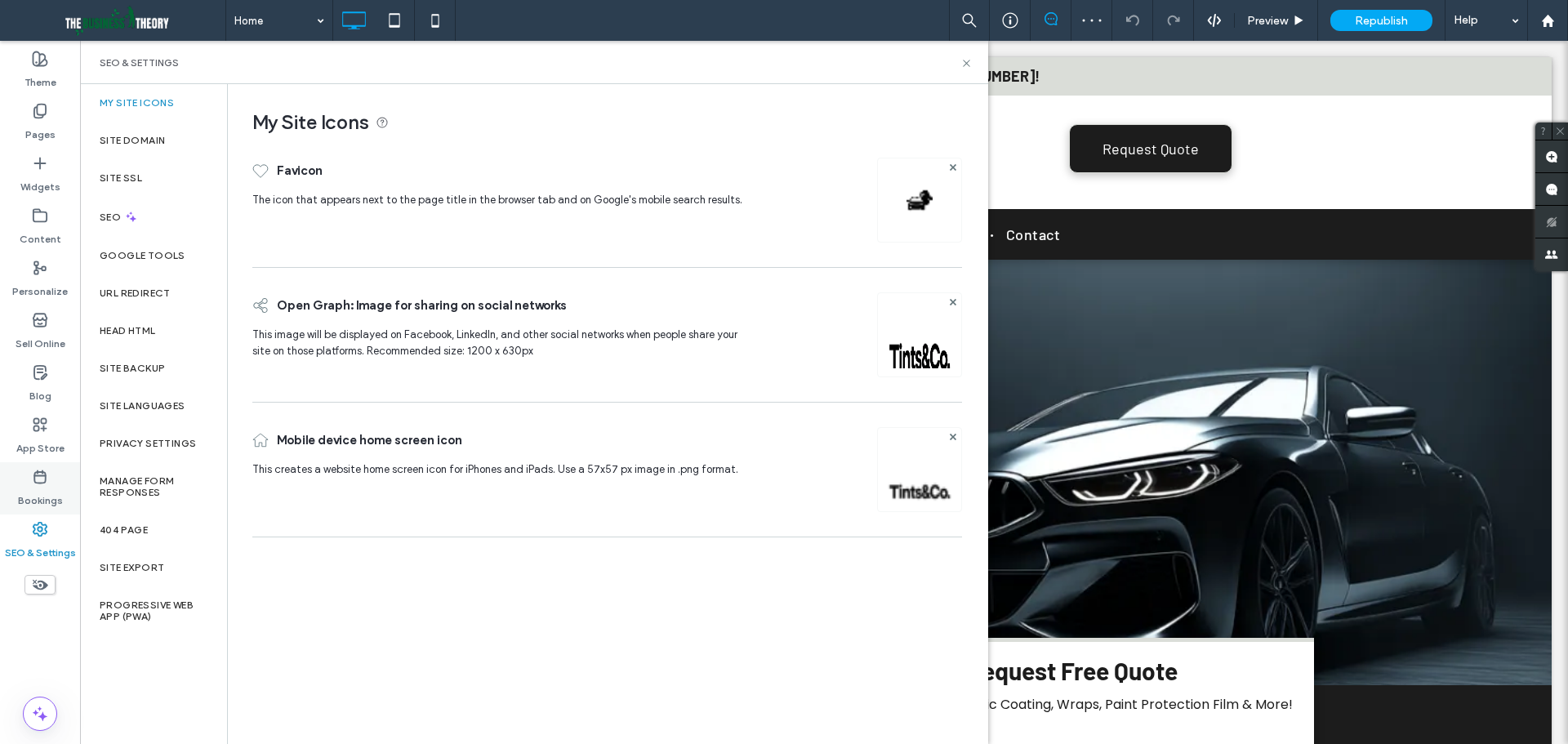
click at [32, 471] on icon at bounding box center [40, 476] width 17 height 17
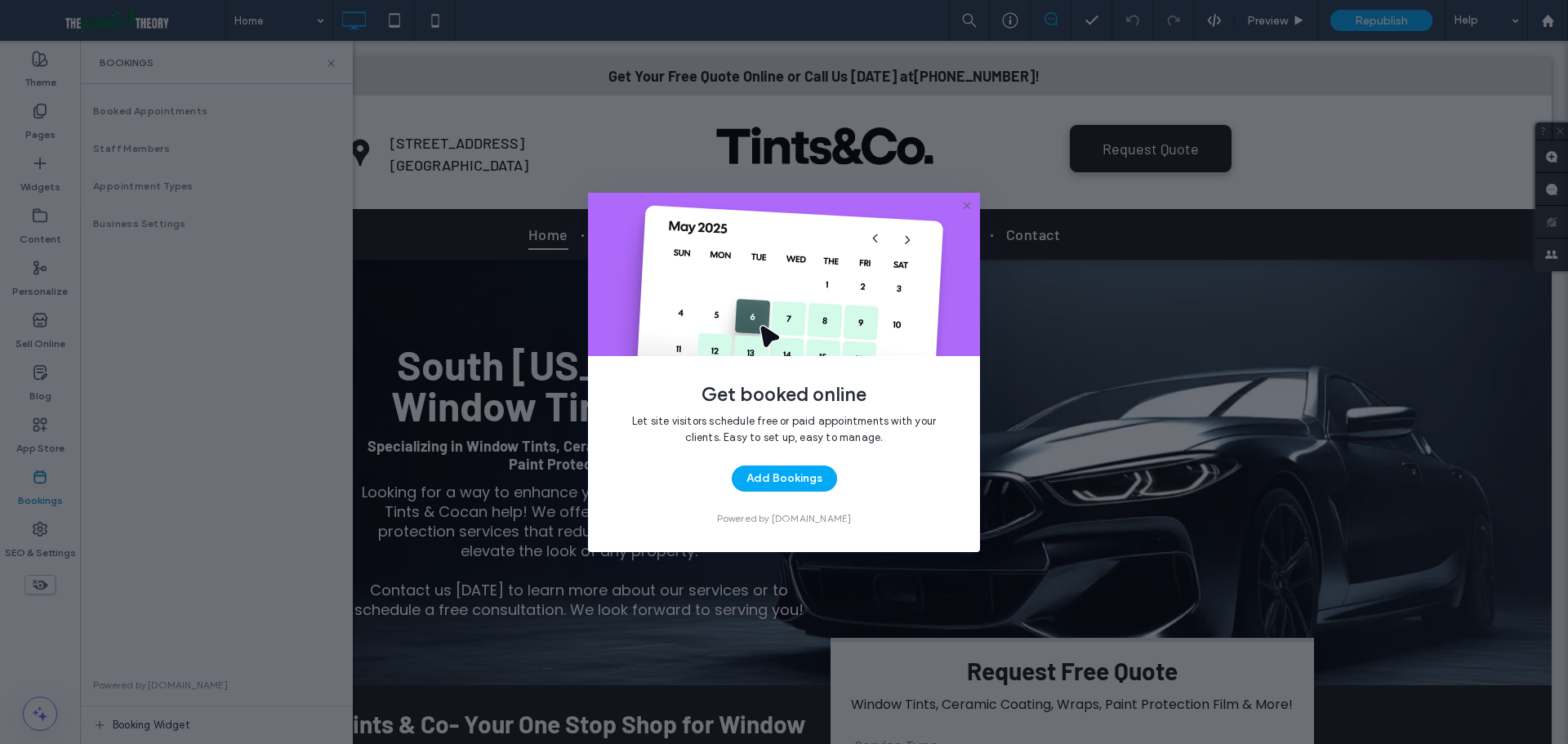
click at [964, 202] on icon at bounding box center [966, 205] width 13 height 13
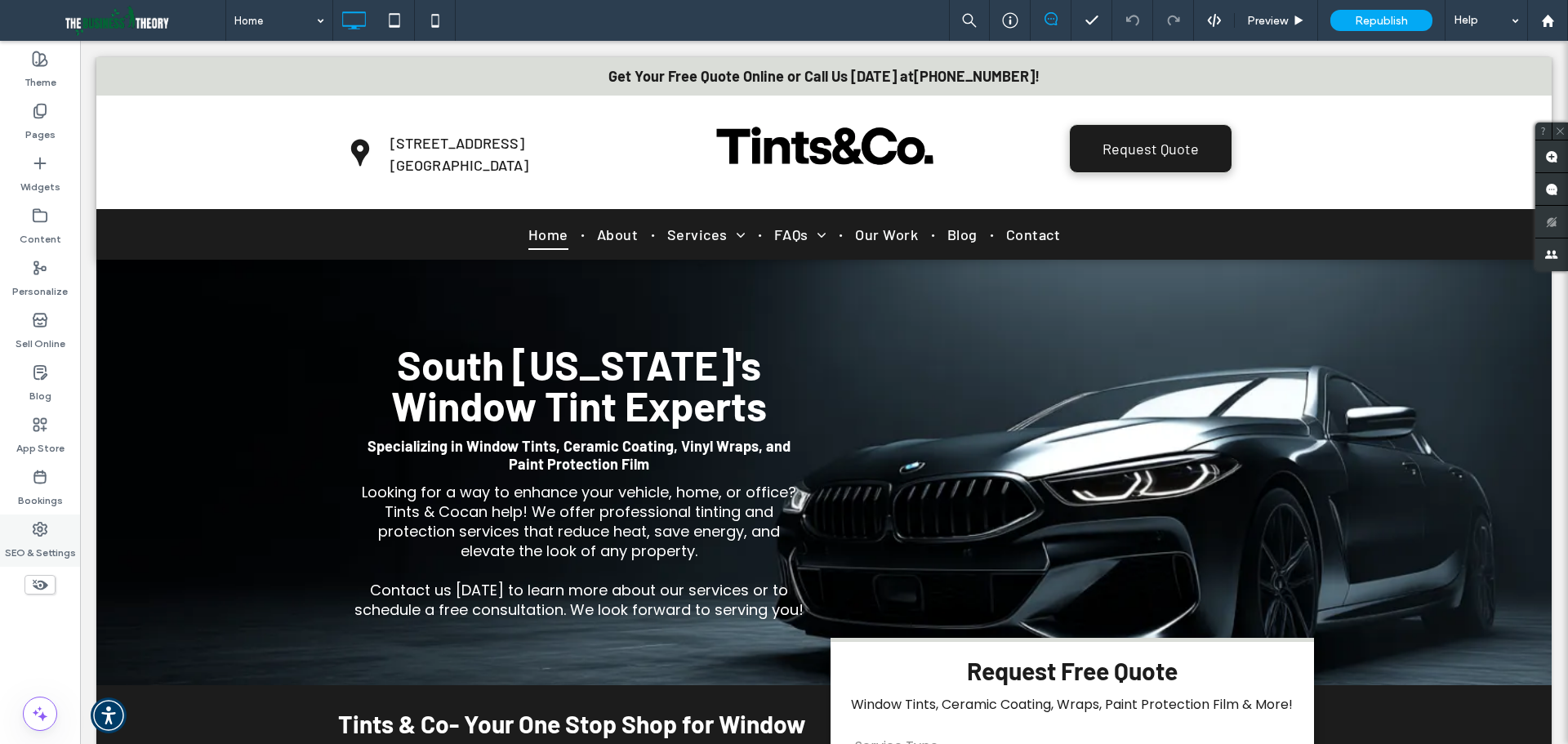
click at [34, 557] on label "SEO & Settings" at bounding box center [40, 548] width 72 height 23
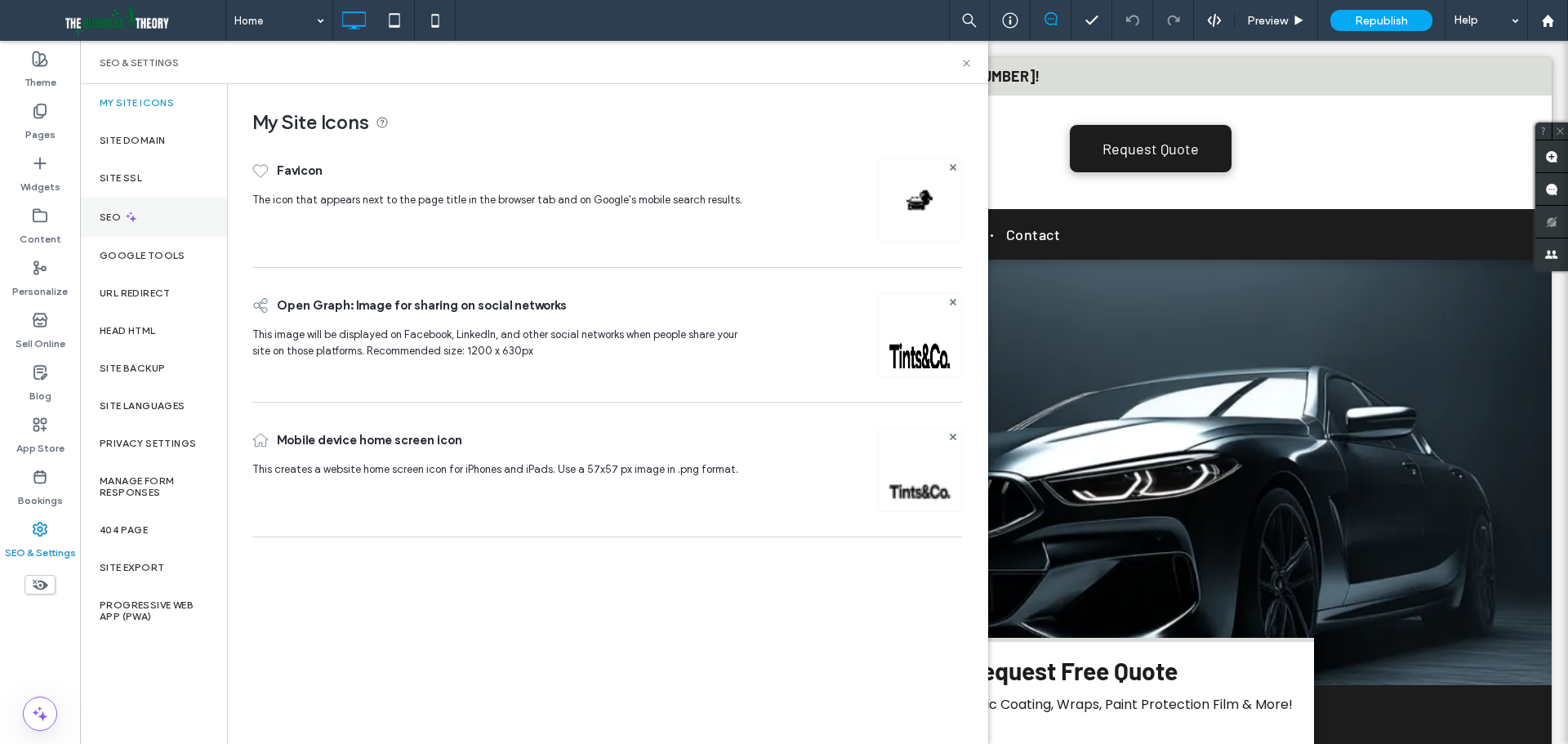
click at [129, 218] on icon at bounding box center [131, 217] width 14 height 14
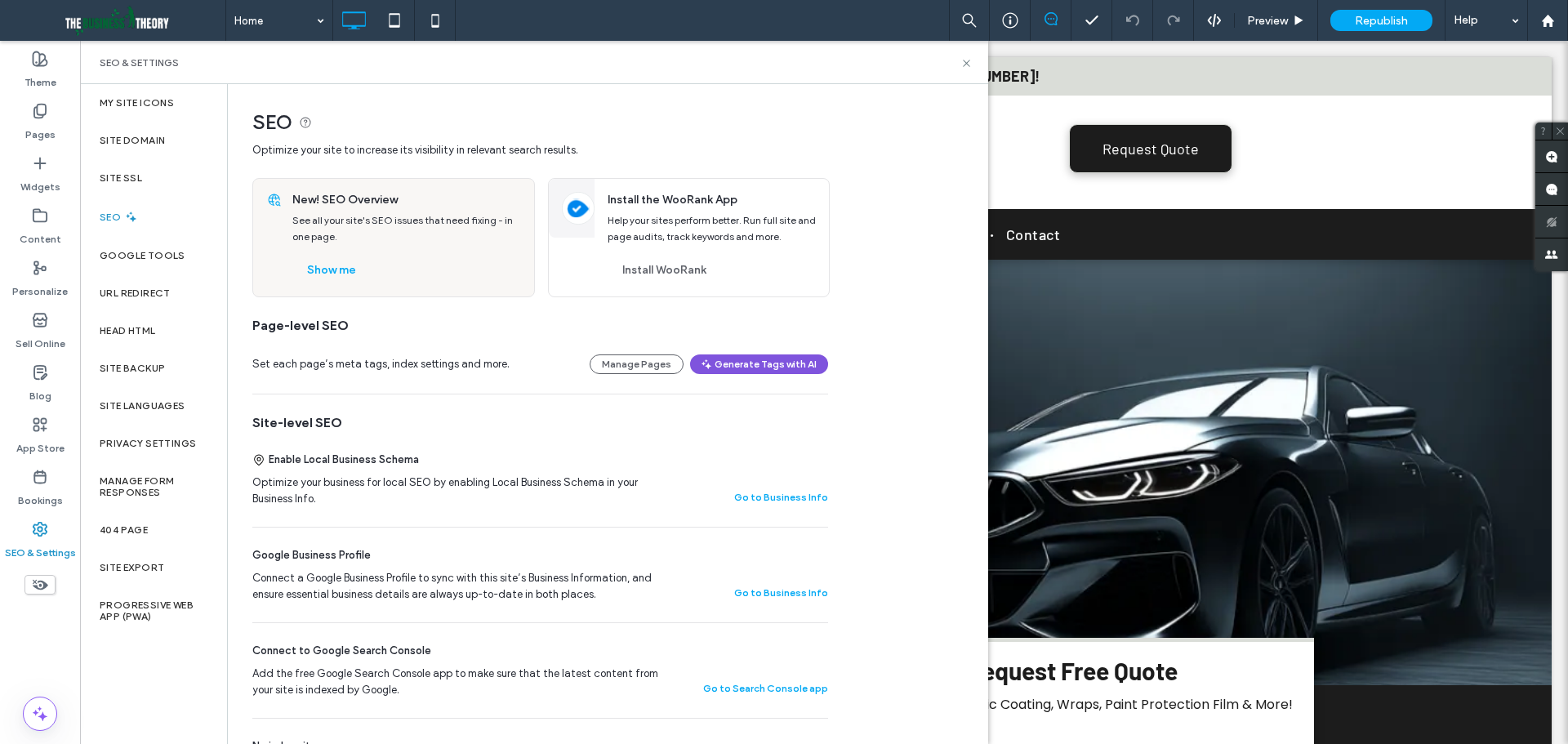
click at [760, 364] on button "Generate Tags with AI" at bounding box center [759, 365] width 138 height 20
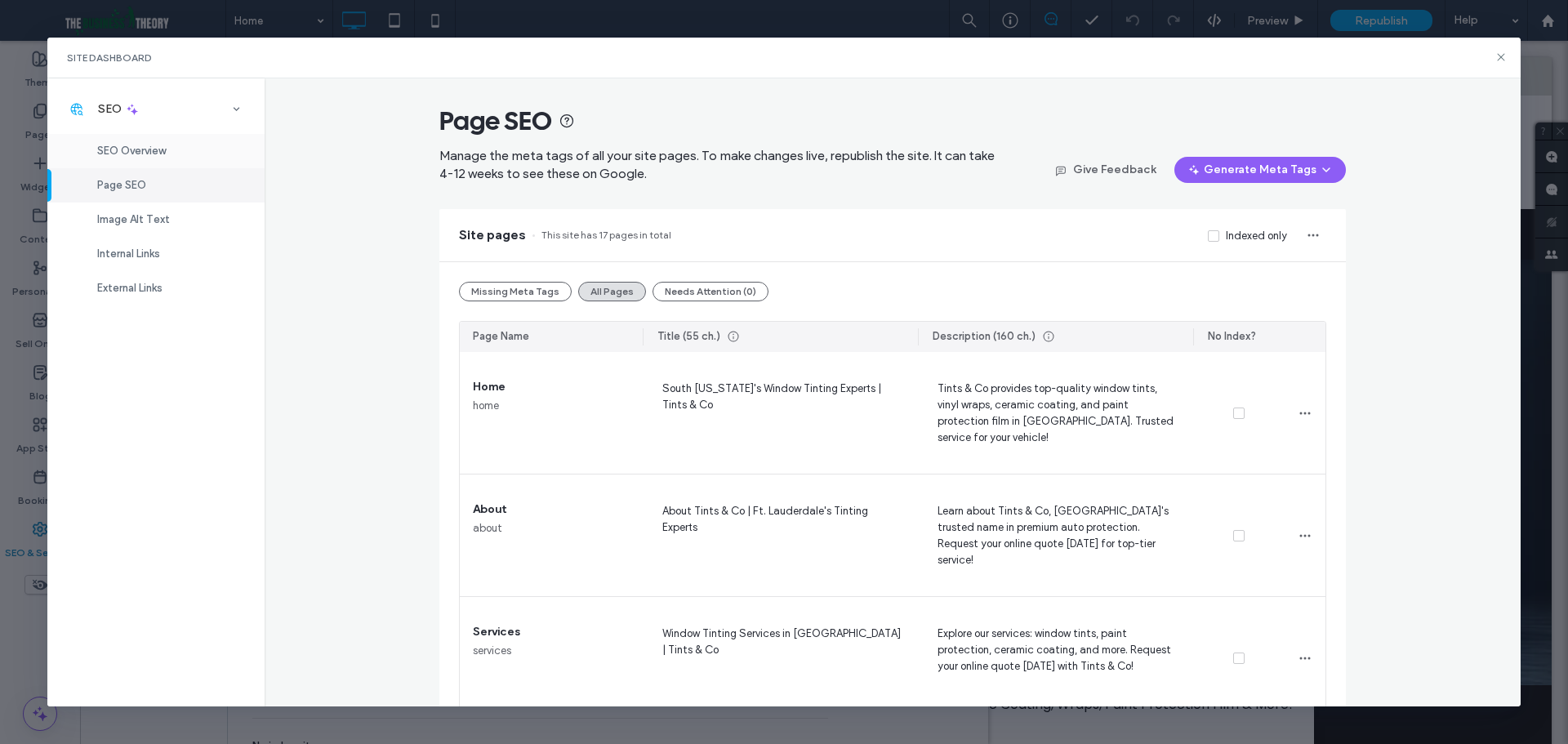
click at [176, 151] on div "SEO Overview" at bounding box center [156, 151] width 218 height 34
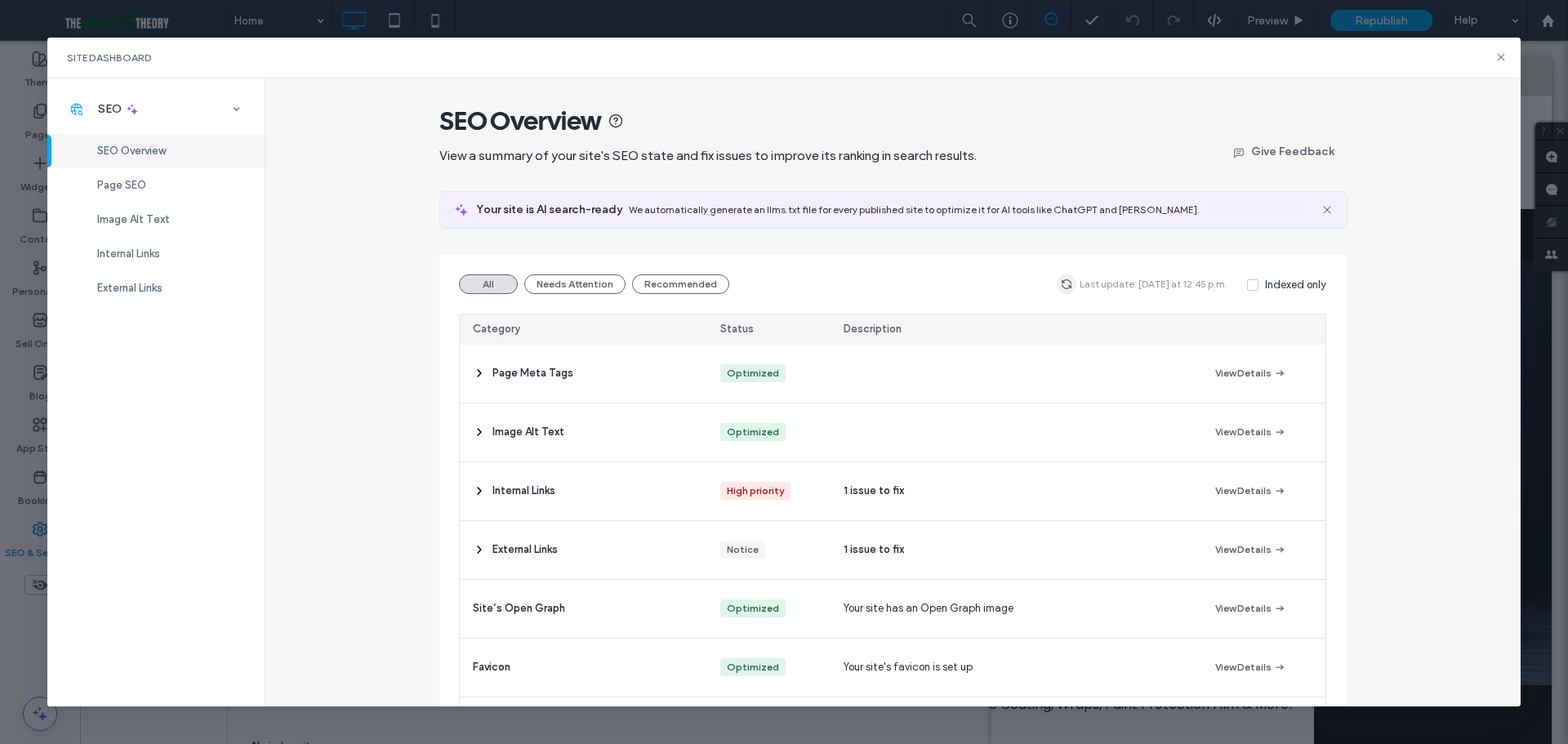
click at [1057, 286] on span "button" at bounding box center [1067, 284] width 20 height 20
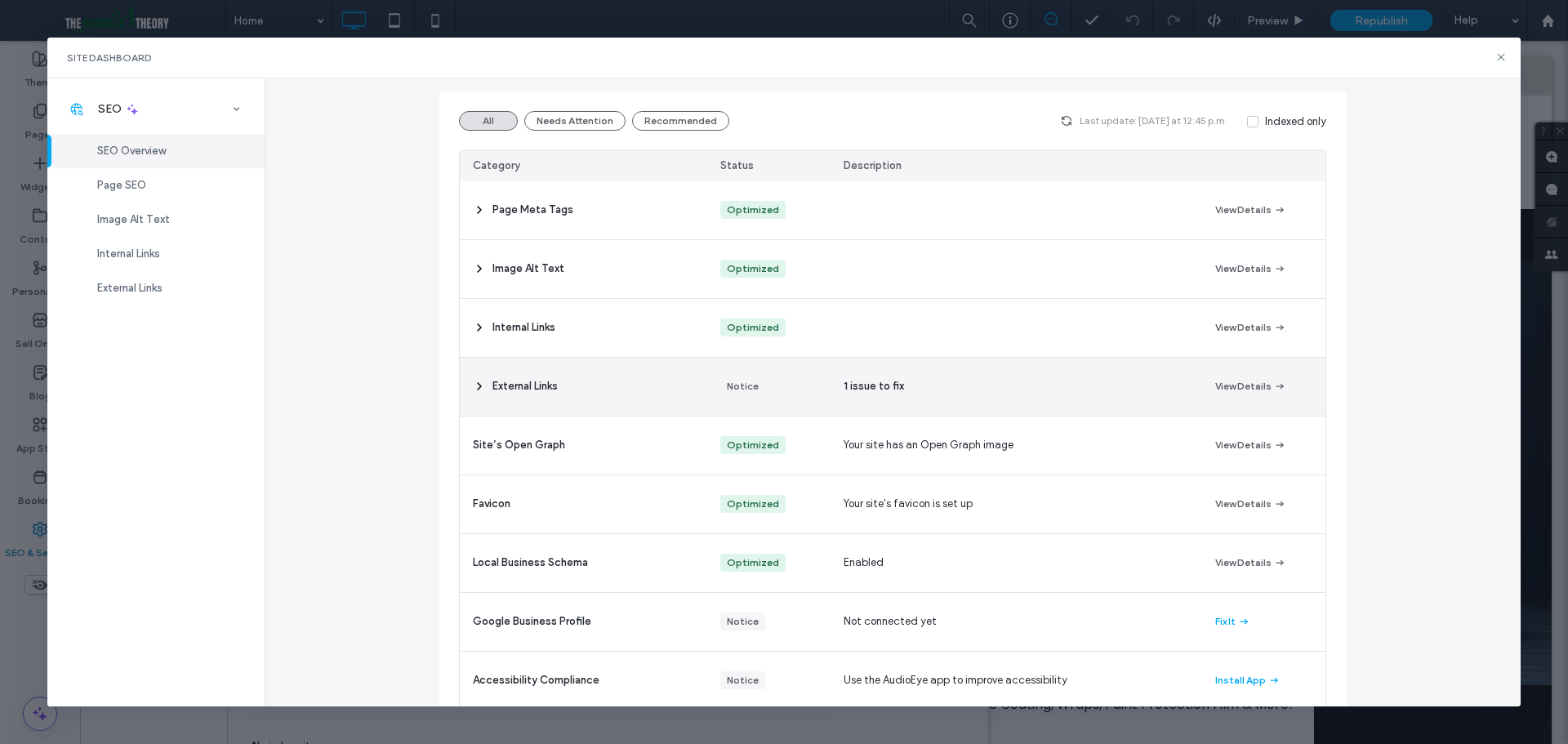
click at [473, 381] on icon at bounding box center [479, 386] width 13 height 13
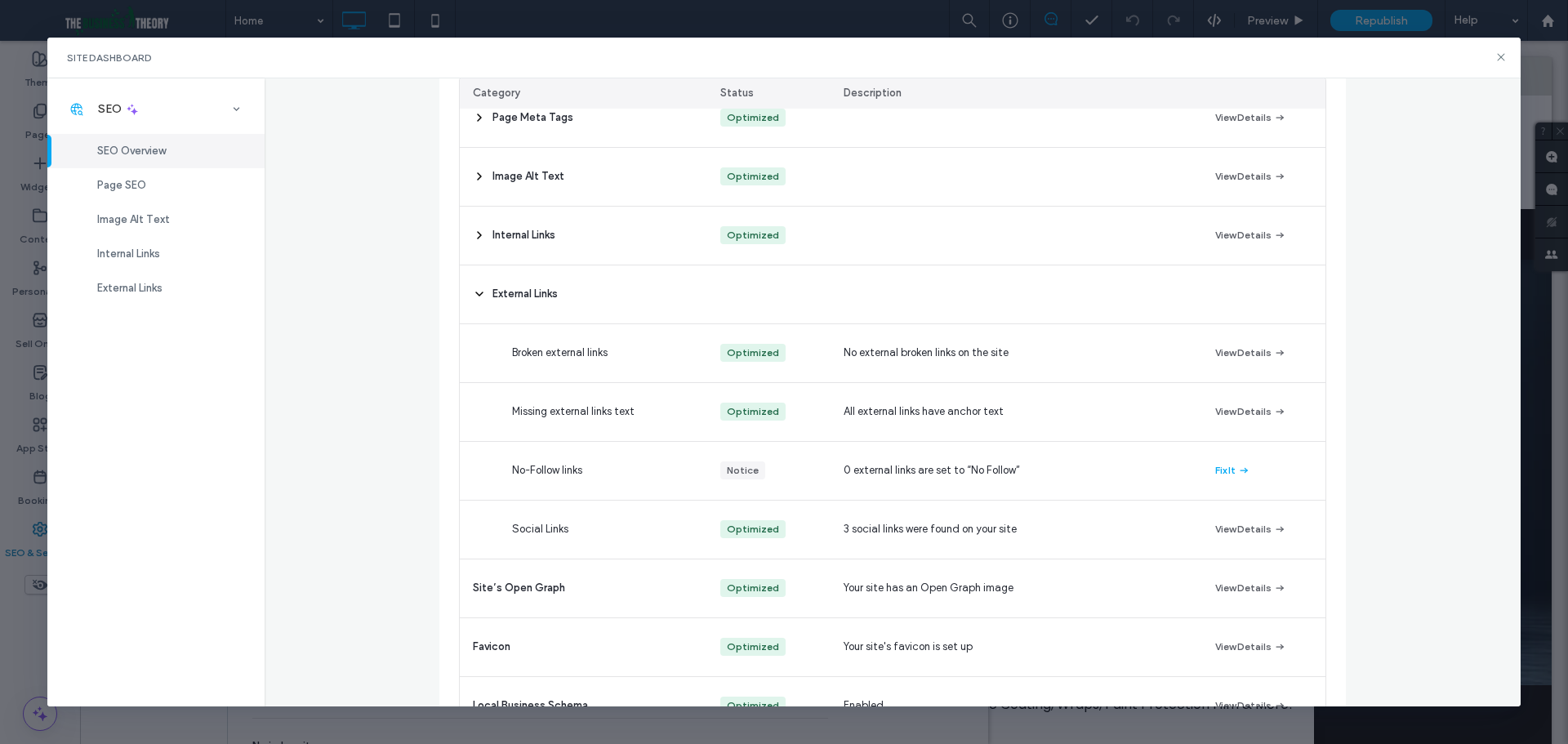
scroll to position [0, 0]
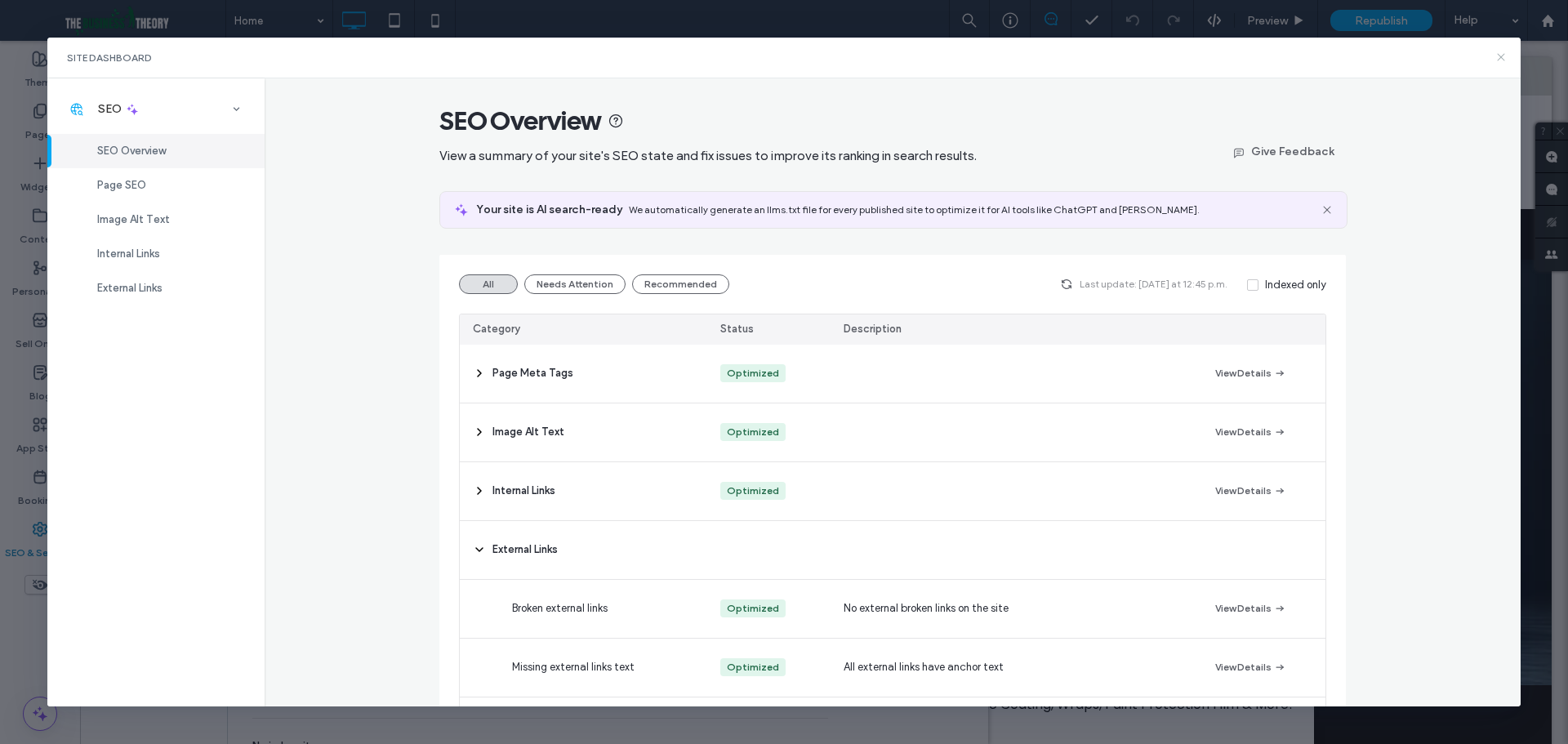
click at [1499, 55] on use at bounding box center [1502, 58] width 8 height 8
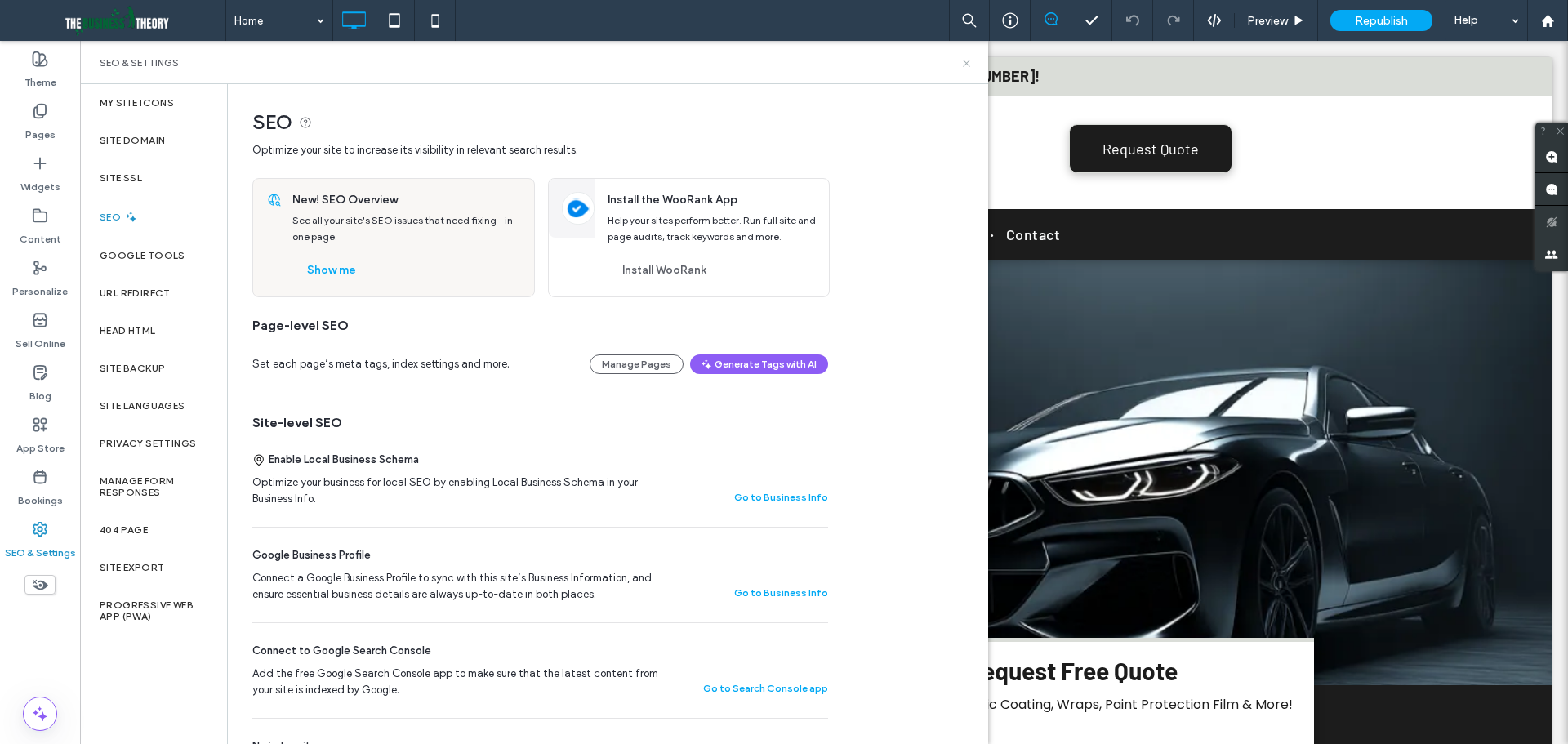
click at [970, 65] on icon at bounding box center [966, 63] width 13 height 13
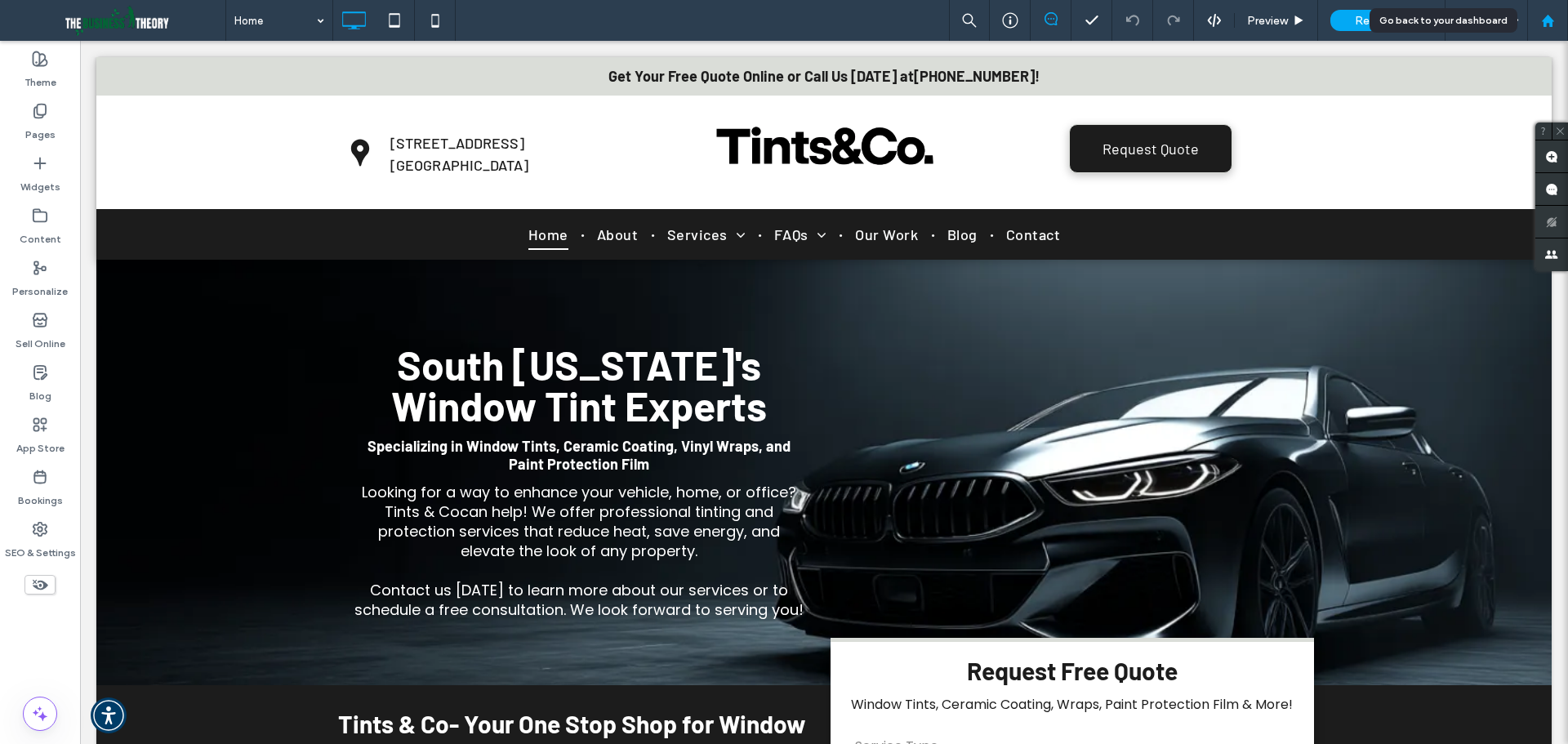
click at [1561, 18] on div at bounding box center [1548, 21] width 39 height 14
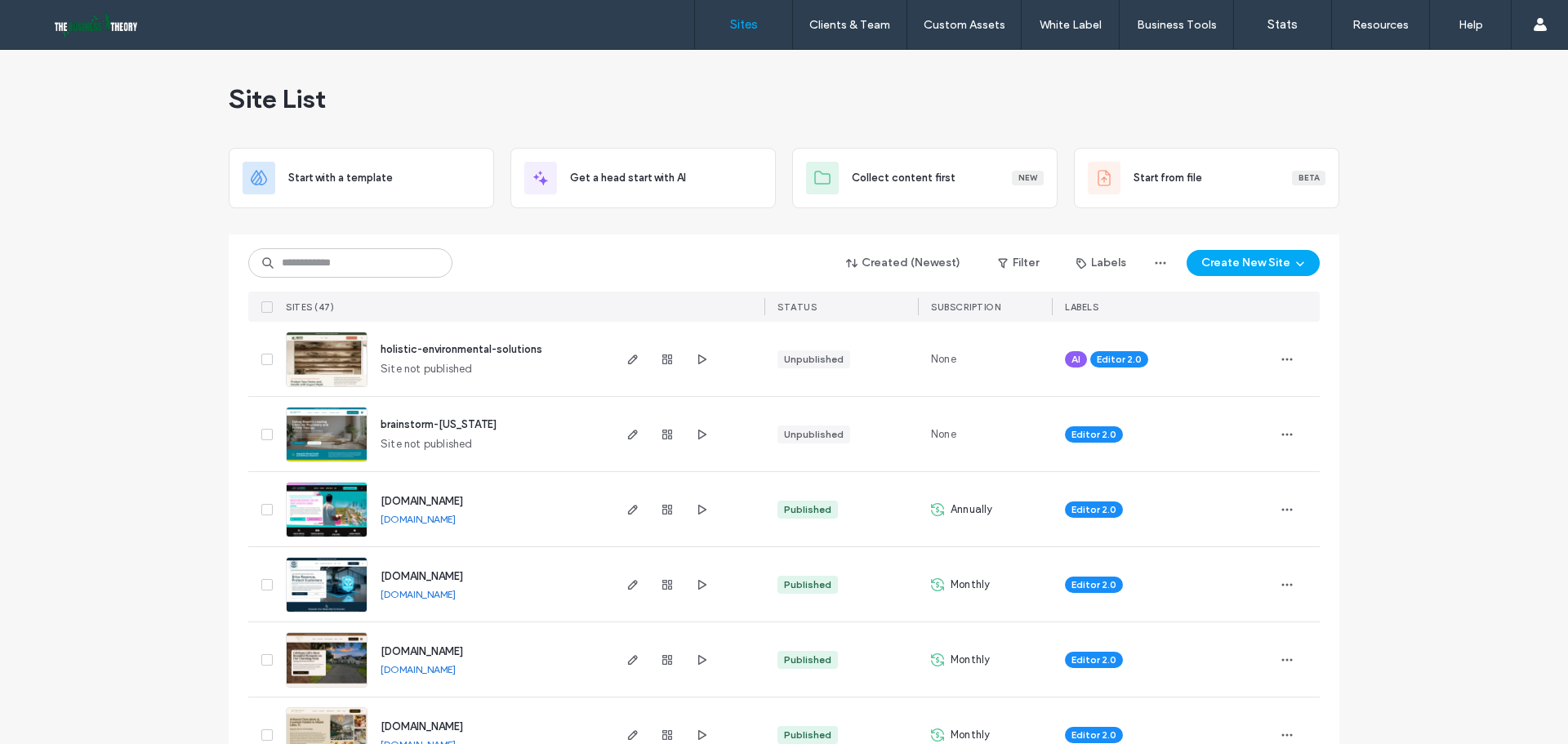
click at [391, 272] on input at bounding box center [350, 263] width 204 height 29
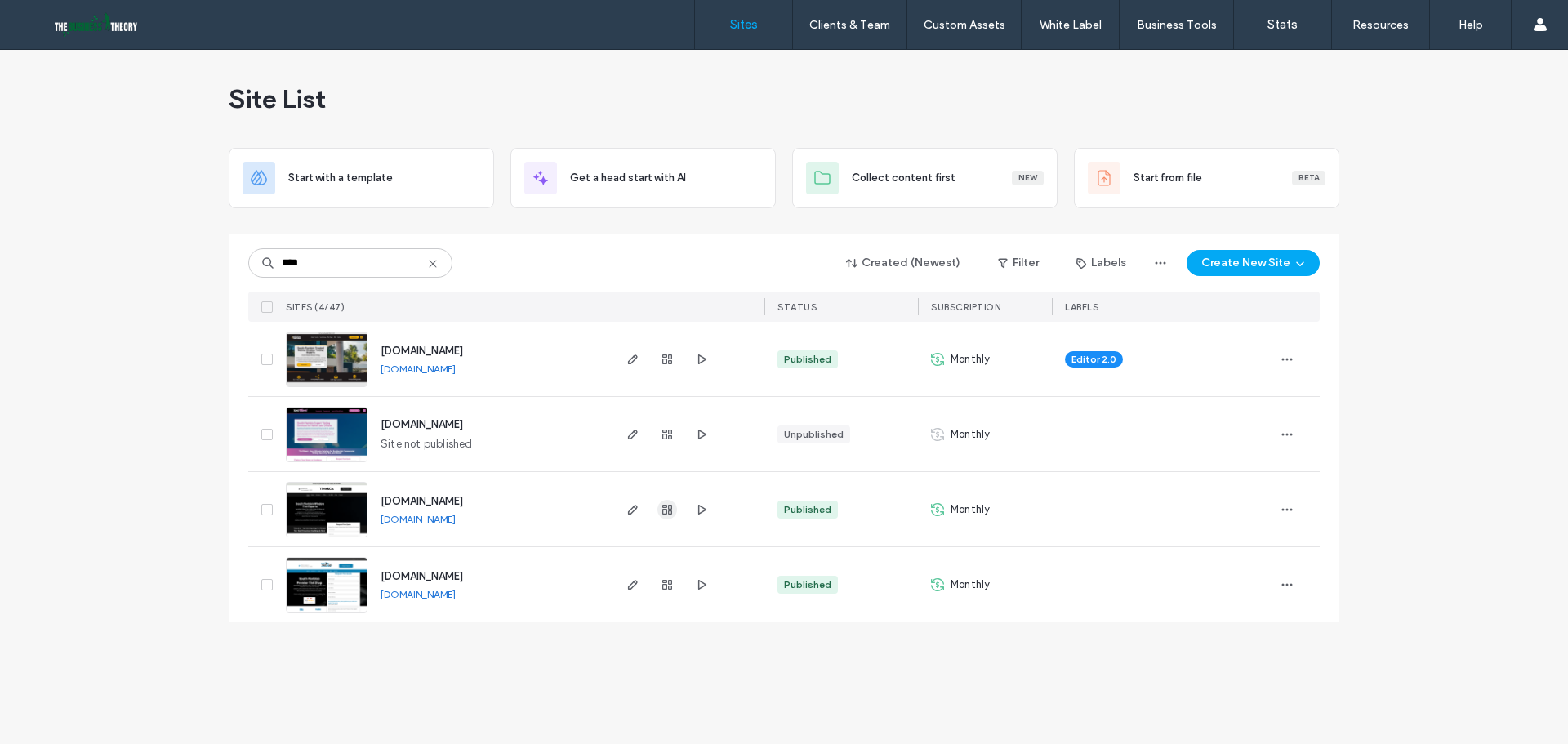
type input "****"
click at [671, 515] on icon "button" at bounding box center [666, 509] width 13 height 13
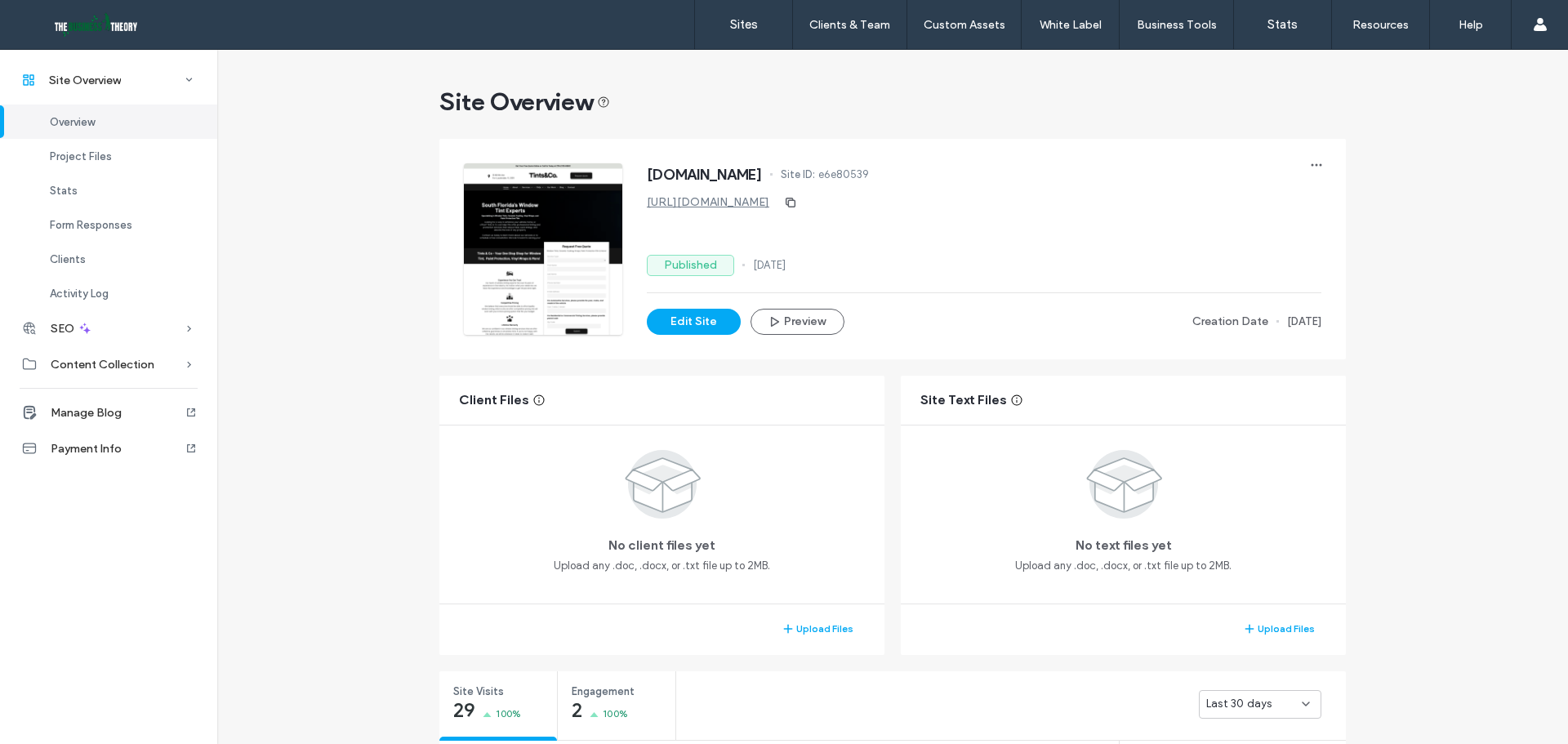
scroll to position [164, 0]
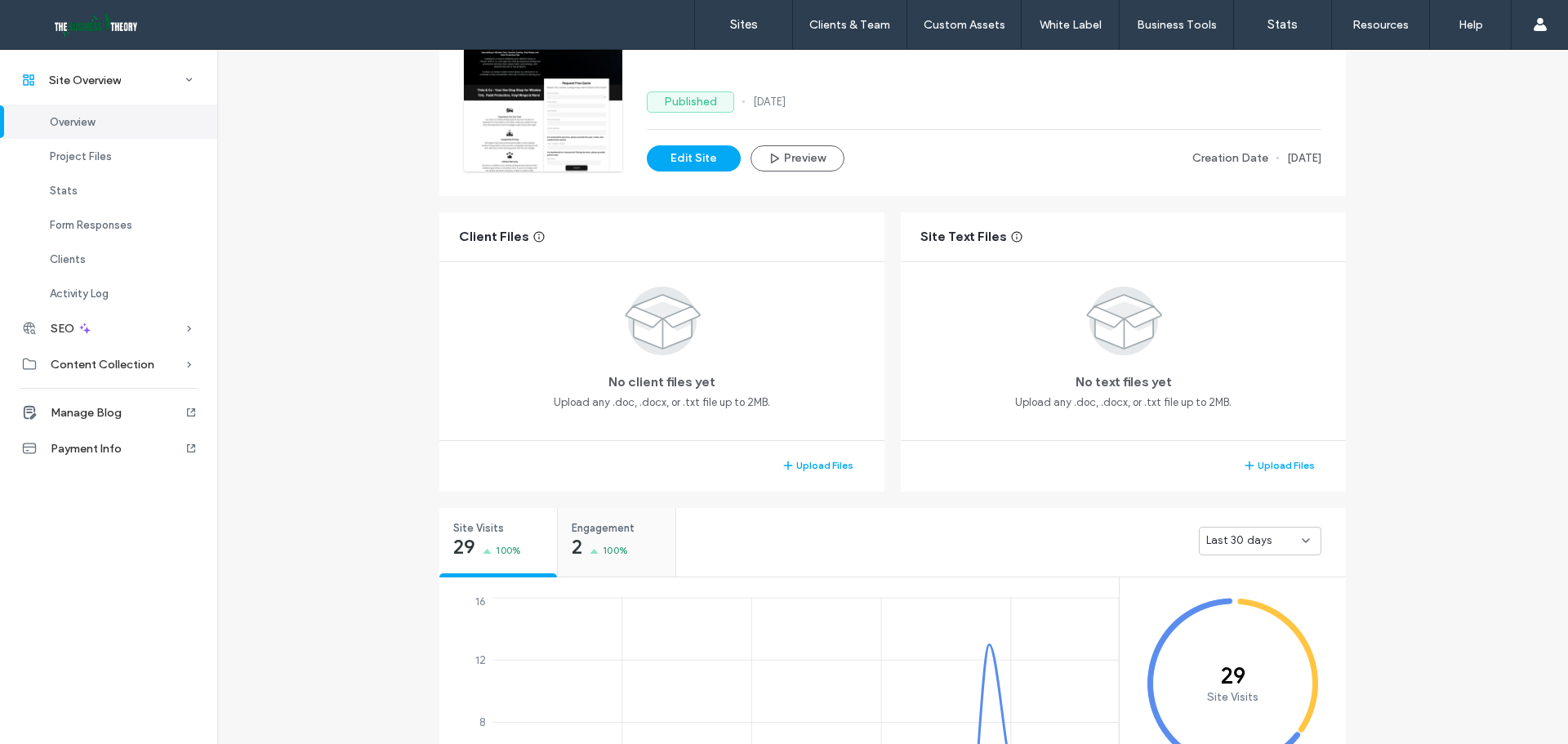
click at [620, 542] on span "100%" at bounding box center [615, 550] width 25 height 17
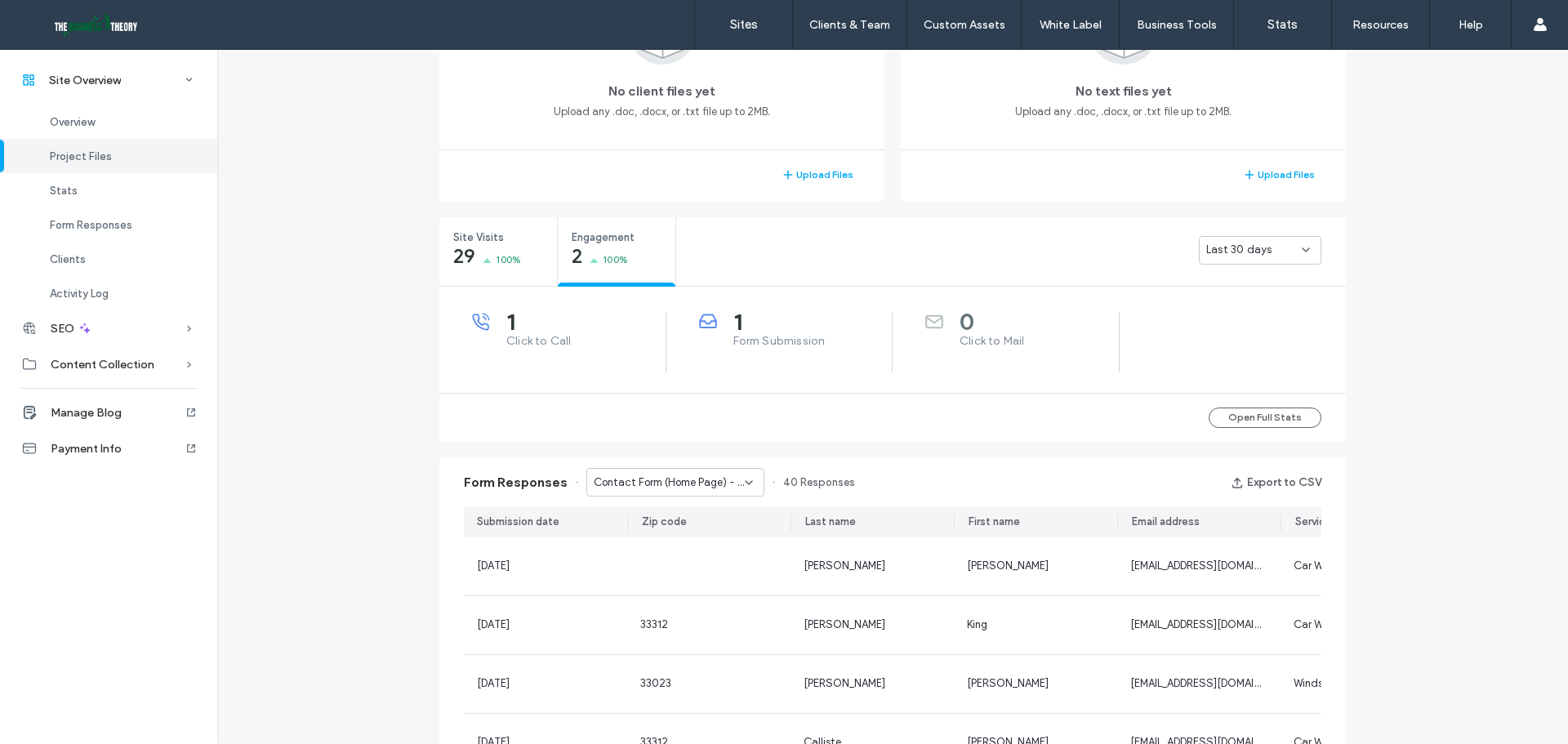
scroll to position [490, 0]
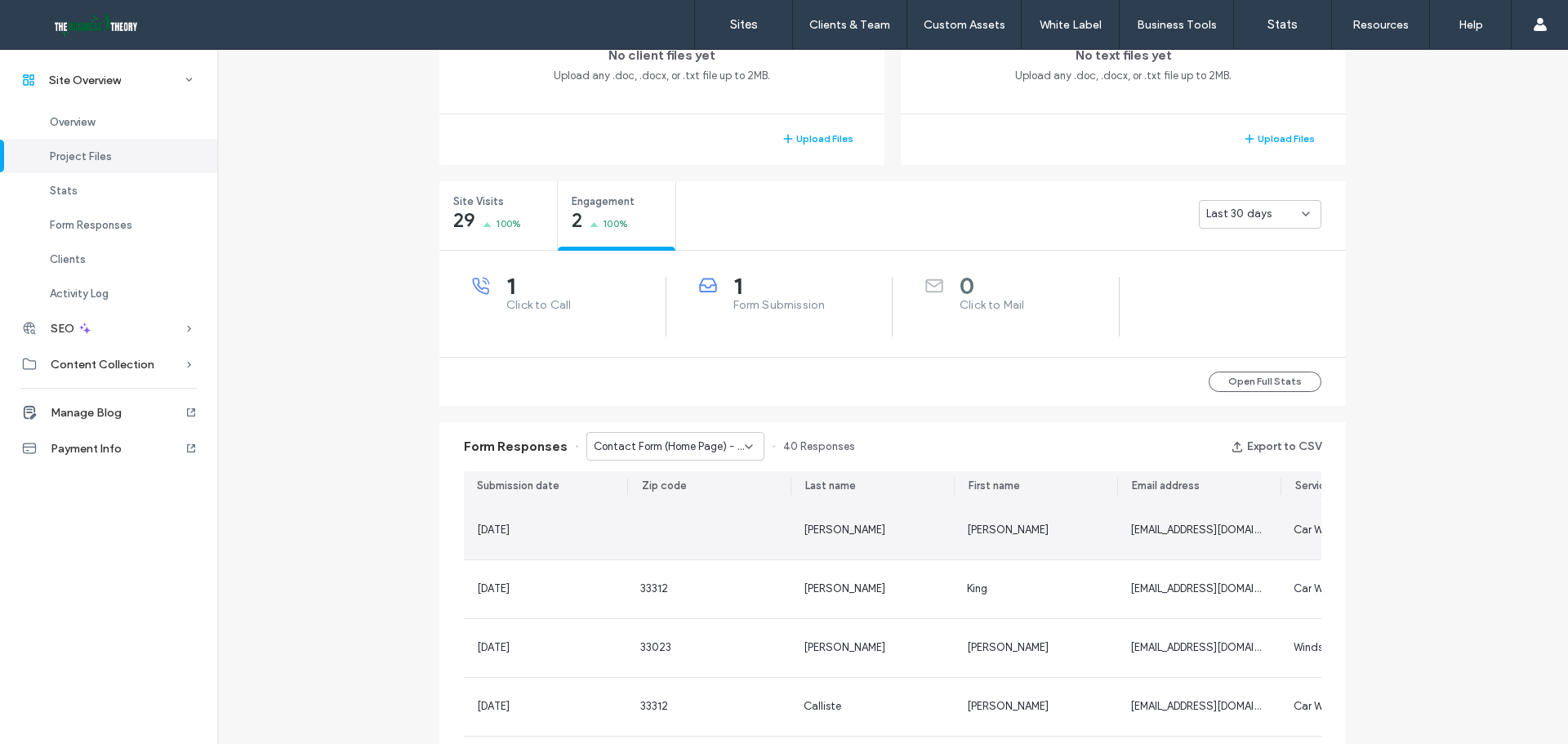
click at [945, 536] on div "Ellis" at bounding box center [872, 530] width 164 height 58
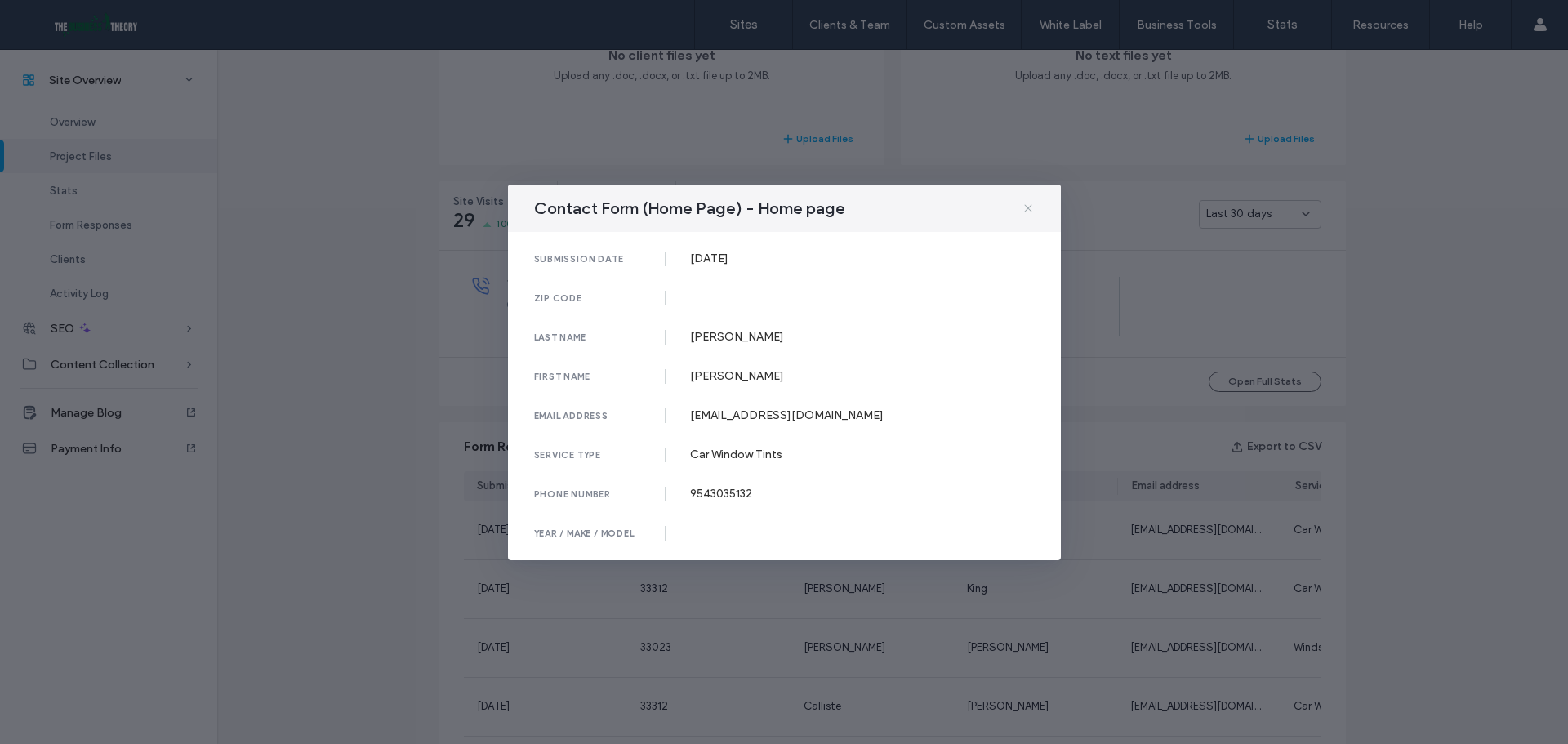
click at [1030, 209] on icon at bounding box center [1028, 208] width 13 height 13
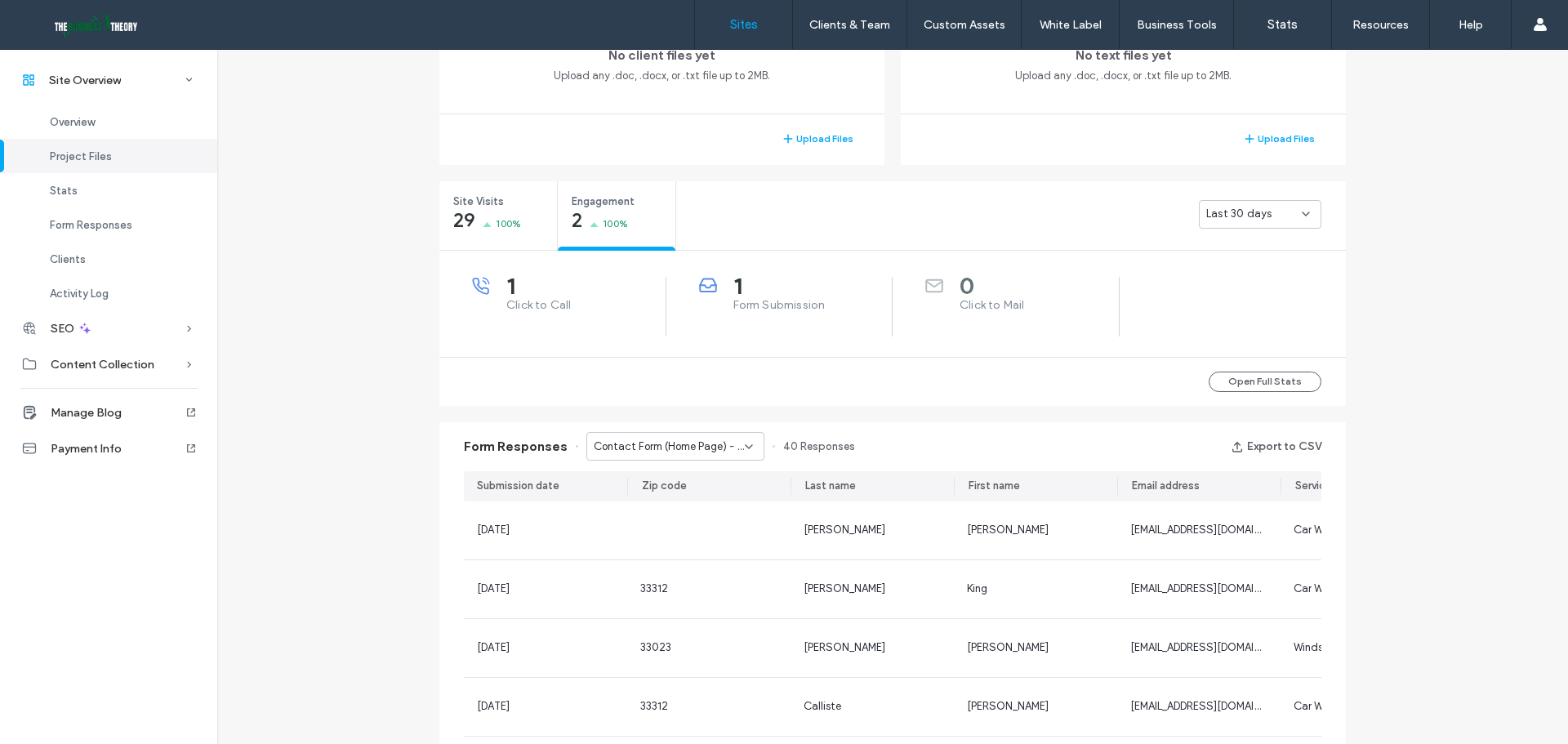
click at [723, 27] on link "Sites" at bounding box center [743, 25] width 97 height 49
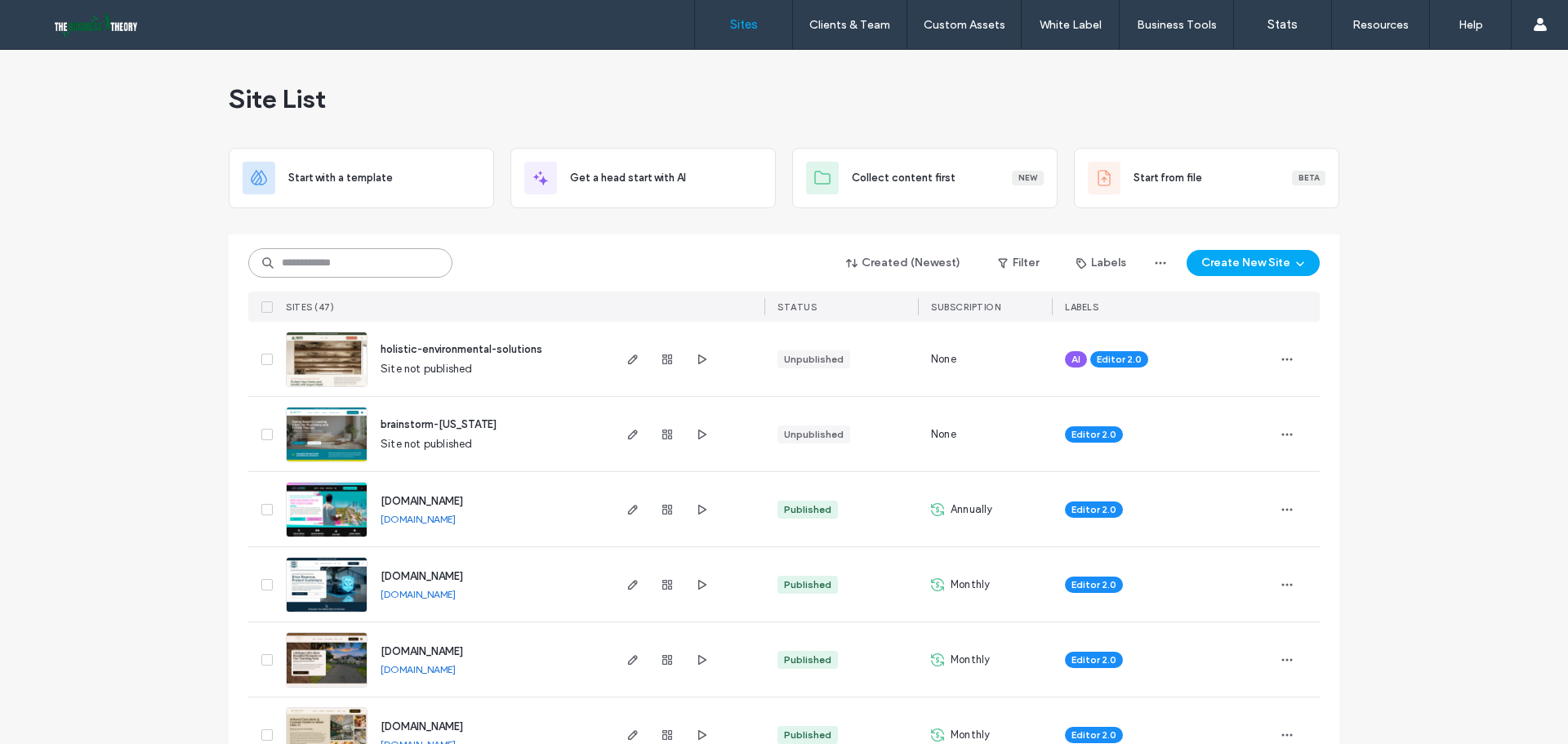
click at [416, 269] on input at bounding box center [350, 263] width 204 height 29
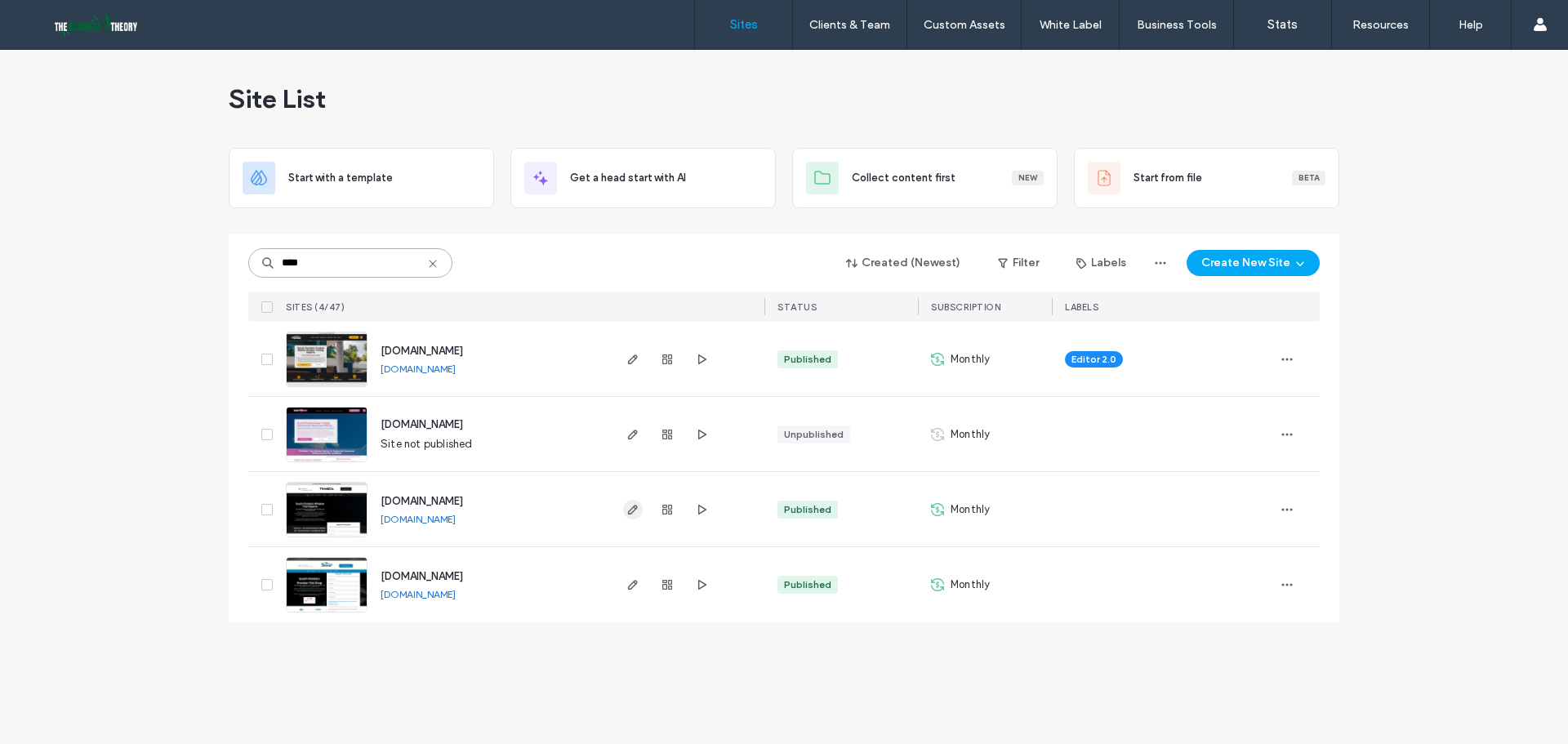
type input "****"
click at [633, 504] on icon "button" at bounding box center [632, 509] width 13 height 13
